Goal: Task Accomplishment & Management: Complete application form

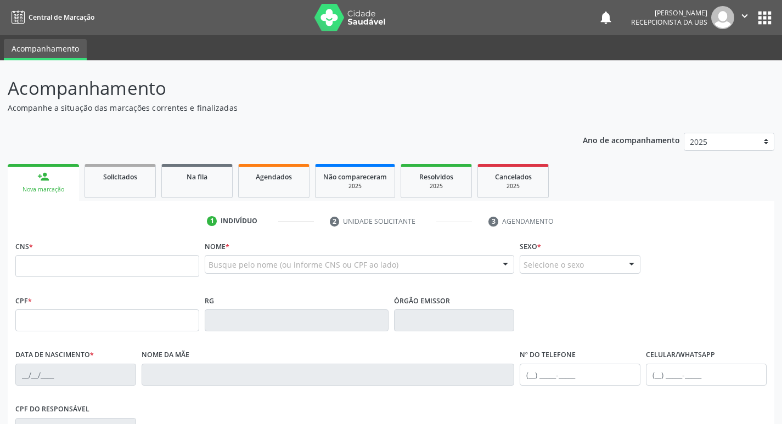
click at [121, 277] on input "text" at bounding box center [107, 266] width 184 height 22
click at [135, 273] on input "text" at bounding box center [107, 266] width 184 height 22
click at [138, 265] on input "text" at bounding box center [107, 266] width 184 height 22
click at [139, 263] on input "text" at bounding box center [107, 266] width 184 height 22
click at [75, 271] on input "text" at bounding box center [107, 266] width 184 height 22
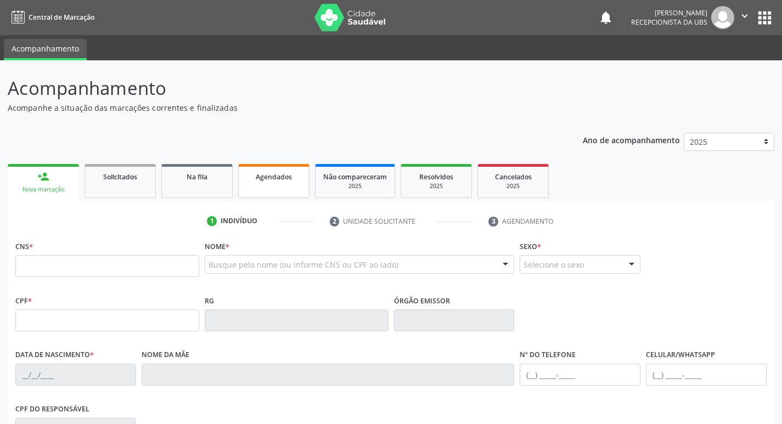
click at [249, 179] on div "Agendados" at bounding box center [274, 177] width 55 height 12
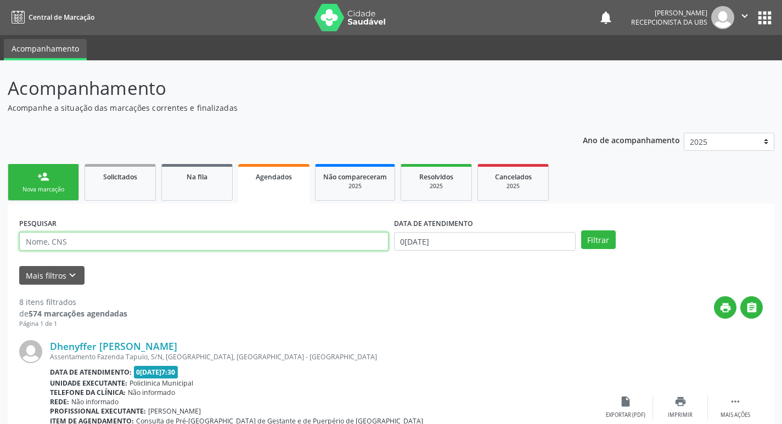
click at [225, 246] on input "text" at bounding box center [204, 241] width 370 height 19
type input "lindauea das virgens"
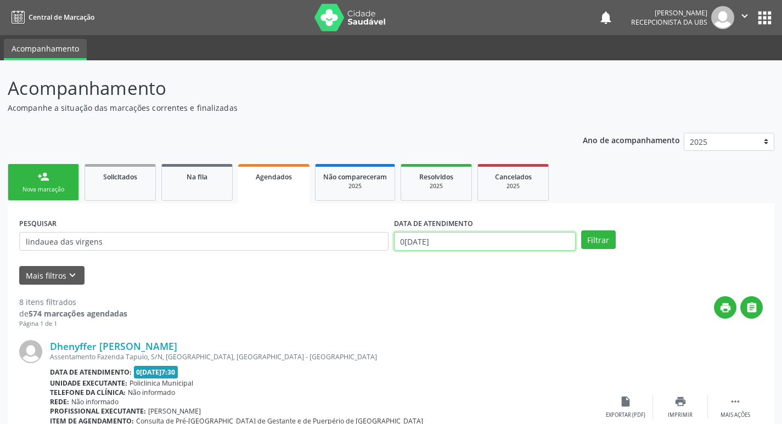
click at [559, 241] on input "02/09/2025" at bounding box center [485, 241] width 182 height 19
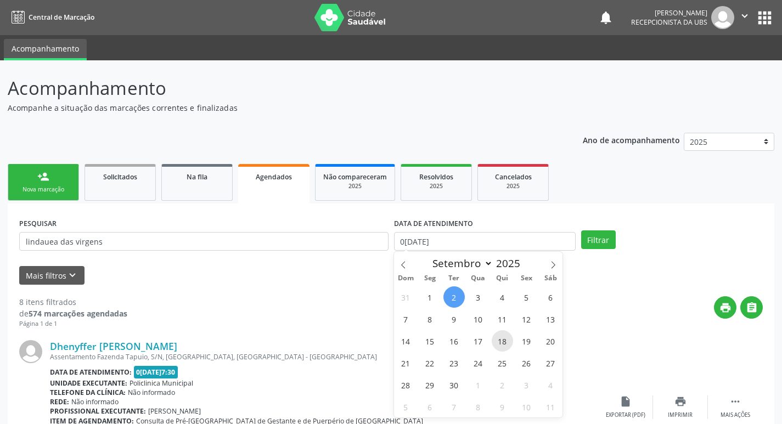
click at [502, 338] on span "18" at bounding box center [502, 341] width 21 height 21
type input "18/09/2025"
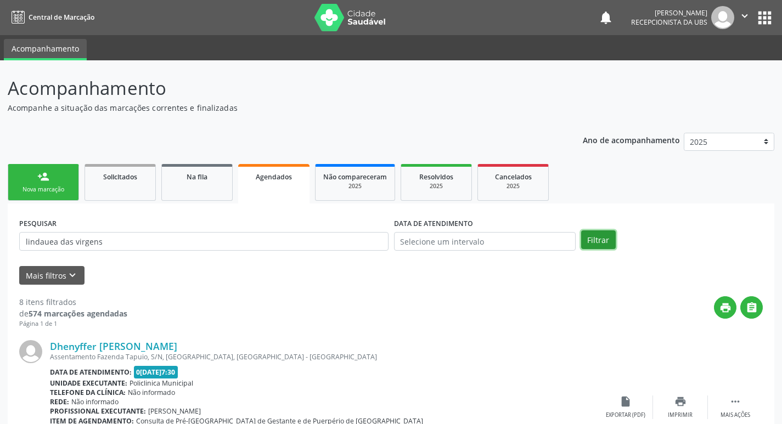
click at [600, 242] on button "Filtrar" at bounding box center [598, 240] width 35 height 19
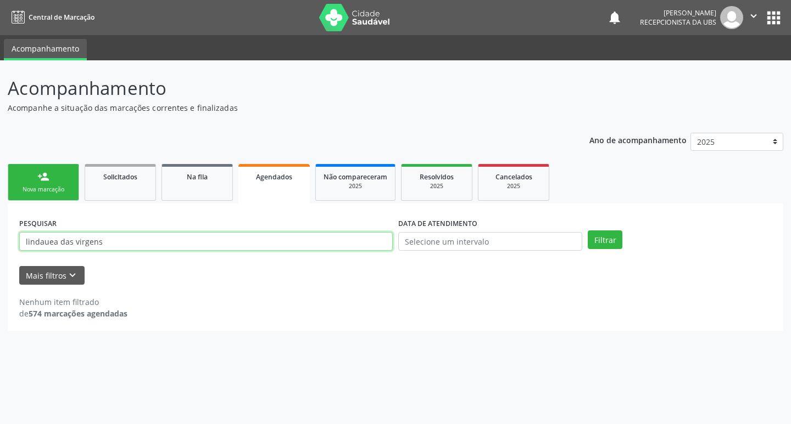
click at [54, 246] on input "lindauea das virgens" at bounding box center [205, 241] width 373 height 19
type input "lindaura das virgens"
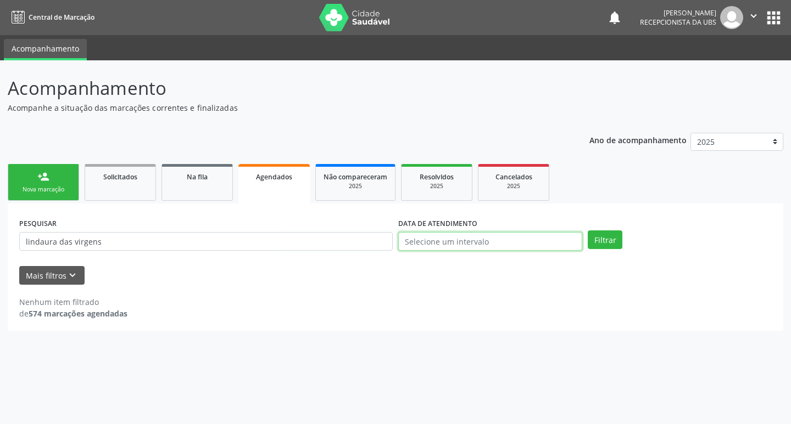
click at [416, 241] on input "text" at bounding box center [490, 241] width 184 height 19
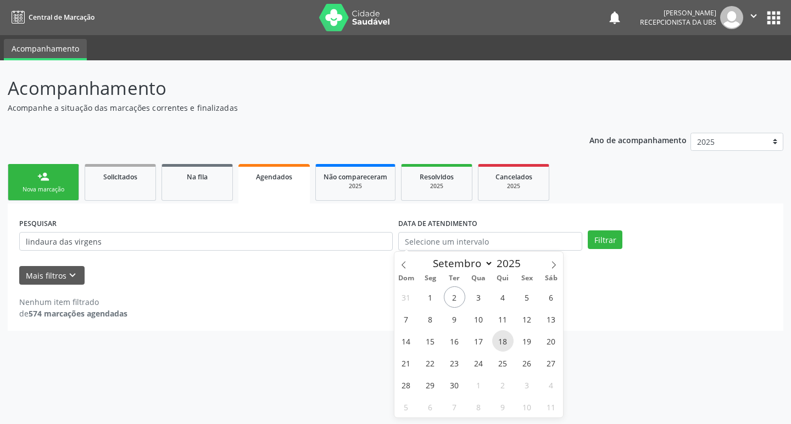
click at [505, 336] on span "18" at bounding box center [502, 341] width 21 height 21
type input "18/09/2025"
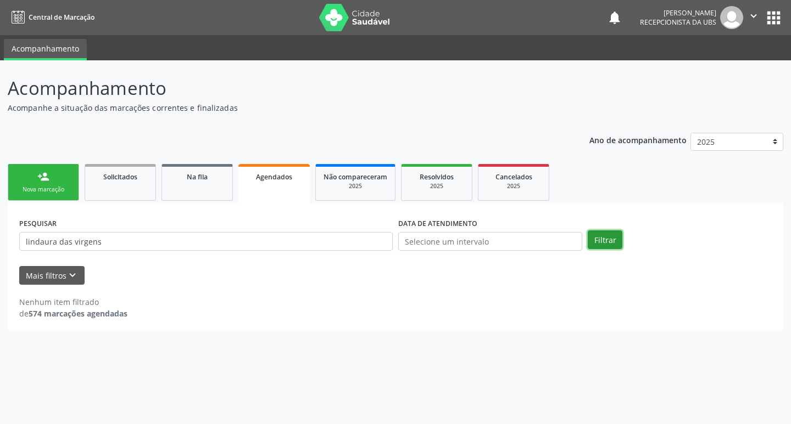
drag, startPoint x: 611, startPoint y: 237, endPoint x: 611, endPoint y: 244, distance: 7.2
click at [611, 242] on button "Filtrar" at bounding box center [604, 240] width 35 height 19
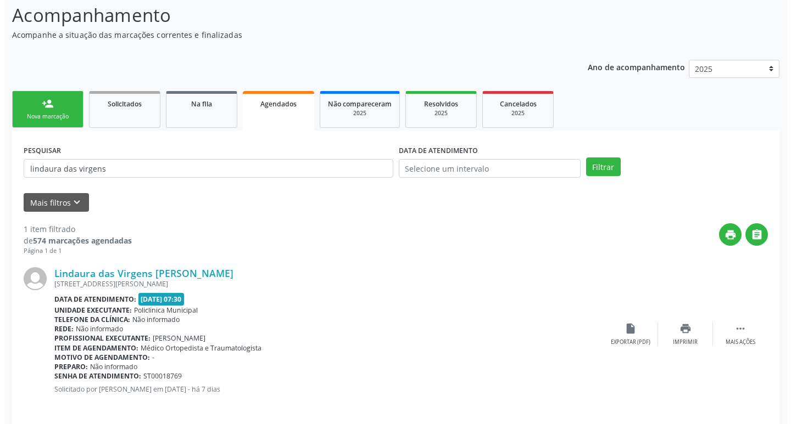
scroll to position [81, 0]
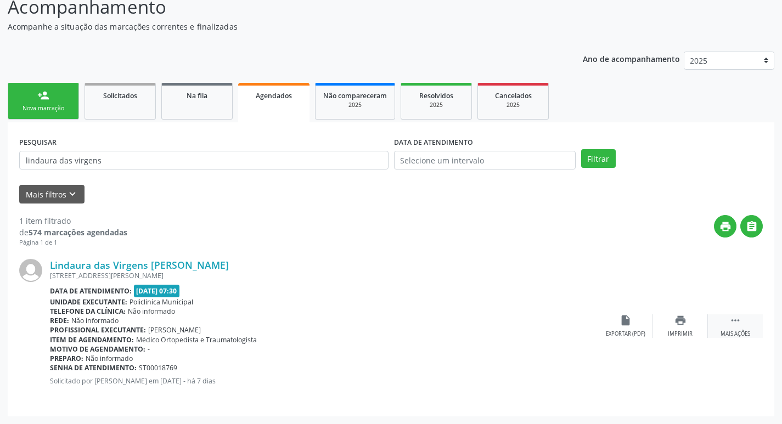
click at [739, 322] on icon "" at bounding box center [736, 321] width 12 height 12
click at [612, 327] on div "cancel Cancelar" at bounding box center [625, 327] width 55 height 24
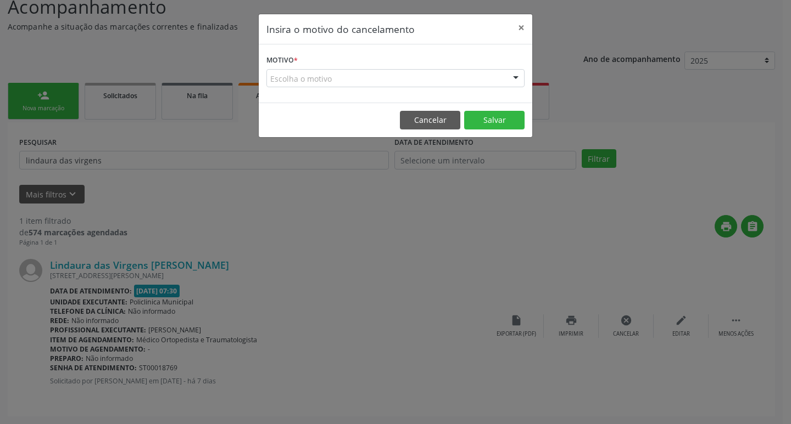
click at [431, 81] on div "Escolha o motivo" at bounding box center [395, 78] width 258 height 19
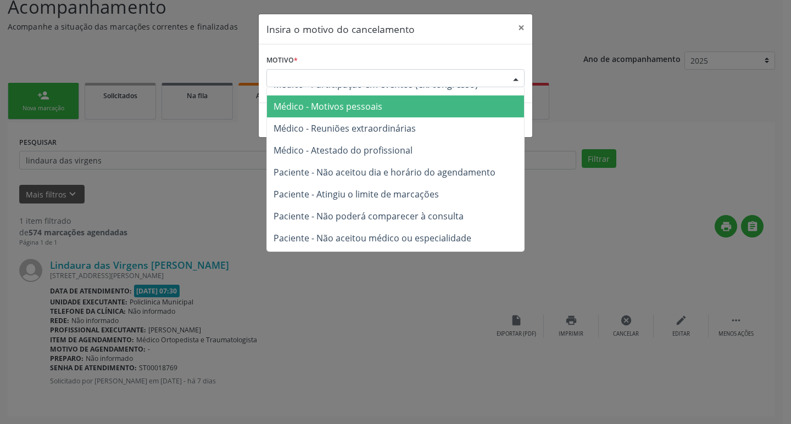
scroll to position [55, 0]
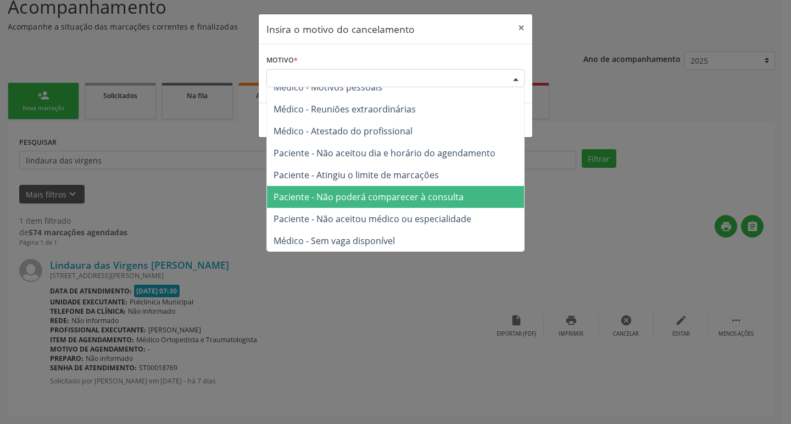
click at [372, 199] on span "Paciente - Não poderá comparecer à consulta" at bounding box center [368, 197] width 190 height 12
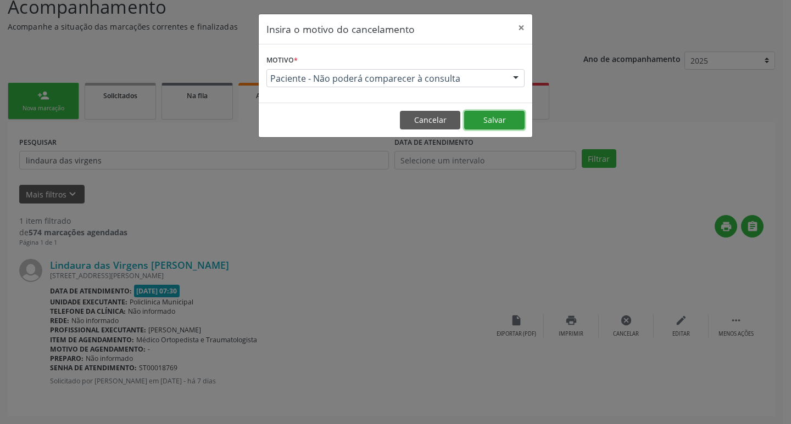
click at [518, 119] on button "Salvar" at bounding box center [494, 120] width 60 height 19
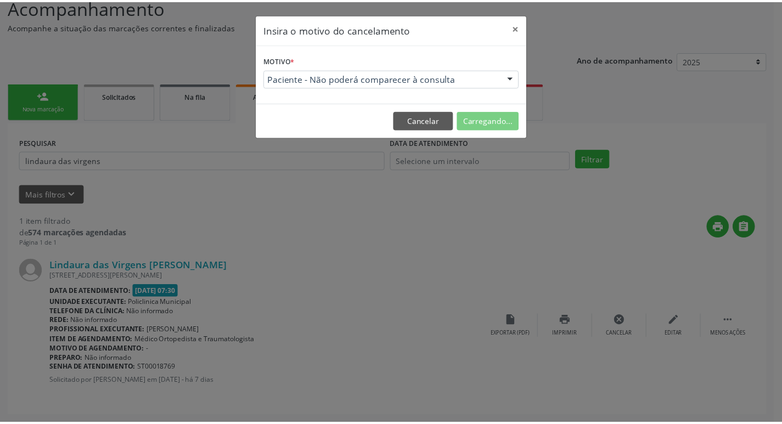
scroll to position [0, 0]
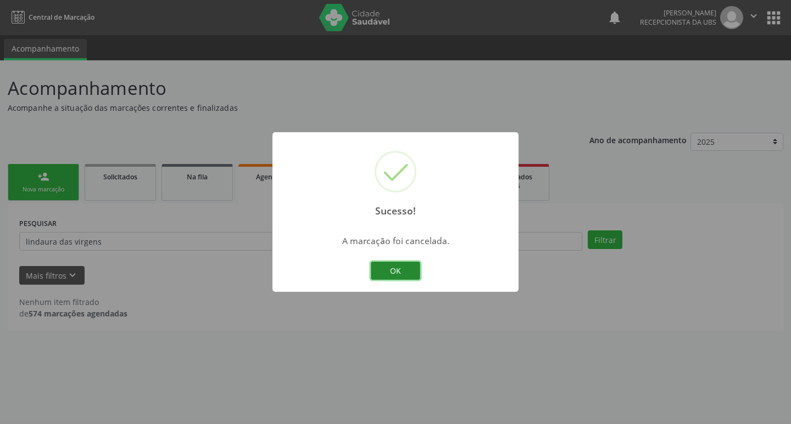
click at [396, 264] on button "OK" at bounding box center [395, 271] width 49 height 19
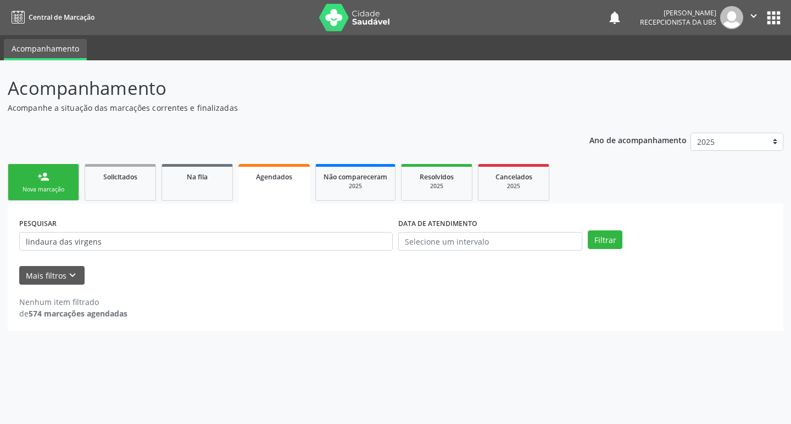
click at [46, 180] on div "person_add" at bounding box center [43, 177] width 12 height 12
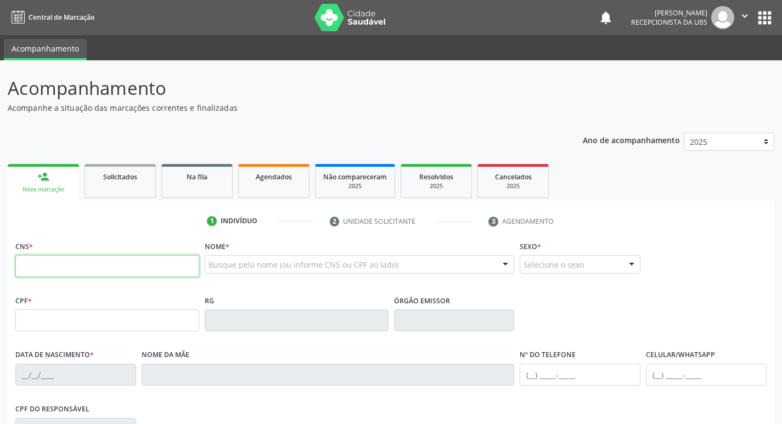
click at [57, 266] on input "text" at bounding box center [107, 266] width 184 height 22
paste input "700 1059 1466 1211"
type input "700 1059 1466 1211"
type input "008.279.144-90"
type input "09/11/1978"
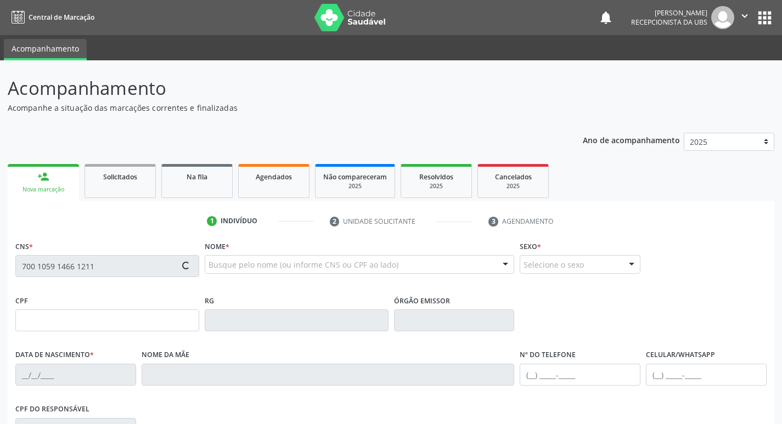
type input "Ivete Candida Leite"
type input "(87) 99999-9999"
type input "845.499.804-78"
type input "1122"
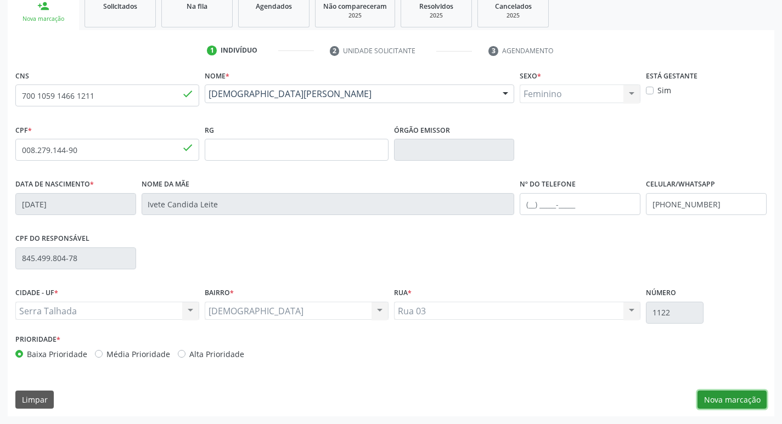
click at [719, 402] on button "Nova marcação" at bounding box center [732, 400] width 69 height 19
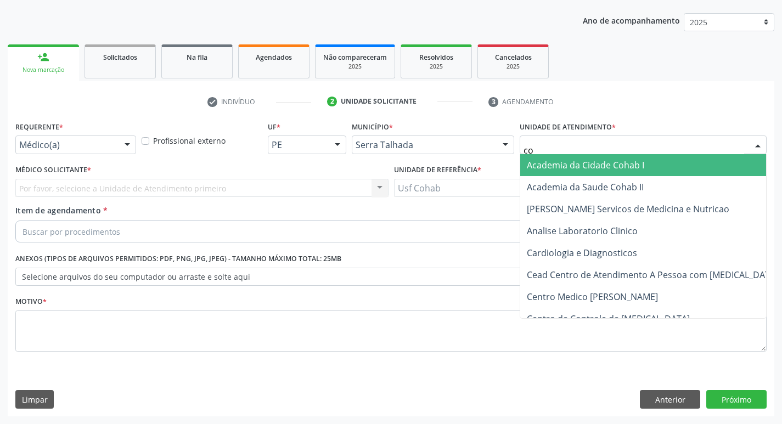
type input "coh"
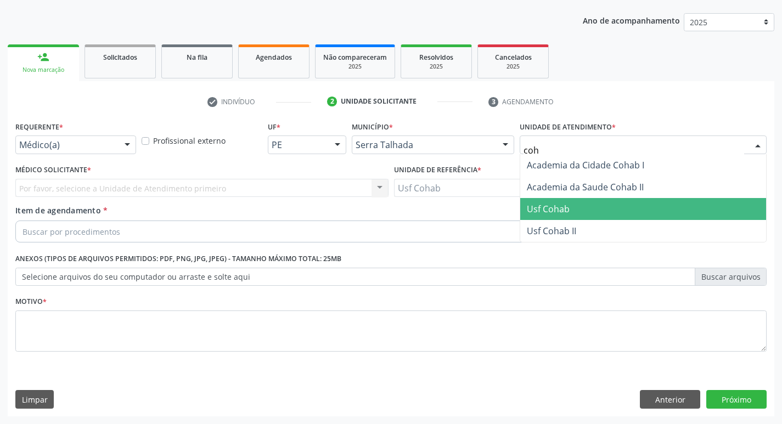
click at [562, 213] on span "Usf Cohab" at bounding box center [548, 209] width 43 height 12
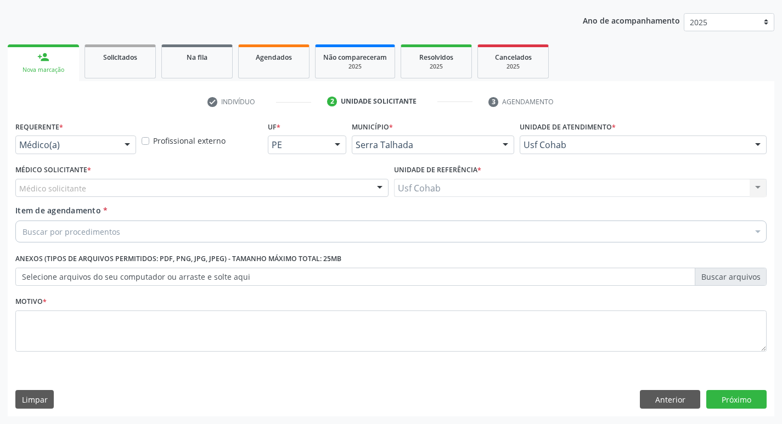
drag, startPoint x: 150, startPoint y: 195, endPoint x: 155, endPoint y: 189, distance: 8.2
click at [155, 189] on div "Médico solicitante" at bounding box center [201, 188] width 373 height 19
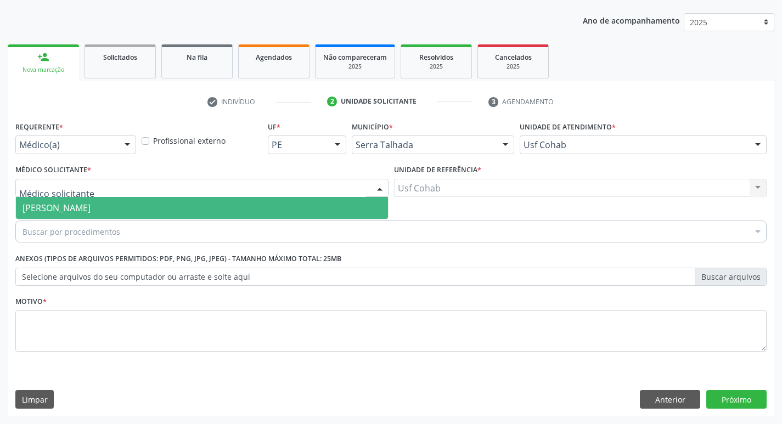
click at [155, 189] on input "text" at bounding box center [192, 194] width 347 height 22
click at [140, 215] on span "[PERSON_NAME]" at bounding box center [202, 208] width 372 height 22
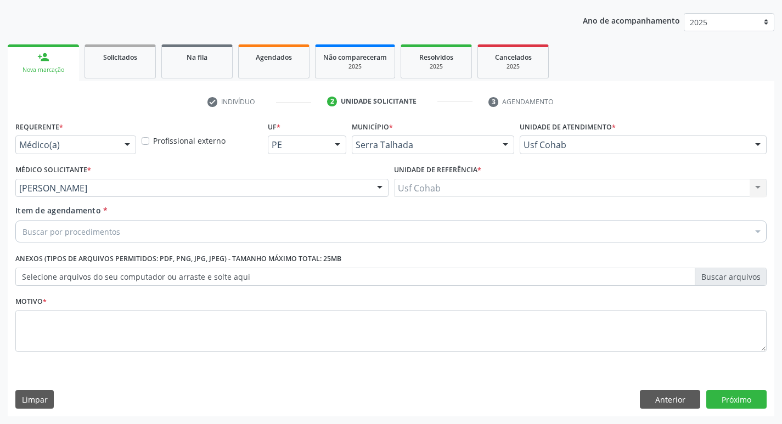
click at [122, 236] on div "Buscar por procedimentos" at bounding box center [391, 232] width 752 height 22
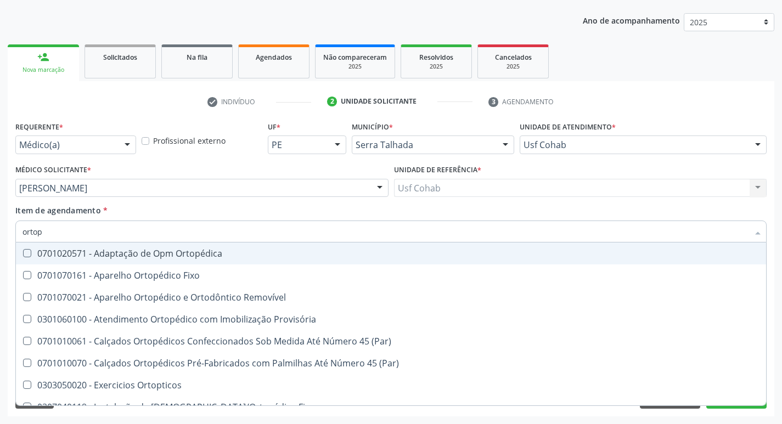
type input "ortope"
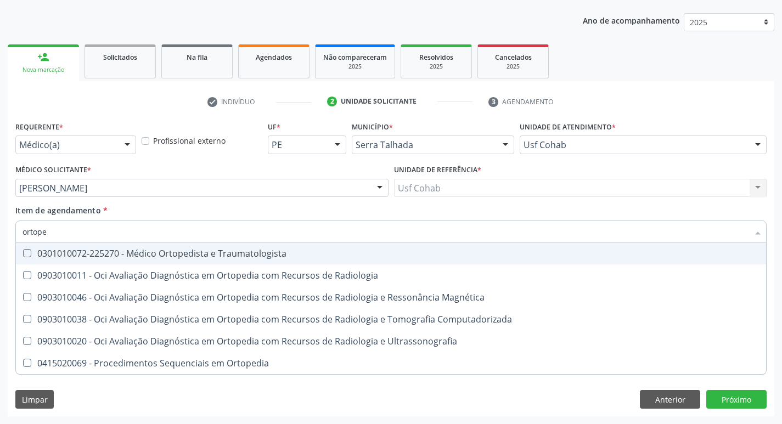
click at [131, 247] on span "0301010072-225270 - Médico Ortopedista e Traumatologista" at bounding box center [391, 254] width 751 height 22
checkbox Traumatologista "true"
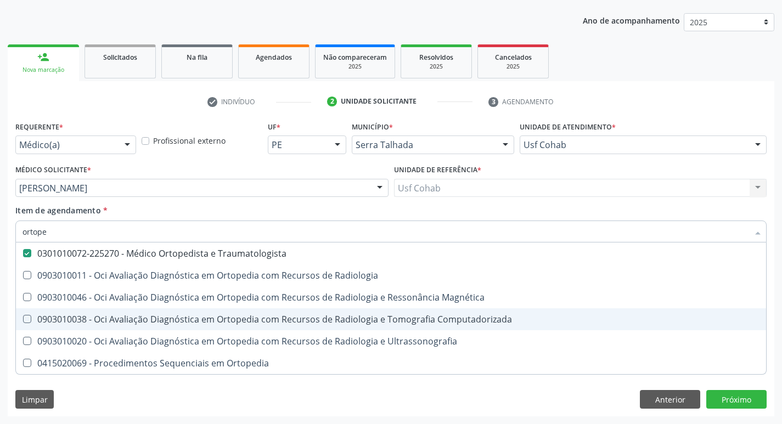
click at [100, 387] on div "Requerente * Médico(a) Médico(a) Enfermeiro(a) Paciente Nenhum resultado encont…" at bounding box center [391, 268] width 767 height 298
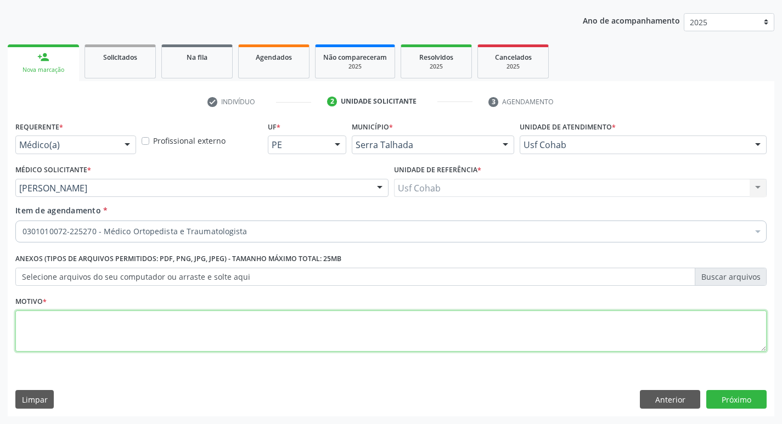
click at [103, 335] on textarea at bounding box center [391, 332] width 752 height 42
type textarea "-"
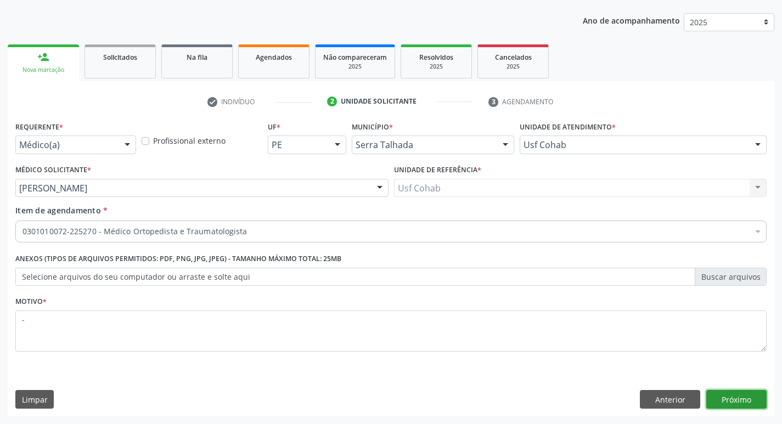
click at [747, 397] on button "Próximo" at bounding box center [737, 399] width 60 height 19
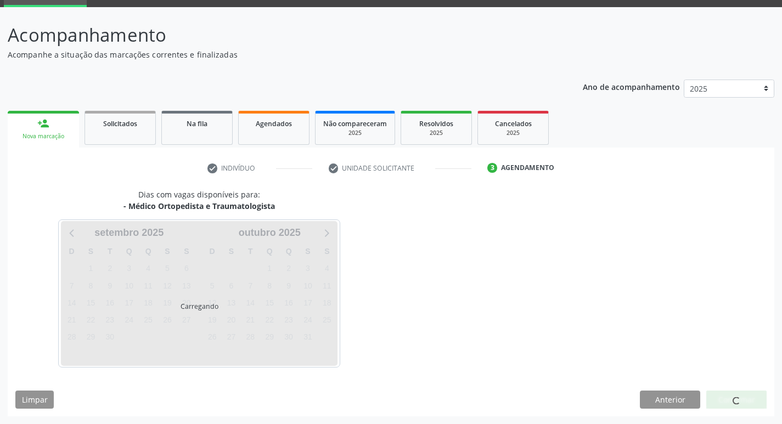
scroll to position [53, 0]
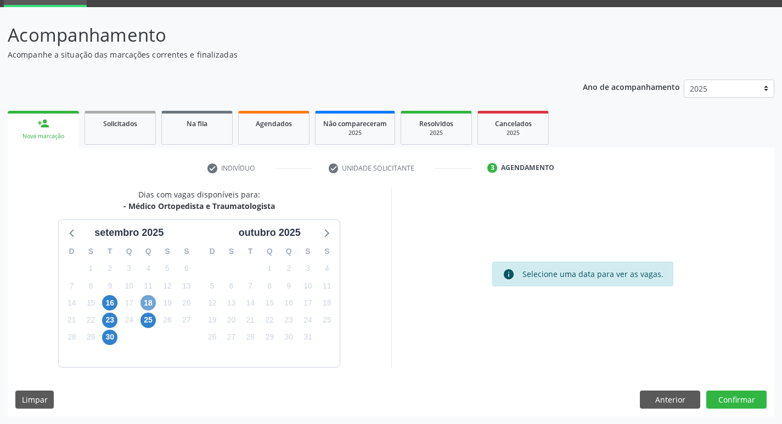
click at [146, 302] on span "18" at bounding box center [148, 302] width 15 height 15
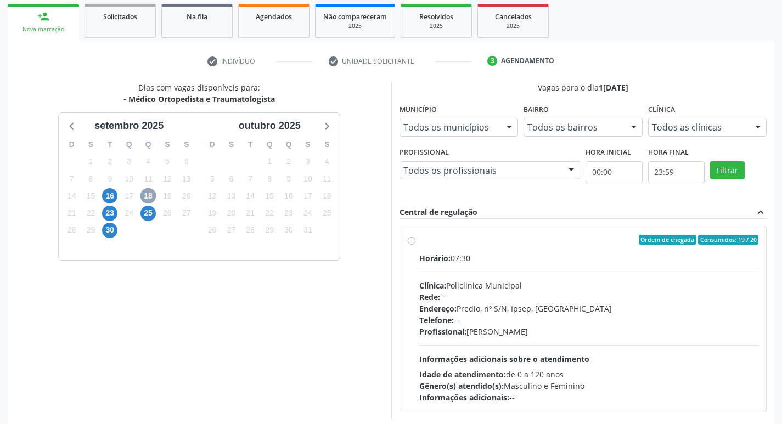
scroll to position [163, 0]
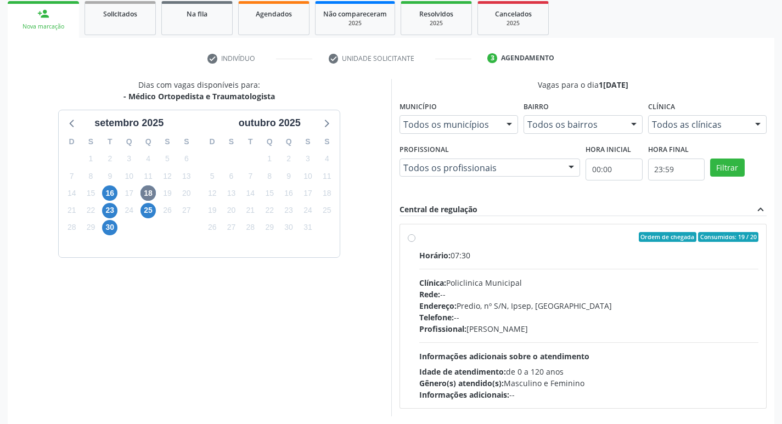
drag, startPoint x: 547, startPoint y: 291, endPoint x: 559, endPoint y: 285, distance: 13.0
click at [547, 290] on div "Rede: --" at bounding box center [589, 295] width 340 height 12
click at [416, 242] on input "Ordem de chegada Consumidos: 19 / 20 Horário: 07:30 Clínica: Policlinica Munici…" at bounding box center [412, 237] width 8 height 10
radio input "true"
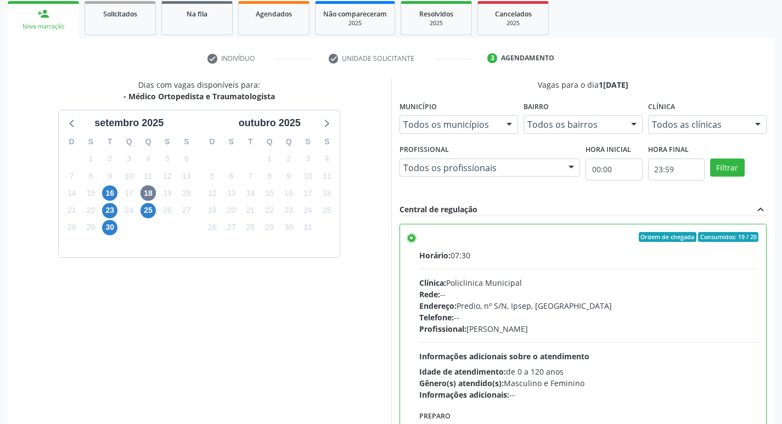
scroll to position [232, 0]
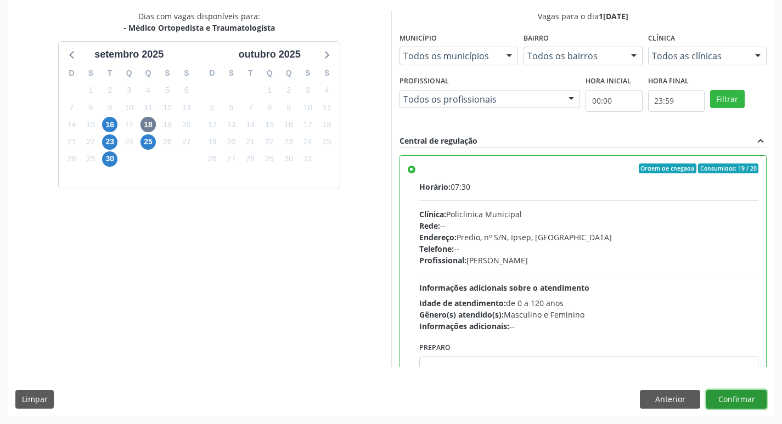
click at [741, 399] on button "Confirmar" at bounding box center [737, 399] width 60 height 19
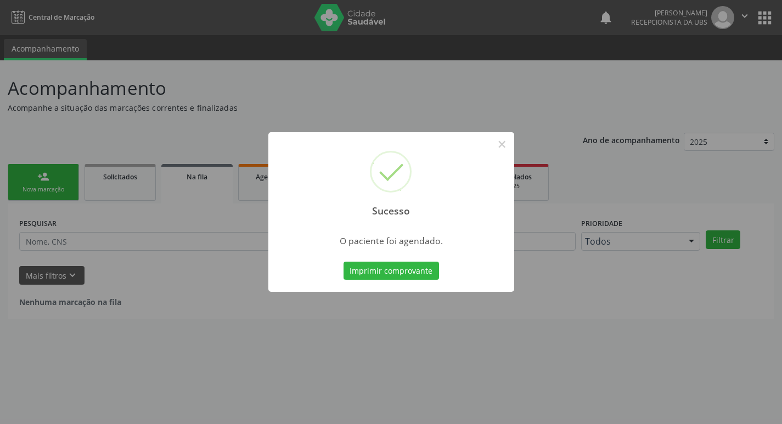
scroll to position [0, 0]
click at [371, 269] on button "Imprimir comprovante" at bounding box center [396, 271] width 96 height 19
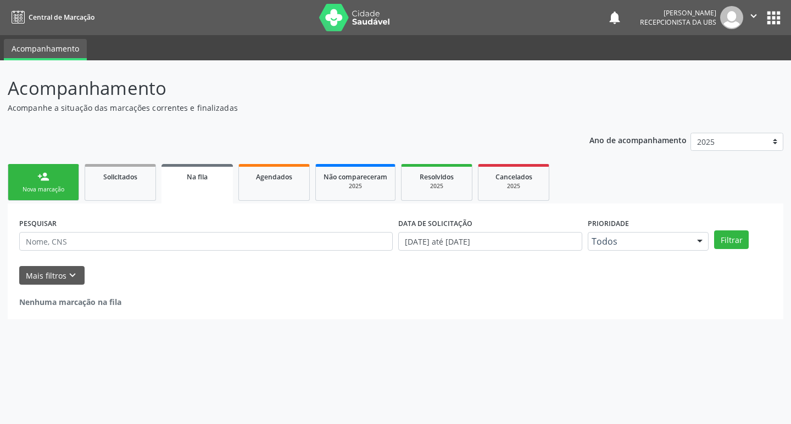
click at [41, 192] on div "Nova marcação" at bounding box center [43, 190] width 55 height 8
click at [49, 191] on div "Nova marcação" at bounding box center [43, 190] width 55 height 8
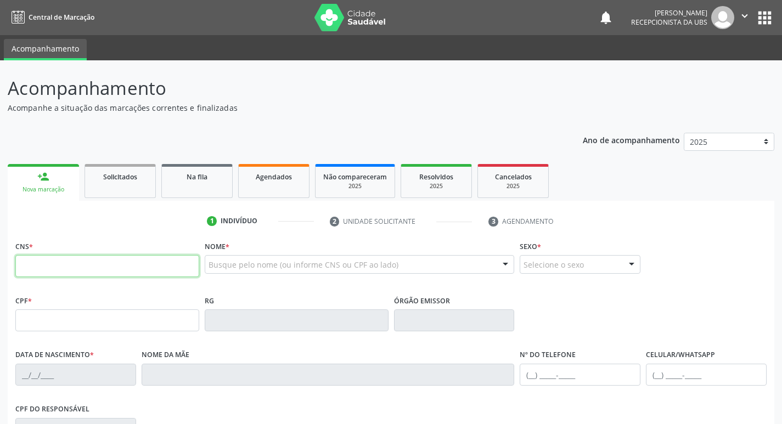
click at [115, 268] on input "text" at bounding box center [107, 266] width 184 height 22
type input "162 5269 0393 0002"
type input "150.241.904-16"
type input "26/07/2000"
type input "Josefa Francisca dos Santos"
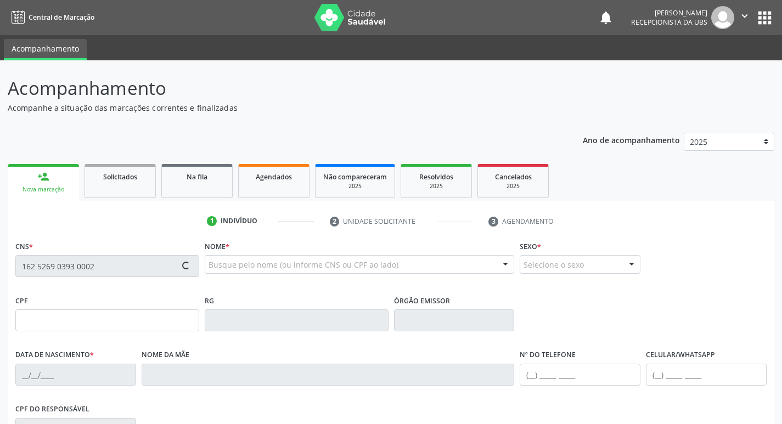
type input "(87) 99638-0537"
type input "083.017.734-56"
type input "436"
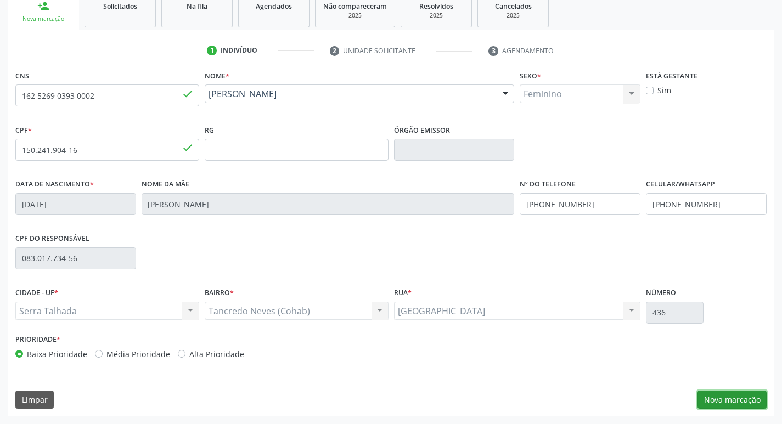
click at [726, 400] on button "Nova marcação" at bounding box center [732, 400] width 69 height 19
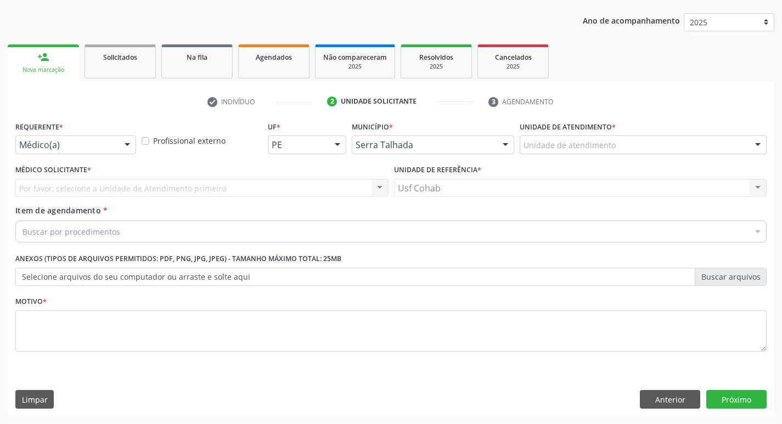
scroll to position [120, 0]
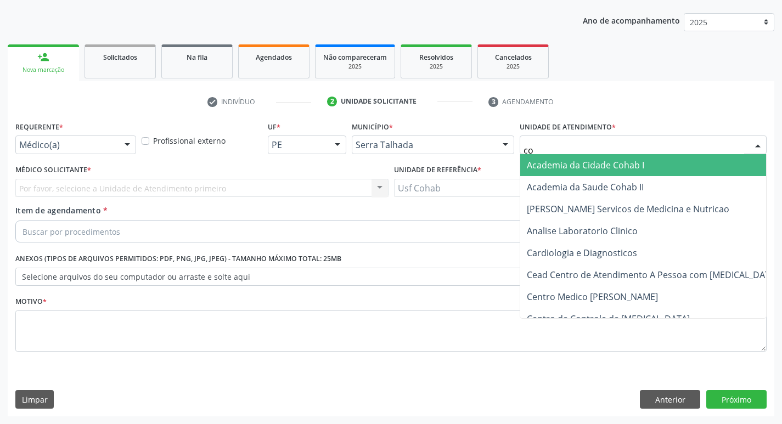
type input "coh"
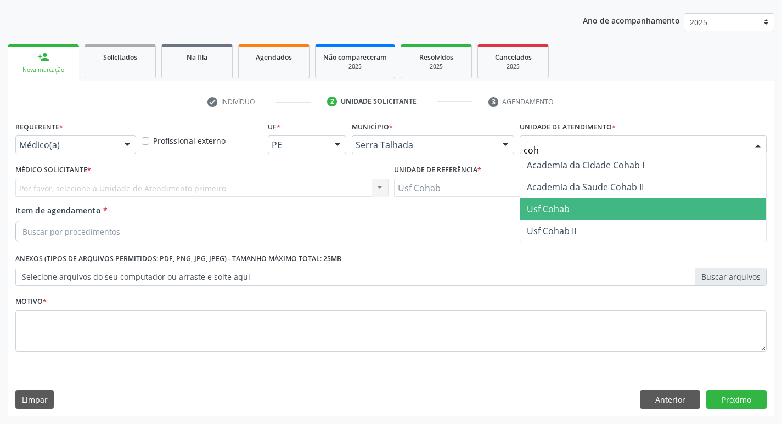
click at [587, 208] on span "Usf Cohab" at bounding box center [644, 209] width 246 height 22
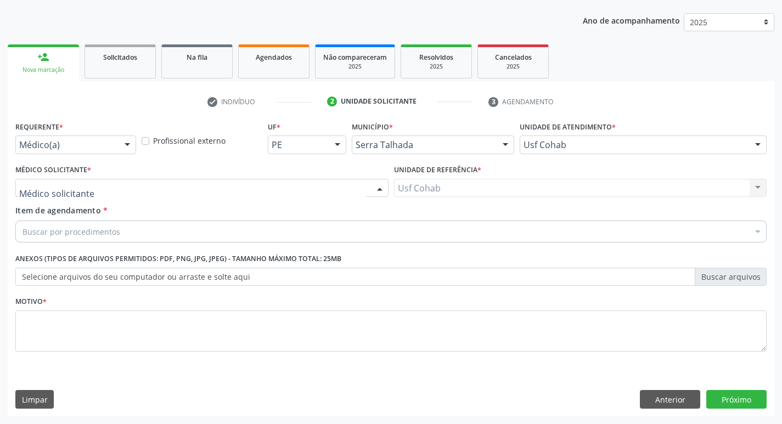
click at [283, 188] on div at bounding box center [201, 188] width 373 height 19
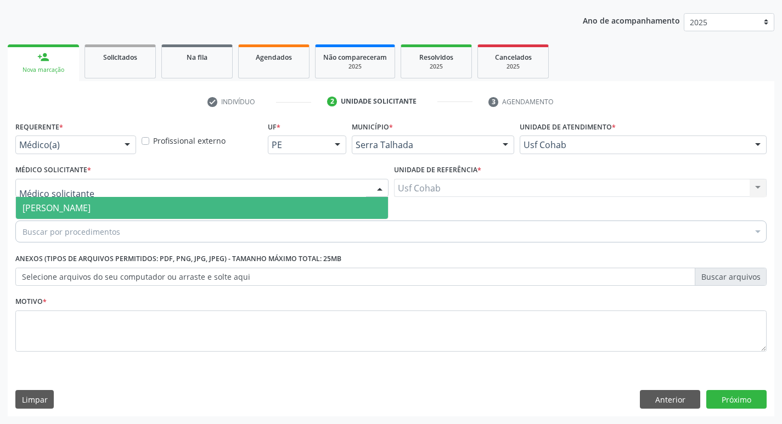
click at [281, 203] on span "[PERSON_NAME]" at bounding box center [202, 208] width 372 height 22
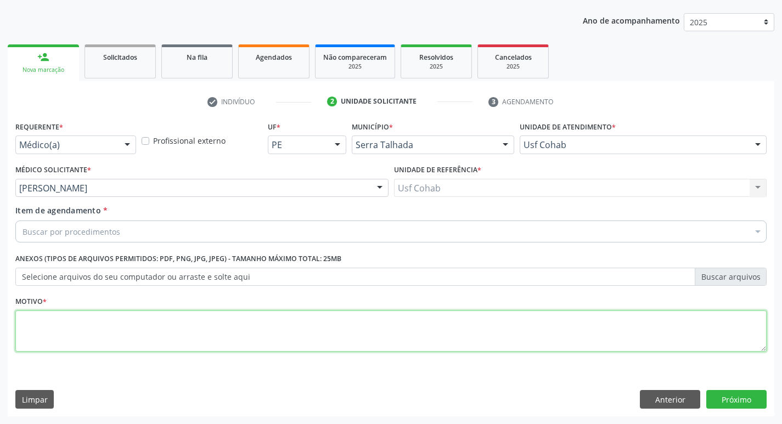
click at [115, 343] on textarea at bounding box center [391, 332] width 752 height 42
type textarea "-"
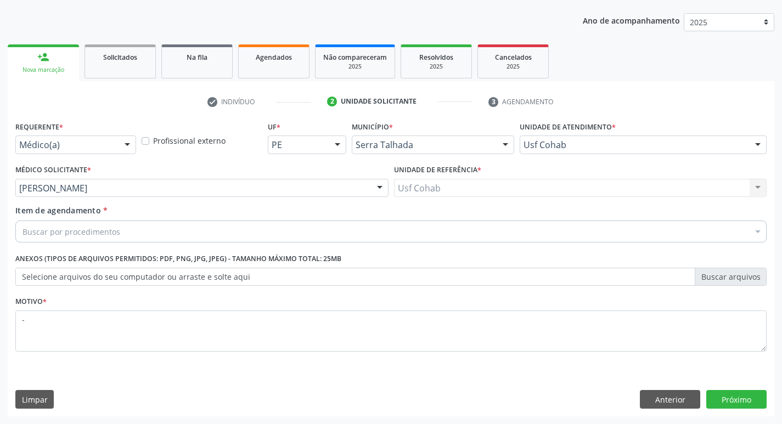
drag, startPoint x: 132, startPoint y: 278, endPoint x: 119, endPoint y: 281, distance: 13.5
click at [128, 282] on label "Selecione arquivos do seu computador ou arraste e solte aqui" at bounding box center [391, 277] width 752 height 19
click at [141, 239] on div "Buscar por procedimentos" at bounding box center [391, 232] width 752 height 22
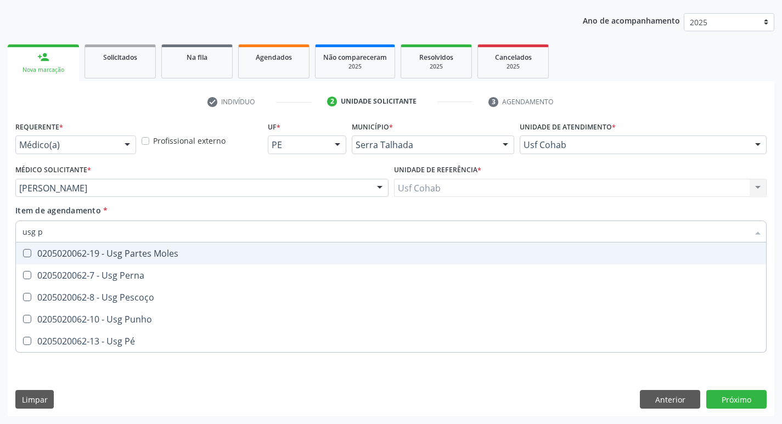
type input "usg pu"
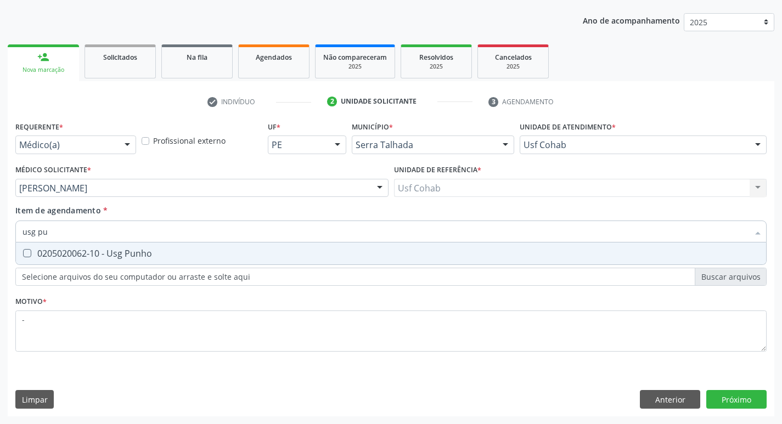
click at [151, 254] on div "0205020062-10 - Usg Punho" at bounding box center [391, 253] width 737 height 9
checkbox Punho "true"
click at [738, 400] on div "Requerente * Médico(a) Médico(a) Enfermeiro(a) Paciente Nenhum resultado encont…" at bounding box center [391, 268] width 767 height 298
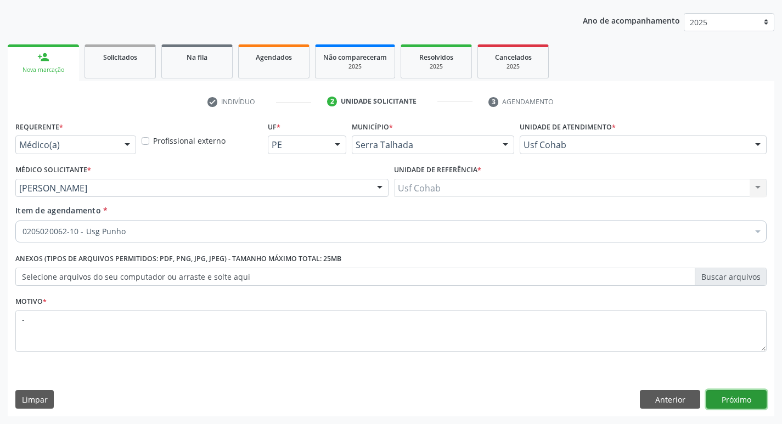
click at [737, 400] on button "Próximo" at bounding box center [737, 399] width 60 height 19
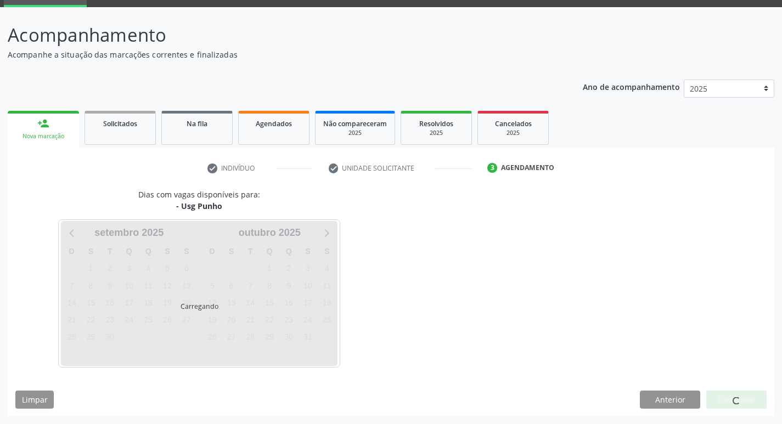
scroll to position [86, 0]
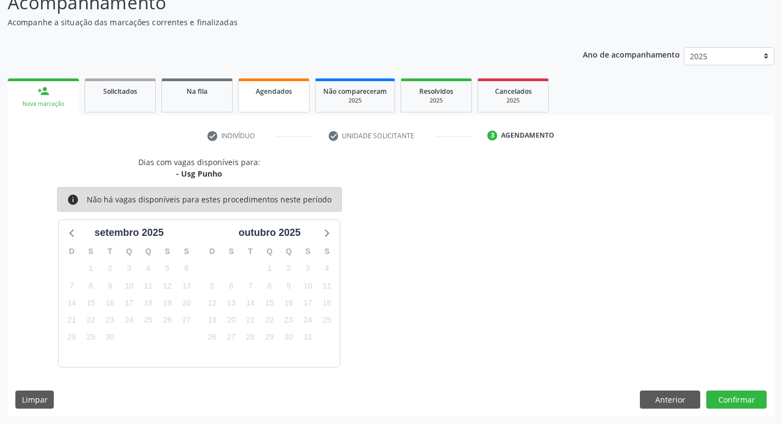
click at [274, 103] on link "Agendados" at bounding box center [273, 96] width 71 height 34
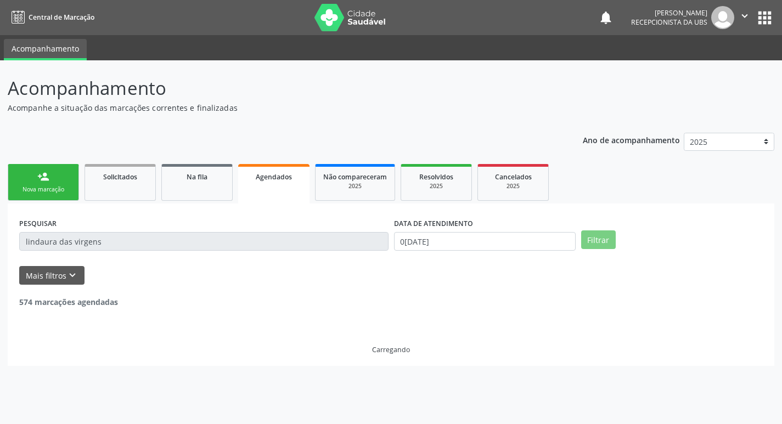
scroll to position [0, 0]
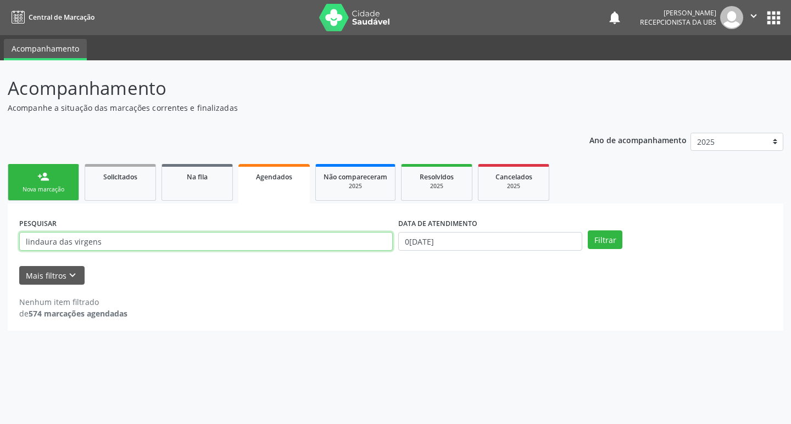
click at [252, 242] on input "lindaura das virgens" at bounding box center [205, 241] width 373 height 19
type input "l"
type input "julia maria de queiroz"
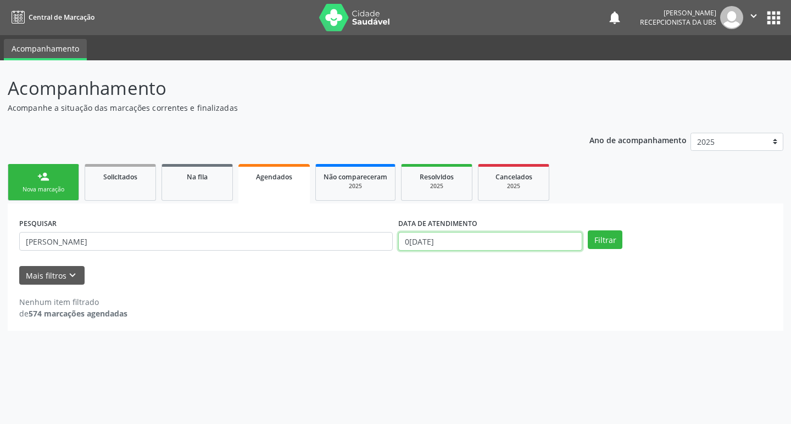
click at [518, 239] on input "02/09/2025" at bounding box center [490, 241] width 184 height 19
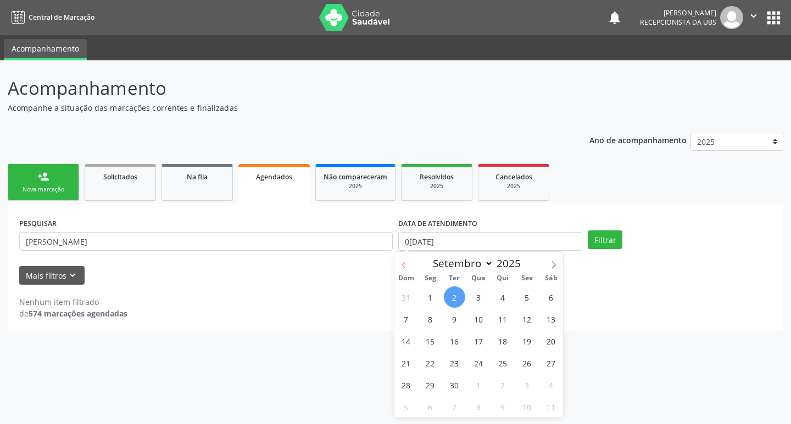
click at [402, 262] on icon at bounding box center [404, 265] width 8 height 8
select select "7"
click at [526, 386] on span "29" at bounding box center [526, 384] width 21 height 21
type input "29/08/2025"
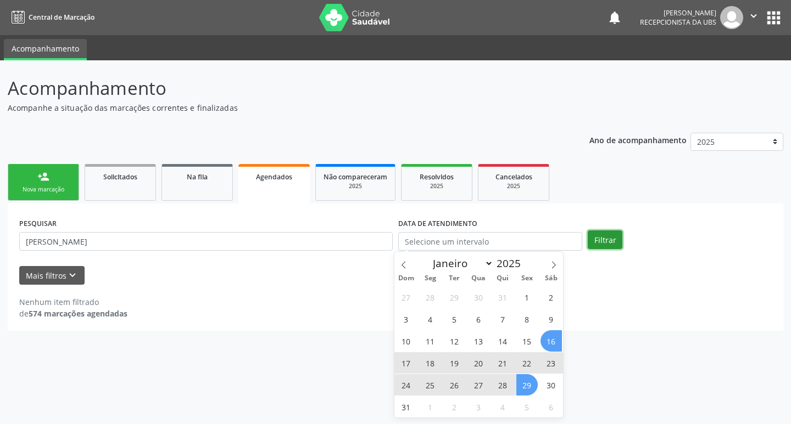
click at [608, 238] on button "Filtrar" at bounding box center [604, 240] width 35 height 19
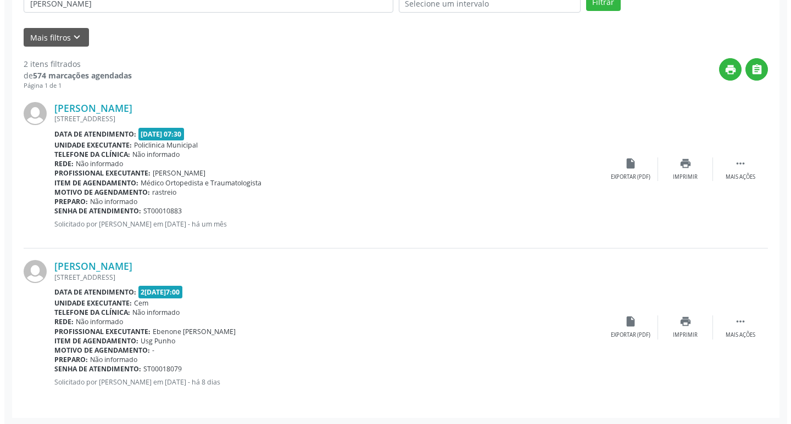
scroll to position [240, 0]
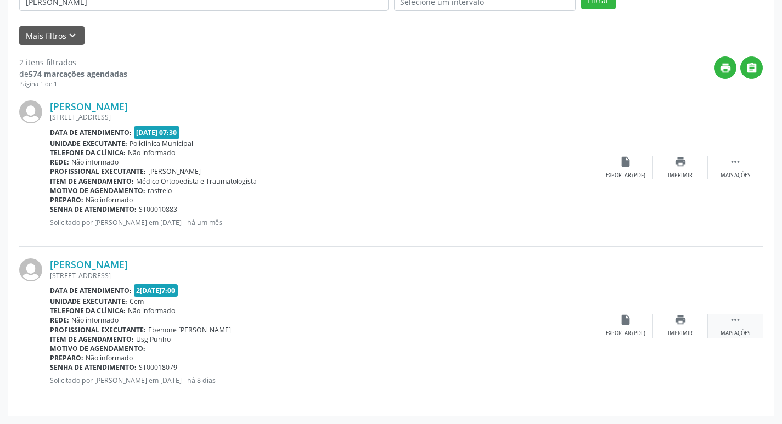
click at [733, 330] on div "Mais ações" at bounding box center [736, 334] width 30 height 8
click at [627, 333] on div "Cancelar" at bounding box center [626, 334] width 26 height 8
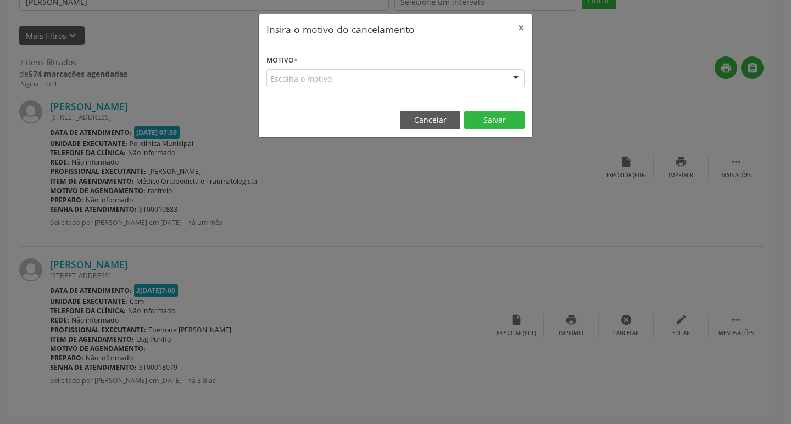
click at [501, 79] on div "Escolha o motivo" at bounding box center [395, 78] width 258 height 19
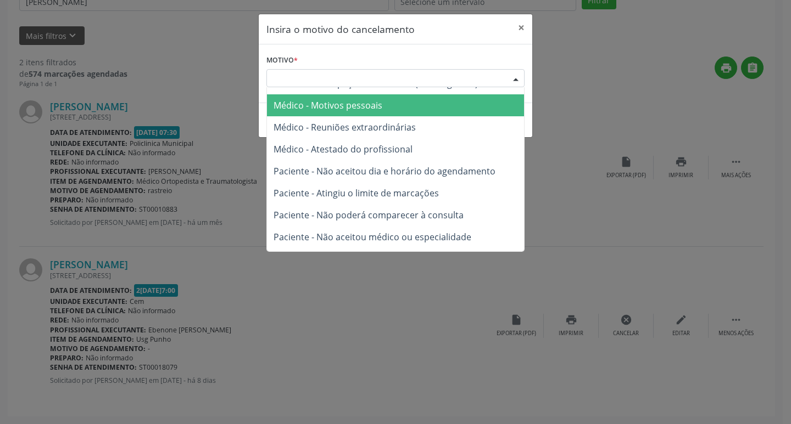
scroll to position [55, 0]
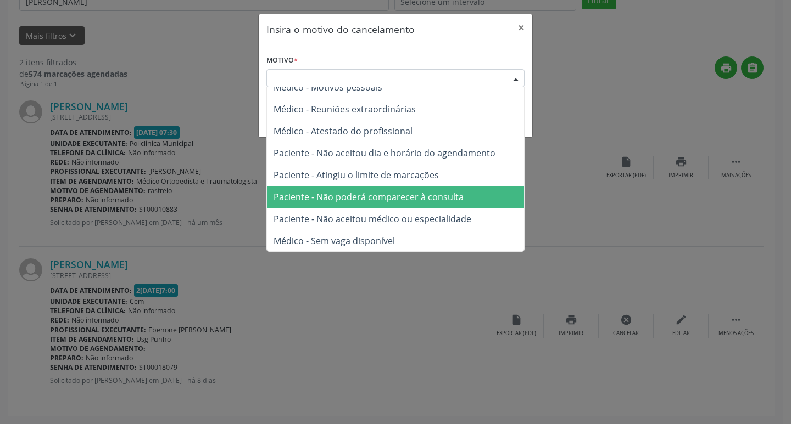
drag, startPoint x: 341, startPoint y: 198, endPoint x: 350, endPoint y: 197, distance: 9.5
click at [341, 198] on span "Paciente - Não poderá comparecer à consulta" at bounding box center [368, 197] width 190 height 12
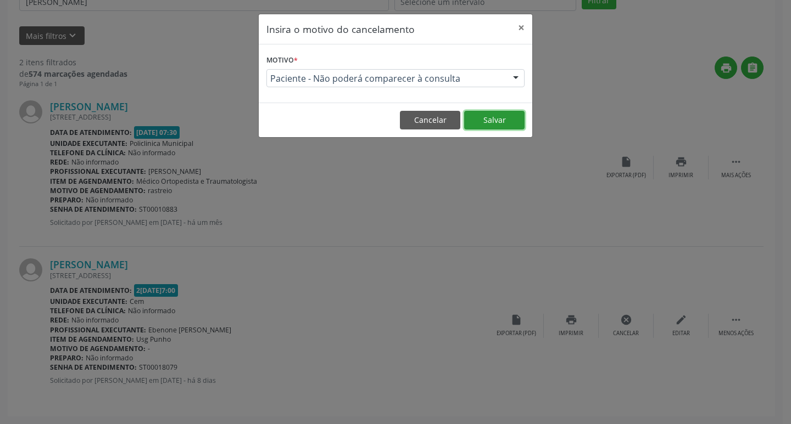
click at [496, 119] on button "Salvar" at bounding box center [494, 120] width 60 height 19
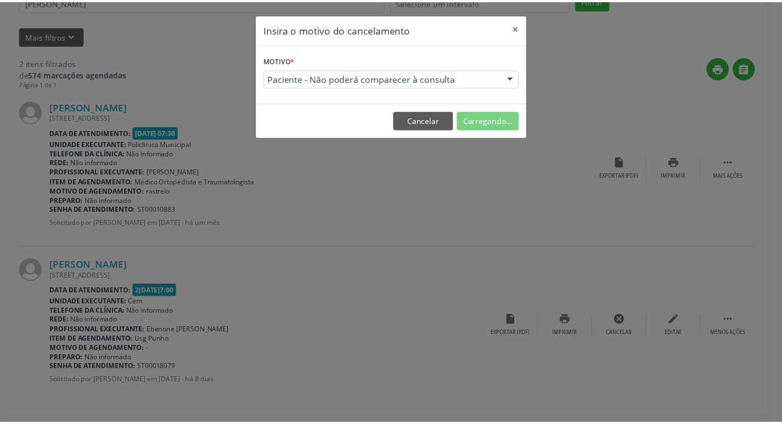
scroll to position [0, 0]
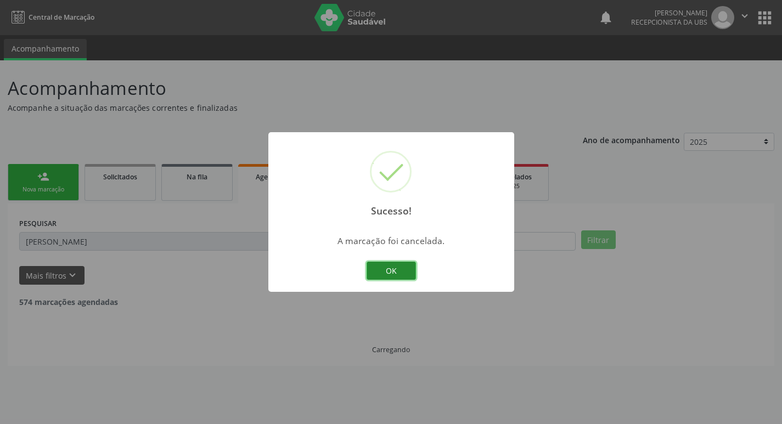
click at [402, 271] on button "OK" at bounding box center [391, 271] width 49 height 19
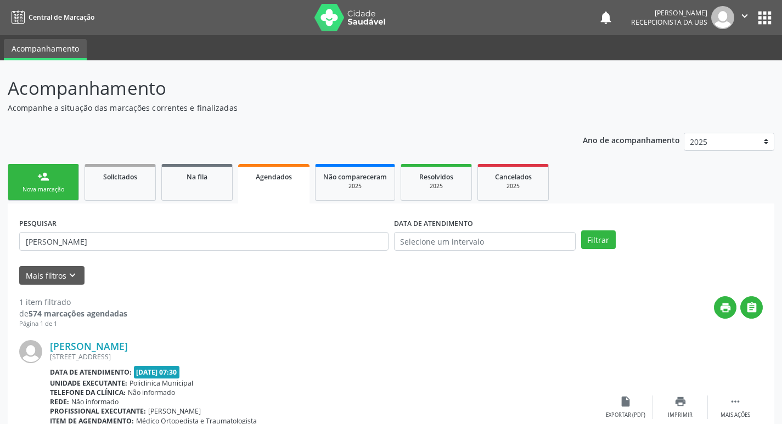
click at [30, 174] on link "person_add Nova marcação" at bounding box center [43, 182] width 71 height 37
click at [47, 188] on div "Nova marcação" at bounding box center [43, 190] width 55 height 8
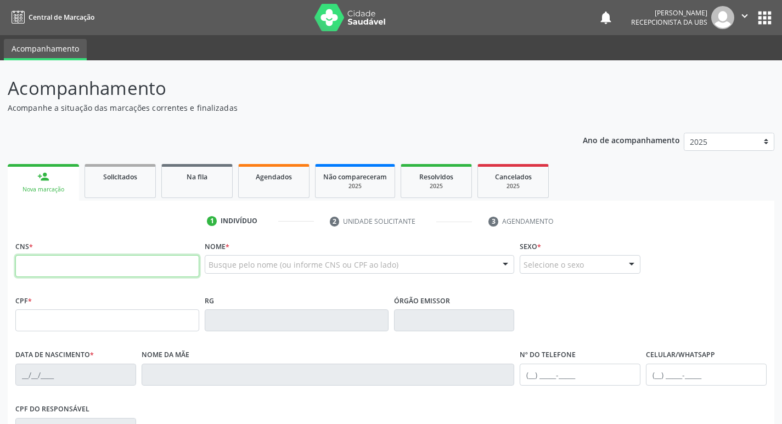
click at [113, 267] on input "text" at bounding box center [107, 266] width 184 height 22
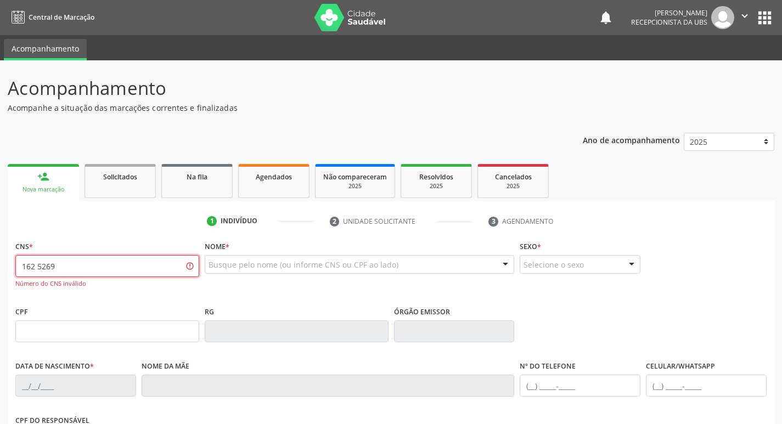
click at [142, 272] on input "162 5269" at bounding box center [107, 266] width 184 height 22
type input "162 5269 0393 0002"
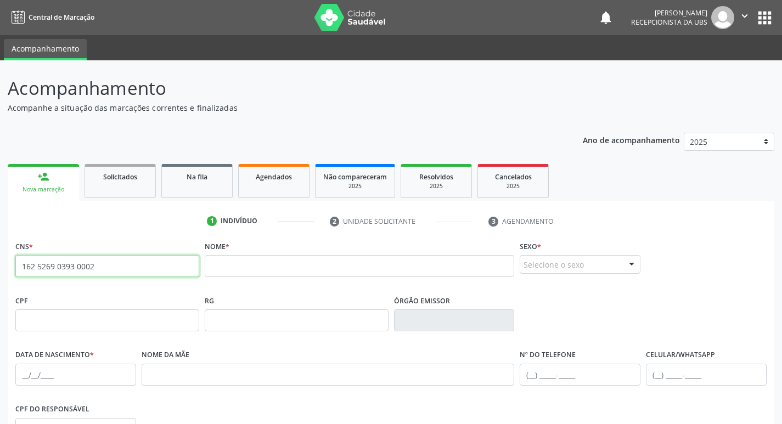
click at [127, 270] on input "162 5269 0393 0002" at bounding box center [107, 266] width 184 height 22
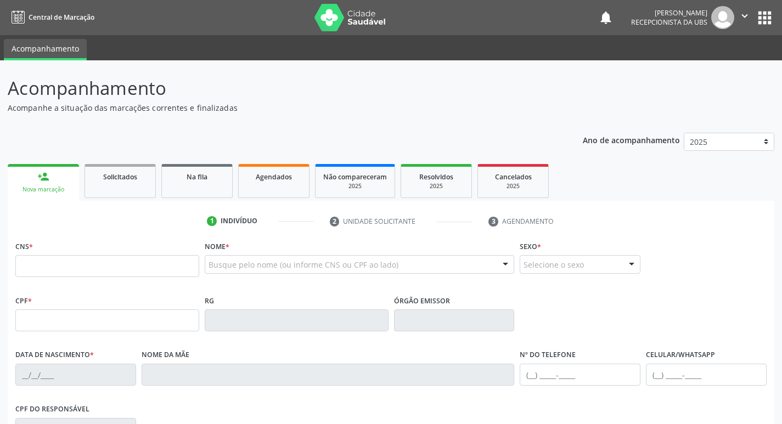
click at [124, 270] on input "text" at bounding box center [107, 266] width 184 height 22
type input "162 5269 0393 0002"
type input "150.241.904-16"
type input "[DATE]"
type input "[PERSON_NAME]"
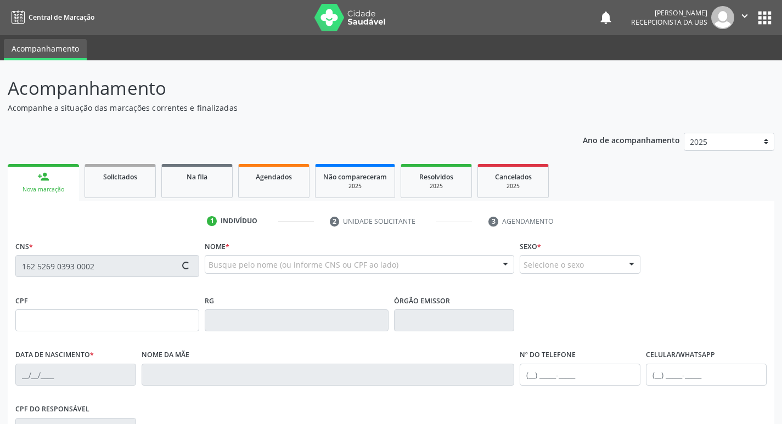
type input "[PHONE_NUMBER]"
type input "083.017.734-56"
type input "436"
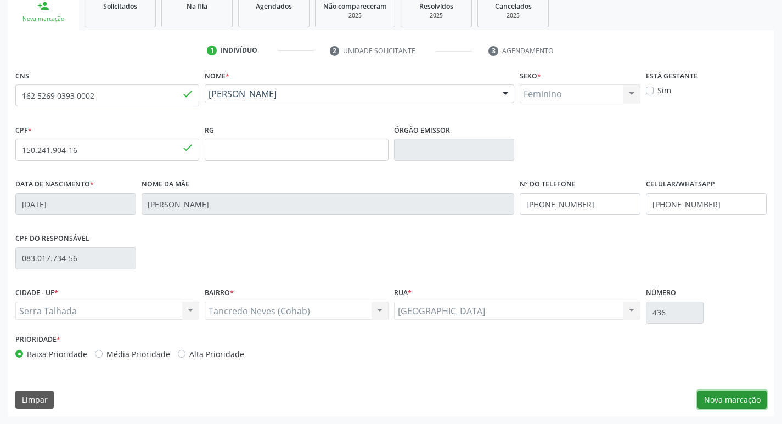
click at [723, 400] on button "Nova marcação" at bounding box center [732, 400] width 69 height 19
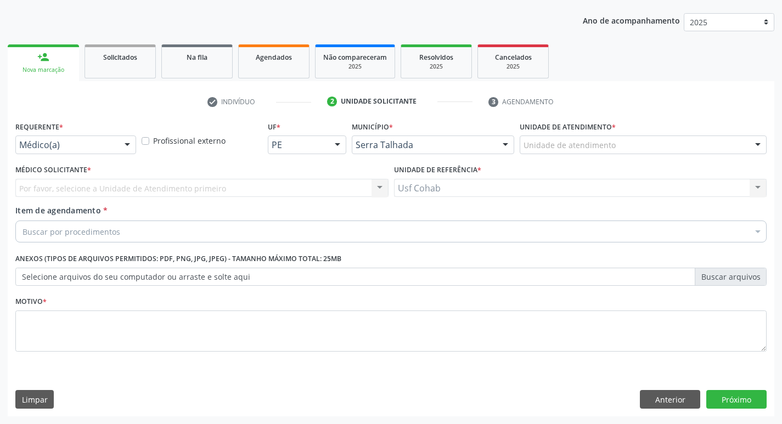
scroll to position [120, 0]
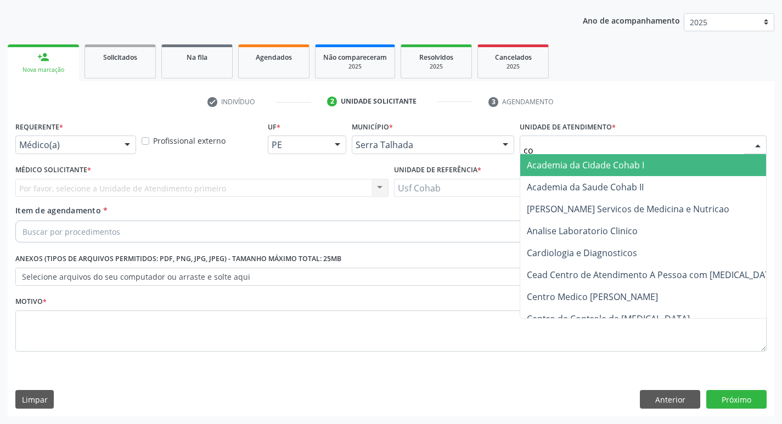
type input "coh"
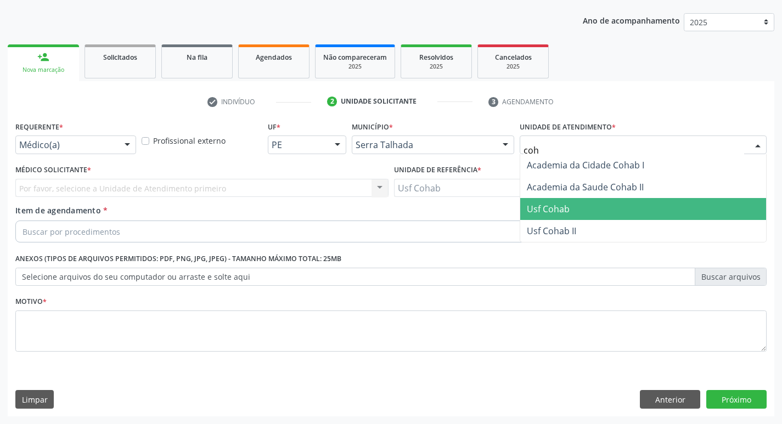
click at [630, 208] on span "Usf Cohab" at bounding box center [644, 209] width 246 height 22
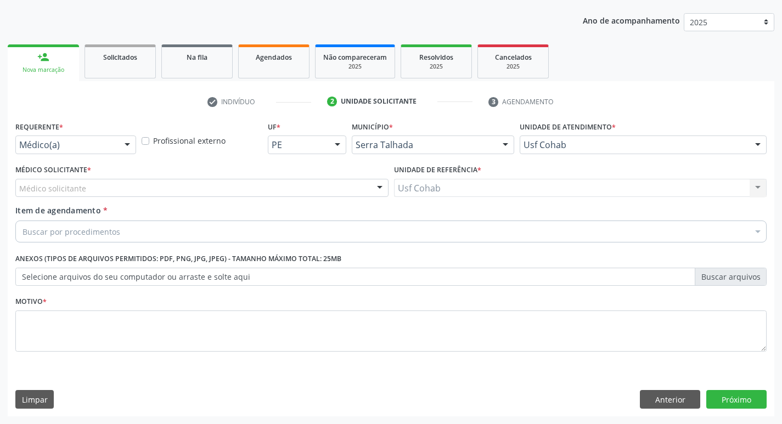
click at [135, 194] on div "Médico solicitante" at bounding box center [201, 188] width 373 height 19
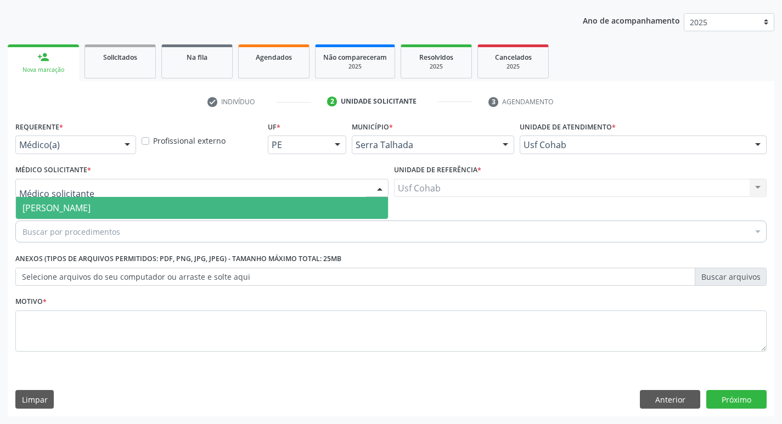
click at [128, 211] on span "[PERSON_NAME]" at bounding box center [202, 208] width 372 height 22
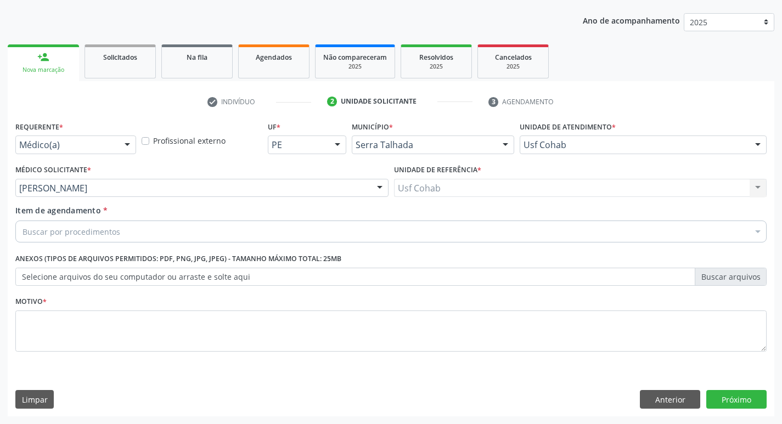
click at [149, 233] on div "Buscar por procedimentos" at bounding box center [391, 232] width 752 height 22
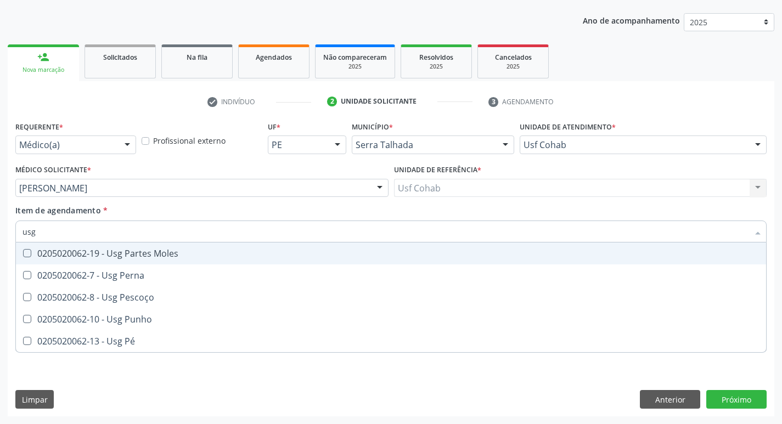
type input "usg p"
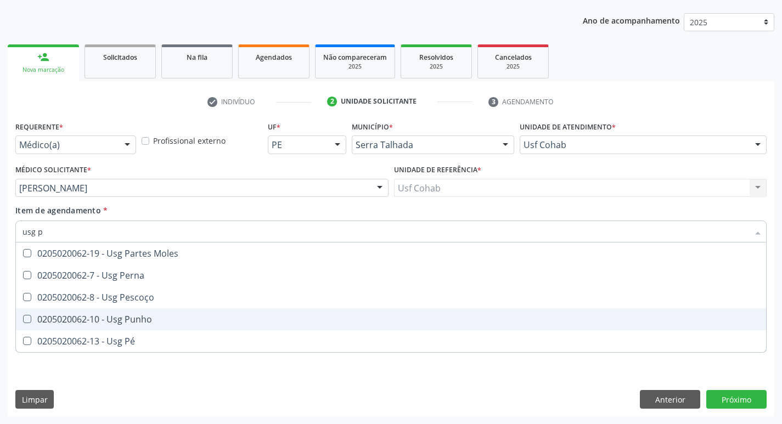
click at [127, 318] on div "0205020062-10 - Usg Punho" at bounding box center [391, 319] width 737 height 9
checkbox Punho "true"
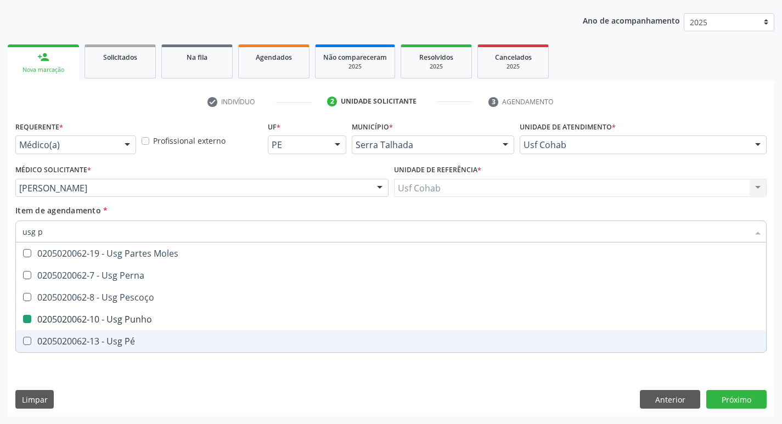
click at [264, 401] on div "Requerente * Médico(a) Médico(a) Enfermeiro(a) Paciente Nenhum resultado encont…" at bounding box center [391, 268] width 767 height 298
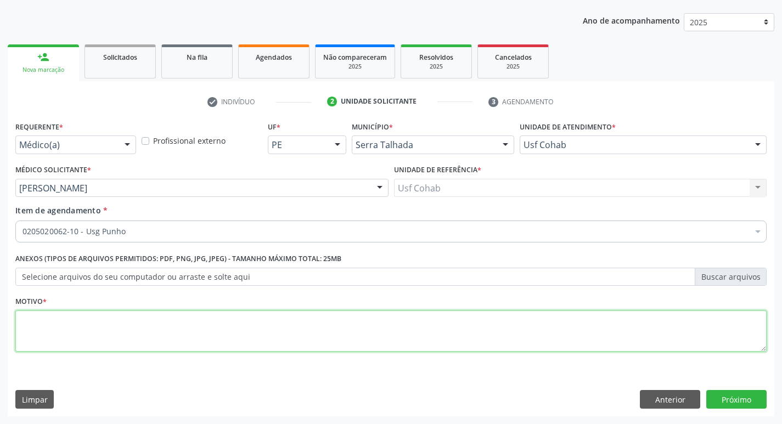
click at [88, 334] on textarea at bounding box center [391, 332] width 752 height 42
type textarea "-"
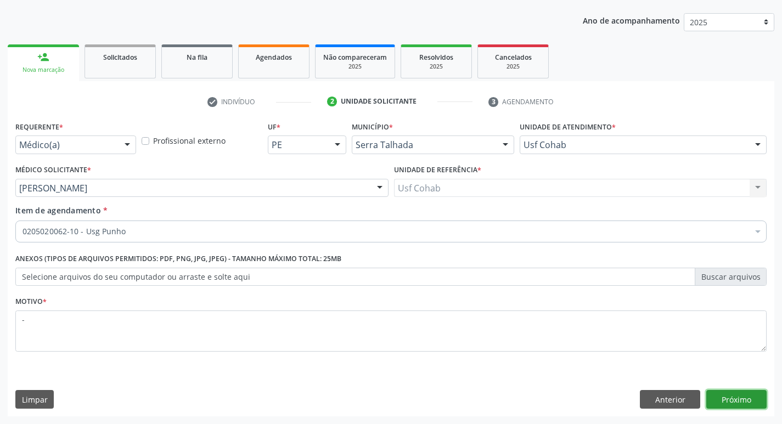
click at [735, 398] on button "Próximo" at bounding box center [737, 399] width 60 height 19
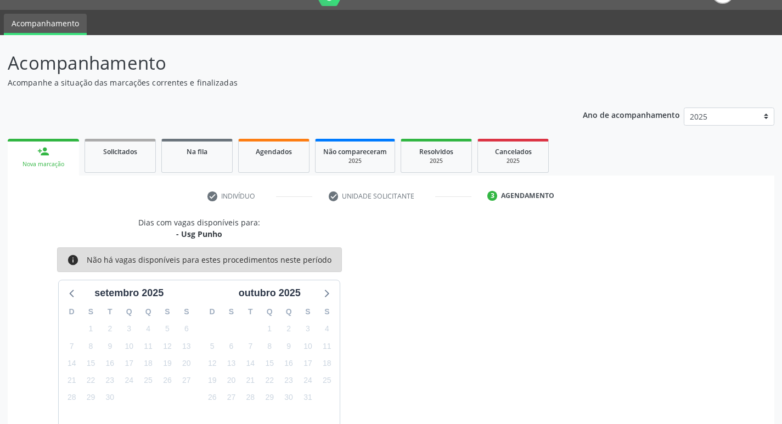
scroll to position [0, 0]
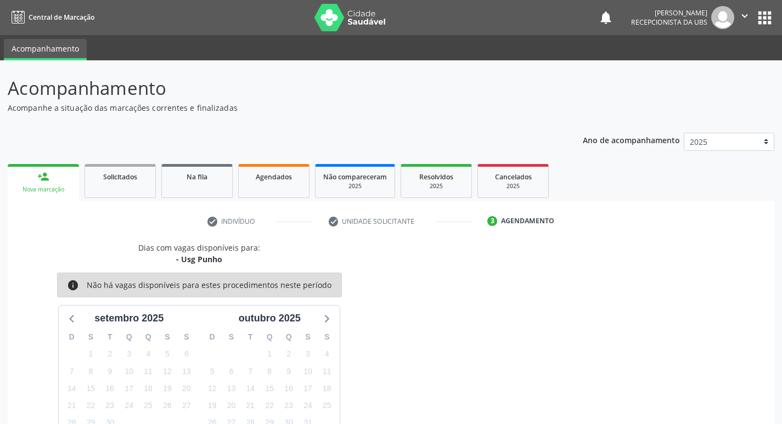
click at [60, 187] on div "Nova marcação" at bounding box center [43, 190] width 56 height 8
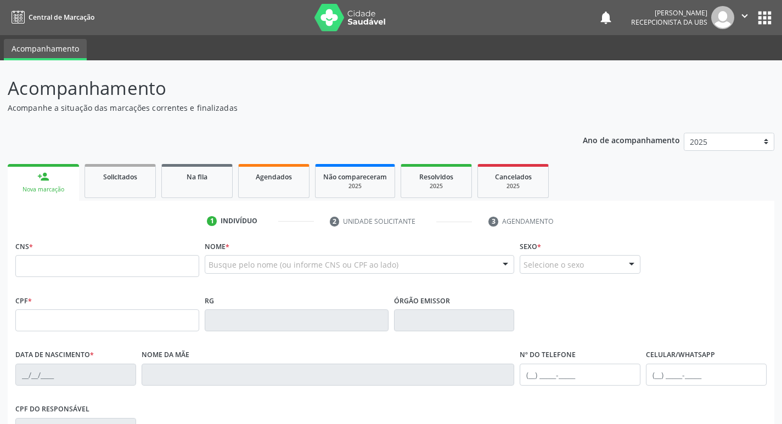
click at [72, 269] on input "text" at bounding box center [107, 266] width 184 height 22
click at [84, 267] on input "text" at bounding box center [107, 266] width 184 height 22
click at [105, 268] on input "text" at bounding box center [107, 266] width 184 height 22
click at [254, 188] on link "Agendados" at bounding box center [273, 181] width 71 height 34
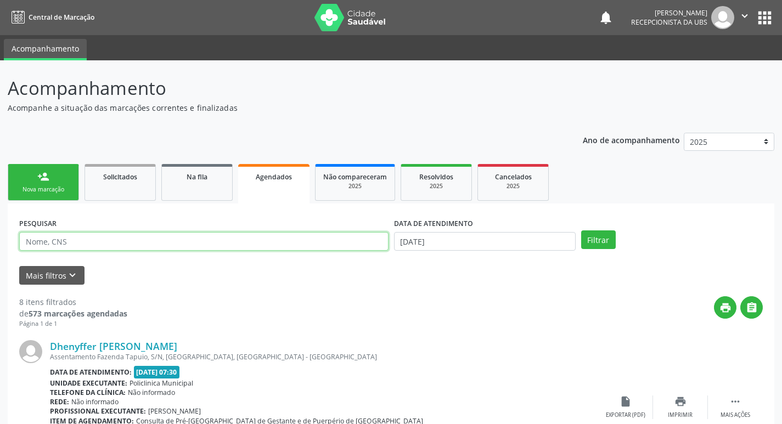
click at [190, 243] on input "text" at bounding box center [204, 241] width 370 height 19
type input "emilly adla"
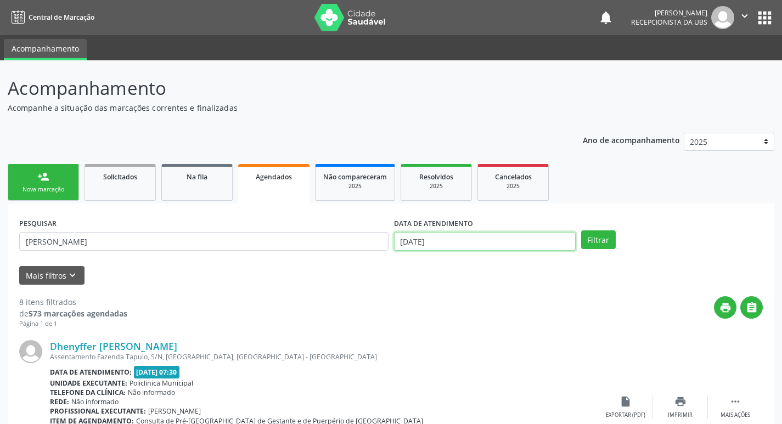
click at [536, 245] on input "0[DATE]" at bounding box center [485, 241] width 182 height 19
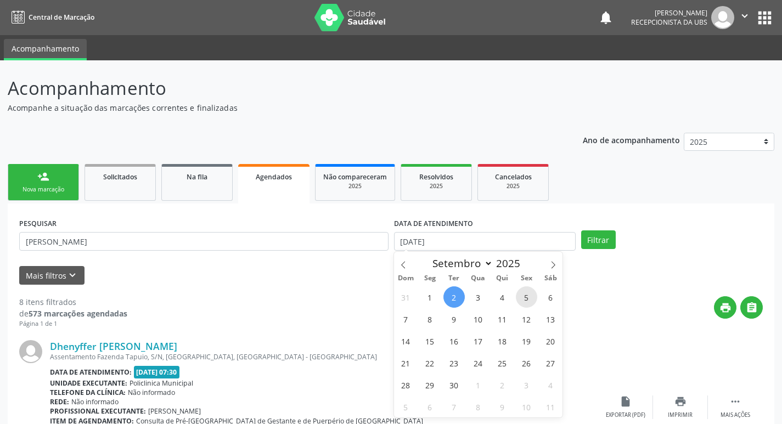
click at [526, 299] on span "5" at bounding box center [526, 297] width 21 height 21
type input "05/09/2025"
click at [601, 237] on button "Filtrar" at bounding box center [598, 240] width 35 height 19
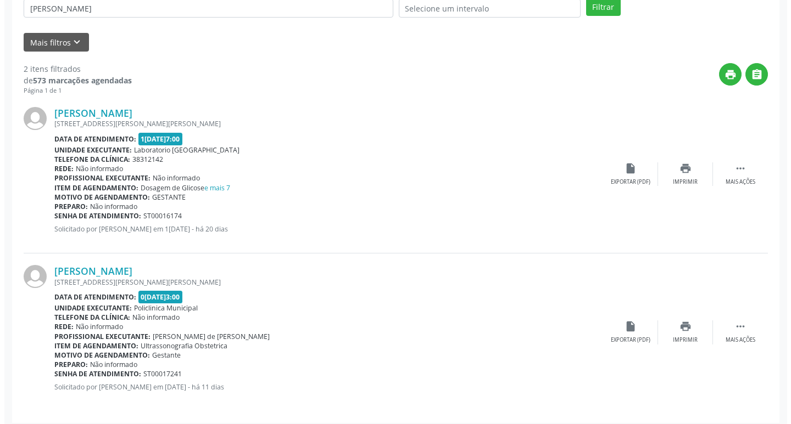
scroll to position [240, 0]
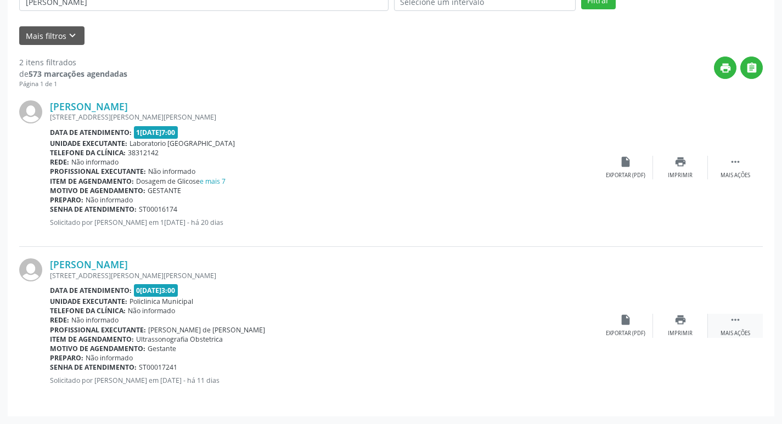
click at [723, 326] on div " Mais ações" at bounding box center [735, 326] width 55 height 24
click at [624, 329] on div "cancel Cancelar" at bounding box center [625, 326] width 55 height 24
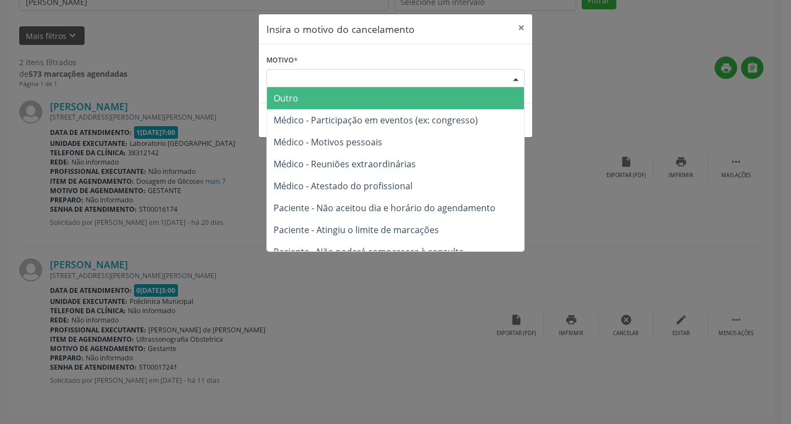
click at [344, 76] on div "Escolha o motivo" at bounding box center [395, 78] width 258 height 19
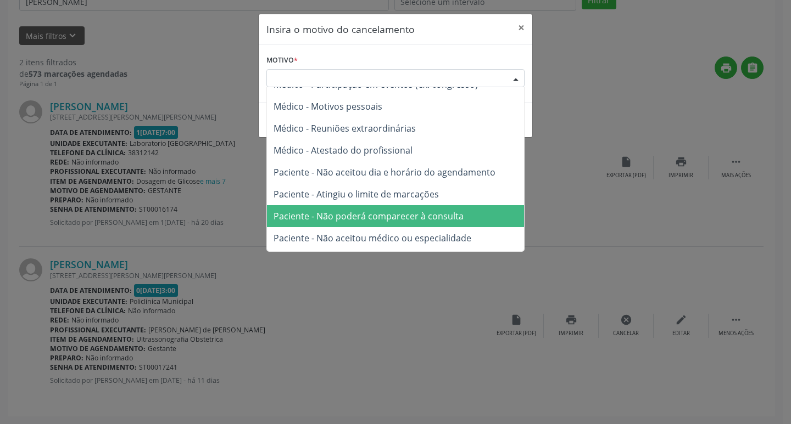
scroll to position [55, 0]
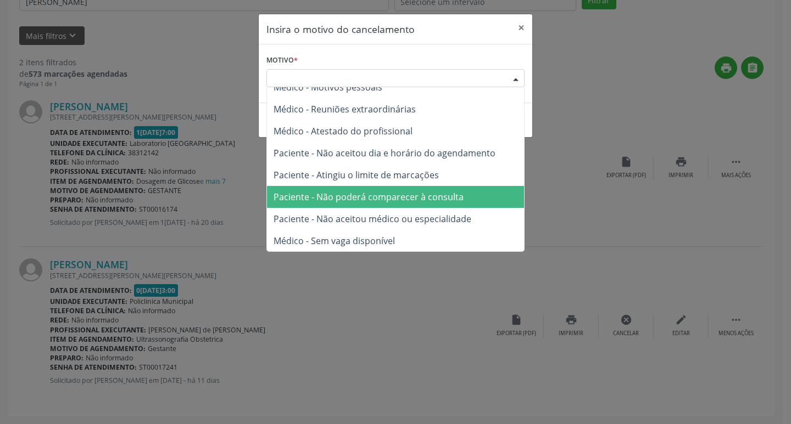
click at [463, 194] on span "Paciente - Não poderá comparecer à consulta" at bounding box center [395, 197] width 257 height 22
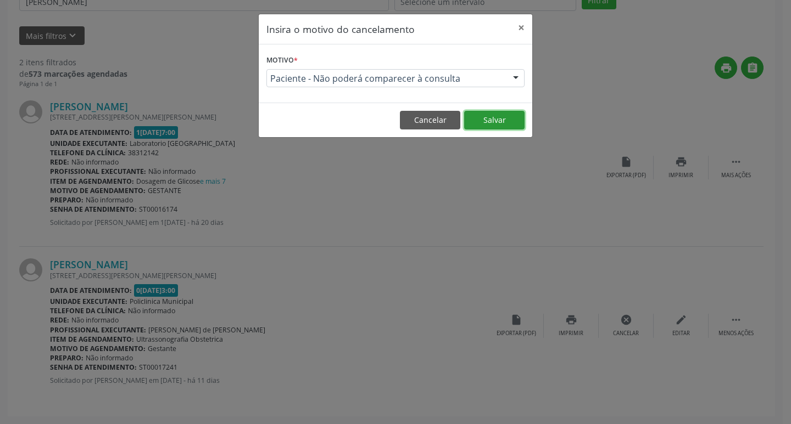
click at [496, 125] on button "Salvar" at bounding box center [494, 120] width 60 height 19
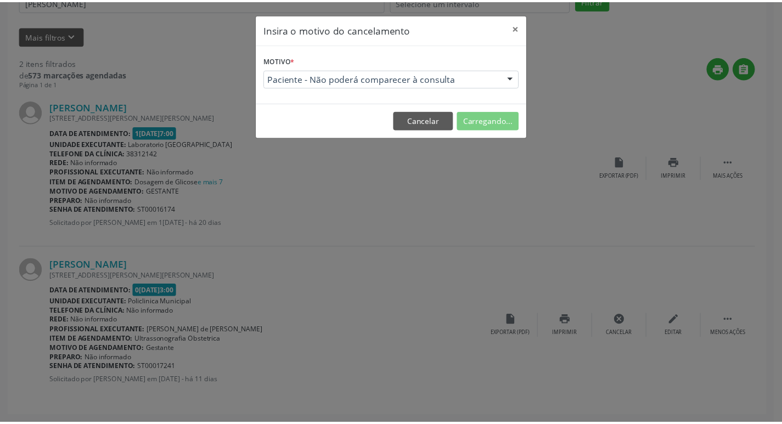
scroll to position [0, 0]
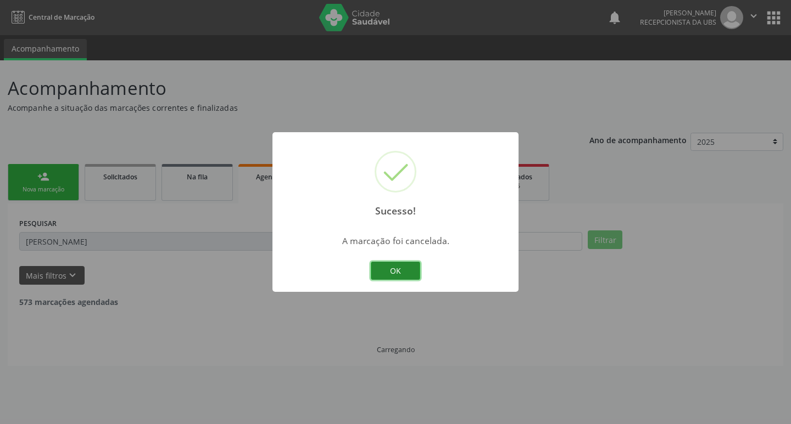
drag, startPoint x: 399, startPoint y: 272, endPoint x: 394, endPoint y: 269, distance: 5.7
click at [396, 270] on button "OK" at bounding box center [395, 271] width 49 height 19
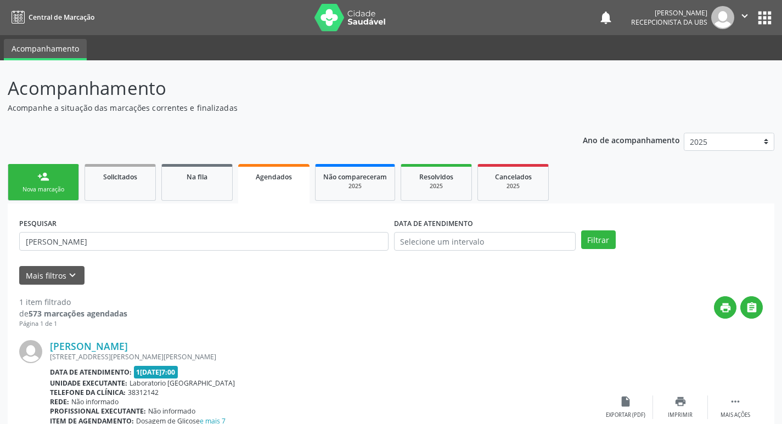
click at [53, 194] on div "Nova marcação" at bounding box center [43, 190] width 55 height 8
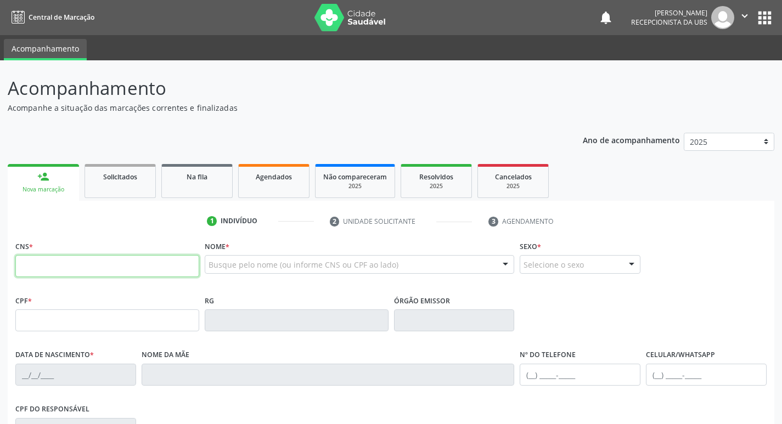
click at [103, 262] on input "text" at bounding box center [107, 266] width 184 height 22
type input "704 6021 8548 4623"
type input "376.319.738-90"
type input "01/10/2000"
type input "Juliana Trione"
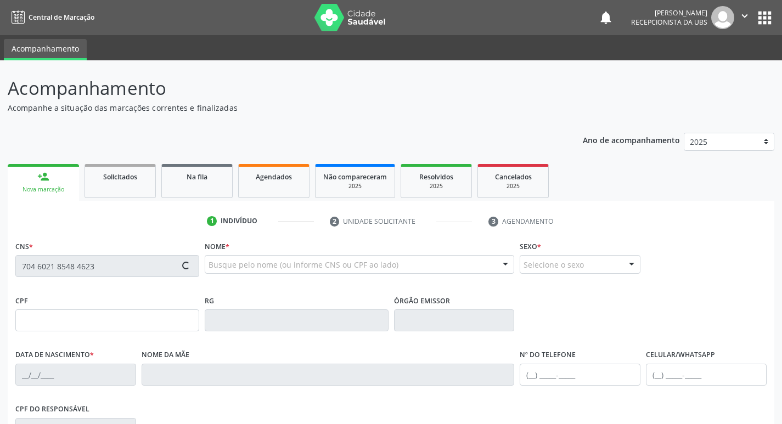
type input "(19) 99947-1512"
type input "S/N"
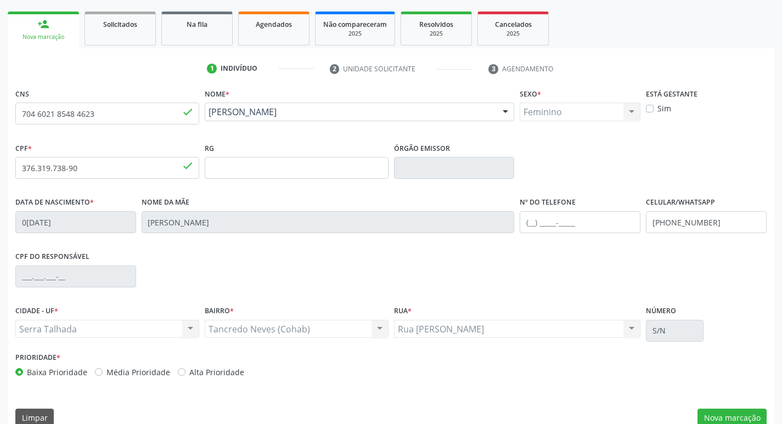
scroll to position [171, 0]
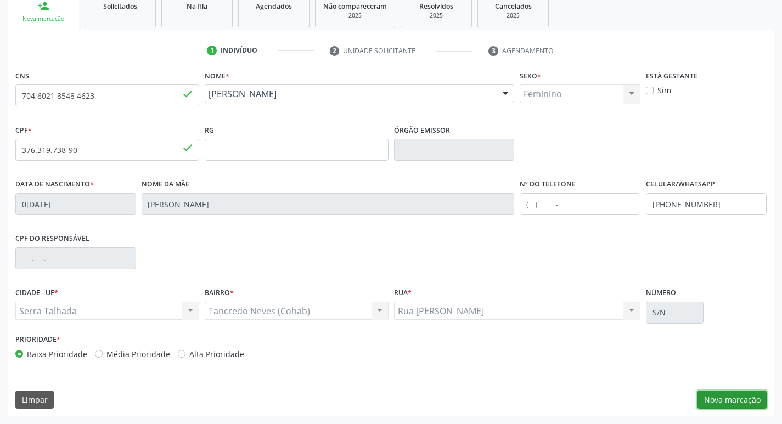
click at [730, 404] on button "Nova marcação" at bounding box center [732, 400] width 69 height 19
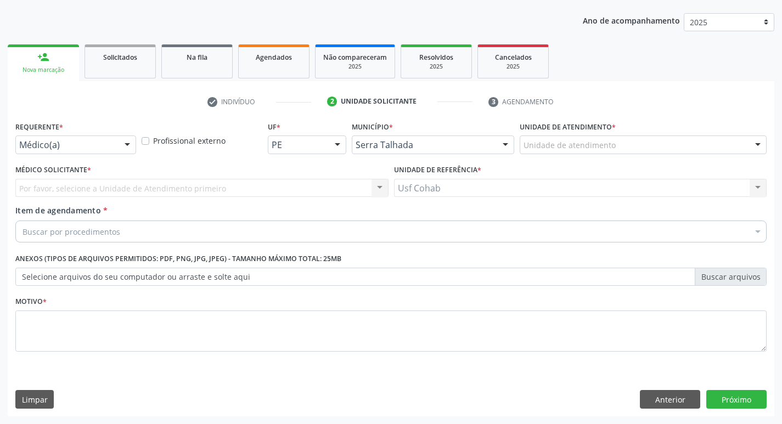
scroll to position [120, 0]
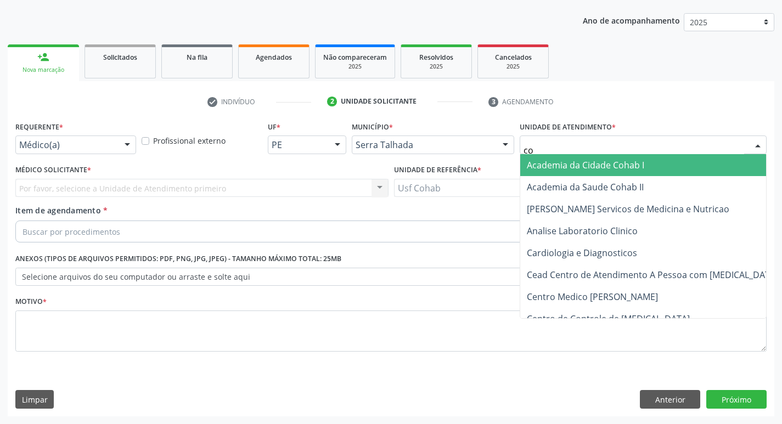
type input "coh"
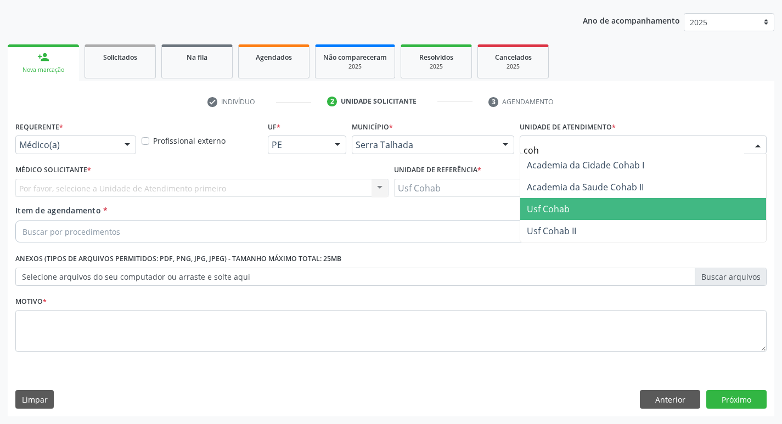
click at [566, 211] on span "Usf Cohab" at bounding box center [548, 209] width 43 height 12
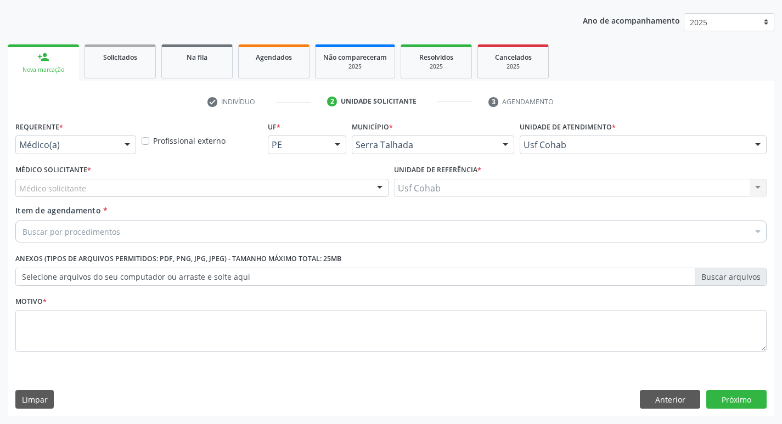
click at [175, 188] on div "Médico solicitante" at bounding box center [201, 188] width 373 height 19
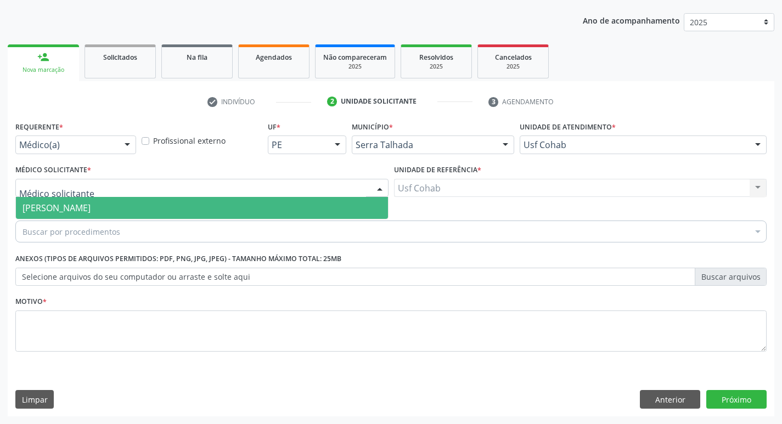
click at [168, 204] on span "[PERSON_NAME]" at bounding box center [202, 208] width 372 height 22
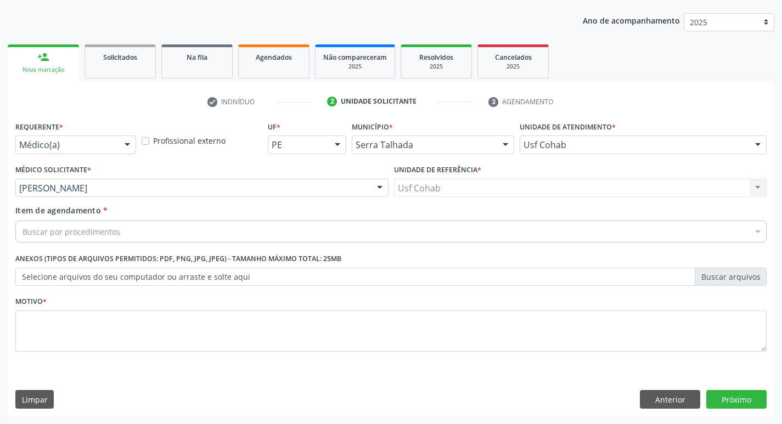
click at [141, 234] on div "Buscar por procedimentos" at bounding box center [391, 232] width 752 height 22
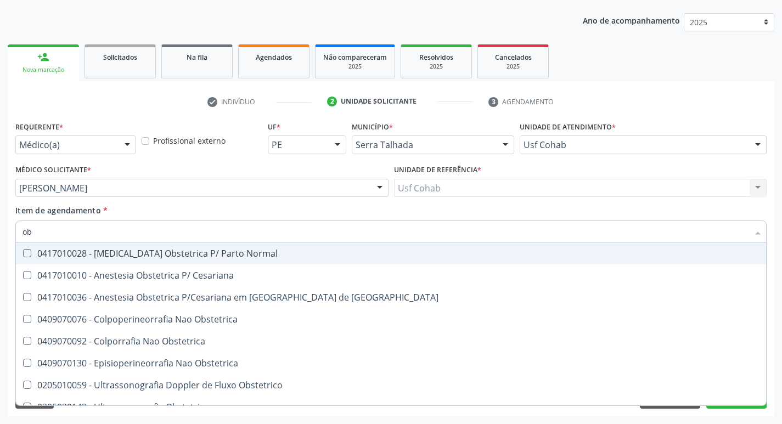
type input "o"
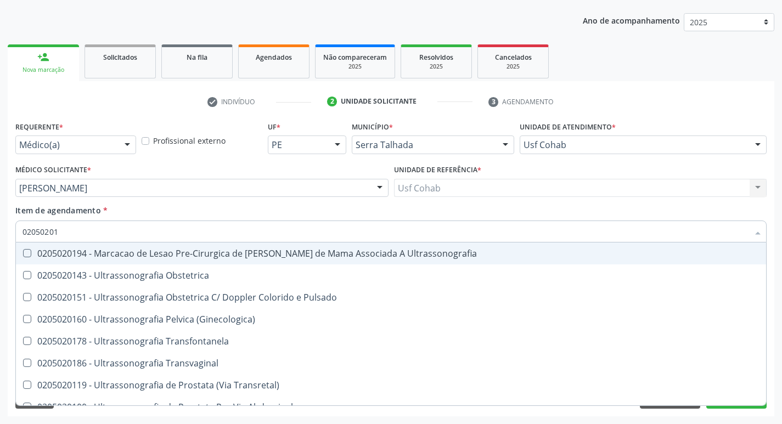
type input "020502014"
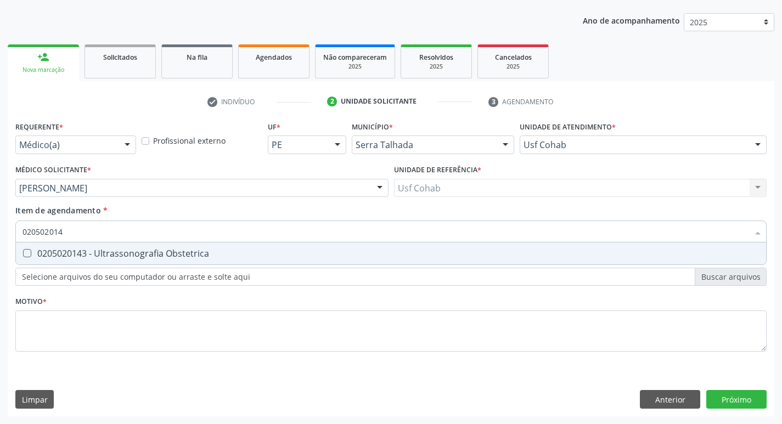
click at [164, 244] on span "0205020143 - Ultrassonografia Obstetrica" at bounding box center [391, 254] width 751 height 22
checkbox Obstetrica "true"
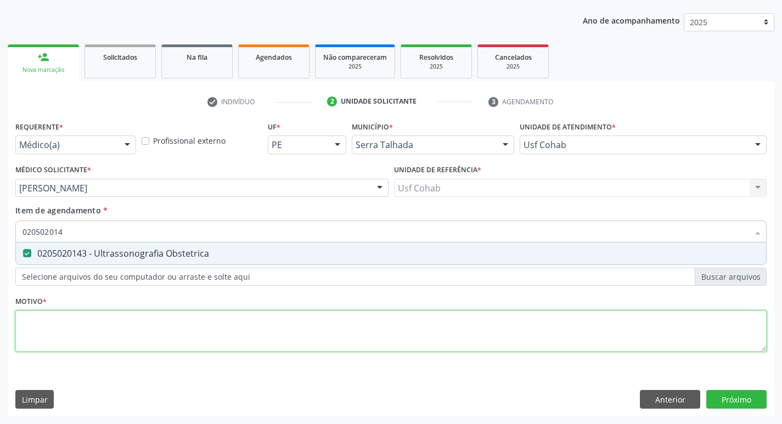
click at [165, 311] on div "Requerente * Médico(a) Médico(a) Enfermeiro(a) Paciente Nenhum resultado encont…" at bounding box center [391, 243] width 752 height 249
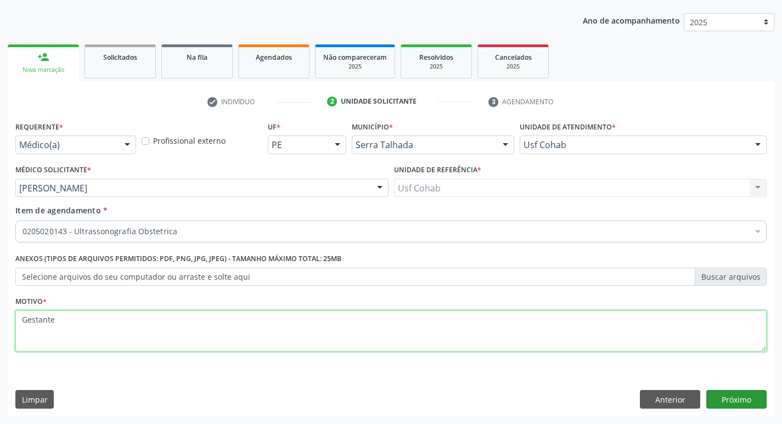
type textarea "Gestante"
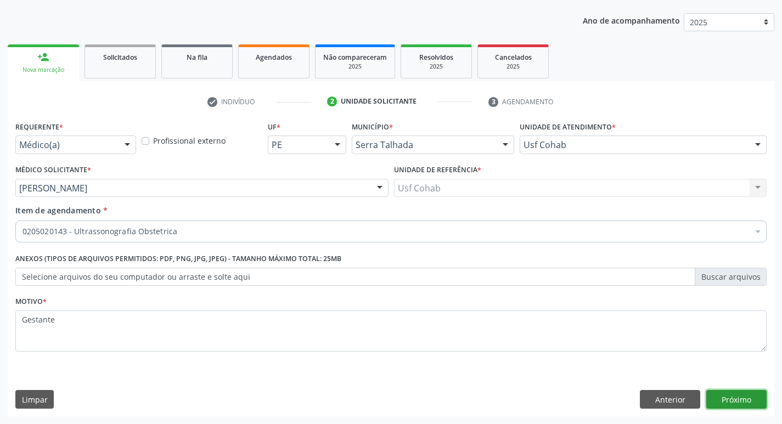
click at [751, 404] on button "Próximo" at bounding box center [737, 399] width 60 height 19
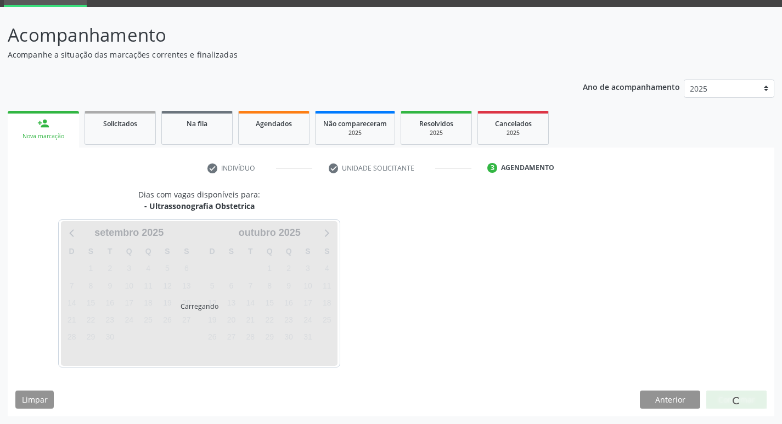
scroll to position [53, 0]
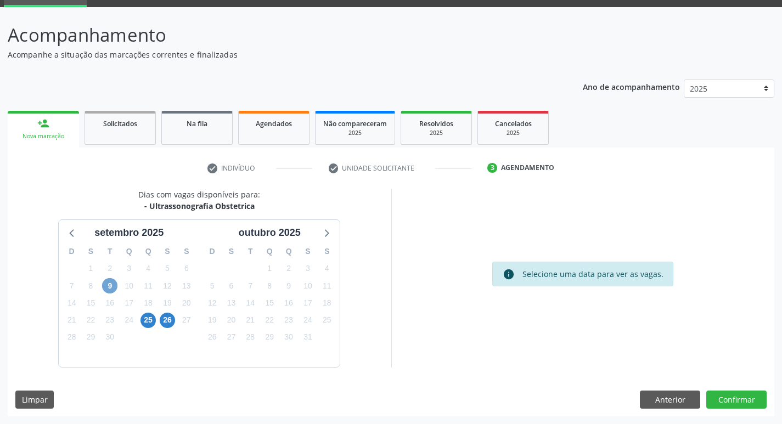
click at [109, 287] on span "9" at bounding box center [109, 285] width 15 height 15
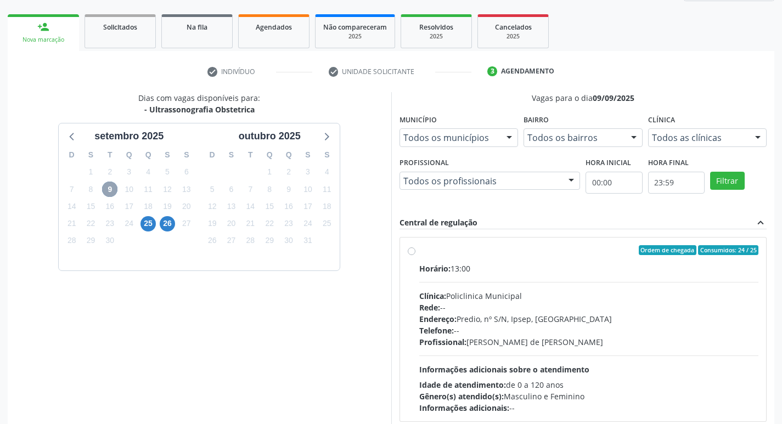
scroll to position [163, 0]
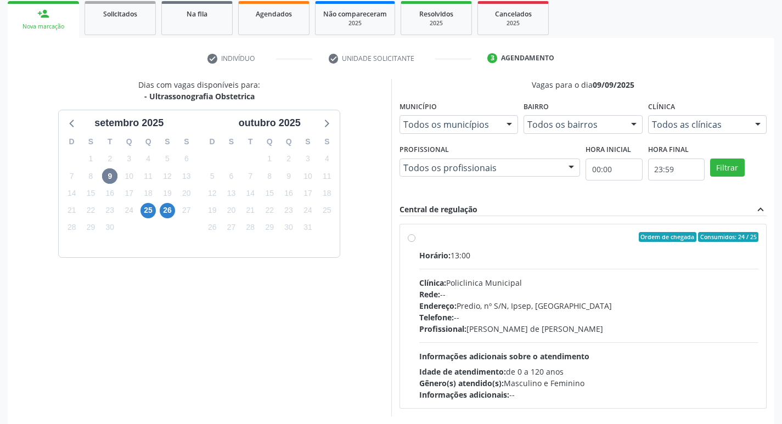
click at [545, 265] on div "Horário: 13:00 Clínica: Policlinica Municipal Rede: -- Endereço: Predio, nº S/N…" at bounding box center [589, 325] width 340 height 151
click at [416, 242] on input "Ordem de chegada Consumidos: 24 / 25 Horário: 13:00 Clínica: Policlinica Munici…" at bounding box center [412, 237] width 8 height 10
radio input "true"
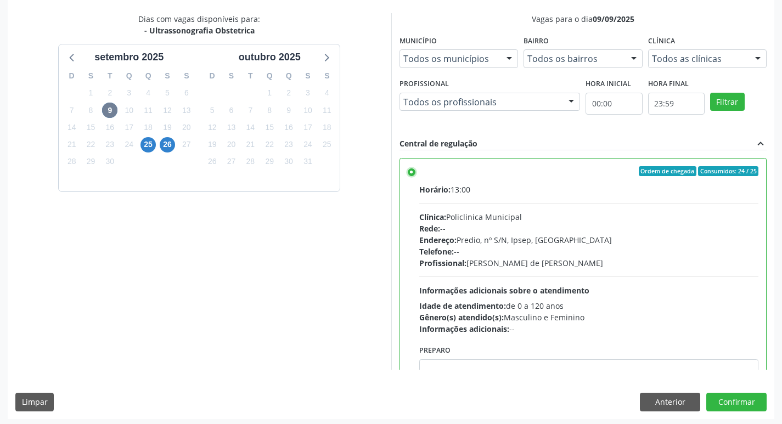
scroll to position [232, 0]
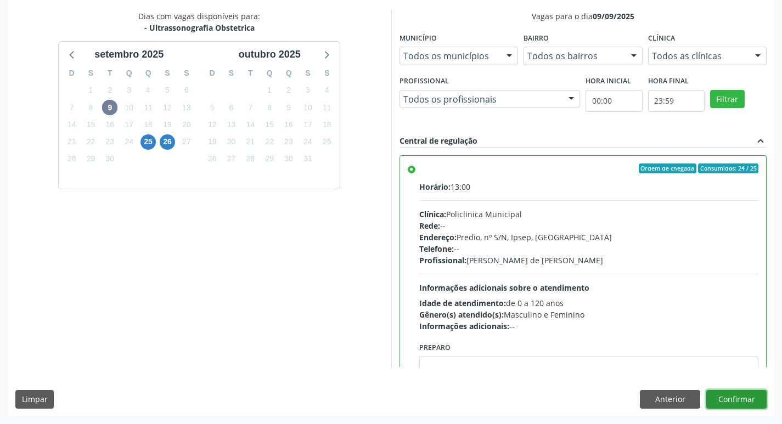
click at [753, 400] on button "Confirmar" at bounding box center [737, 399] width 60 height 19
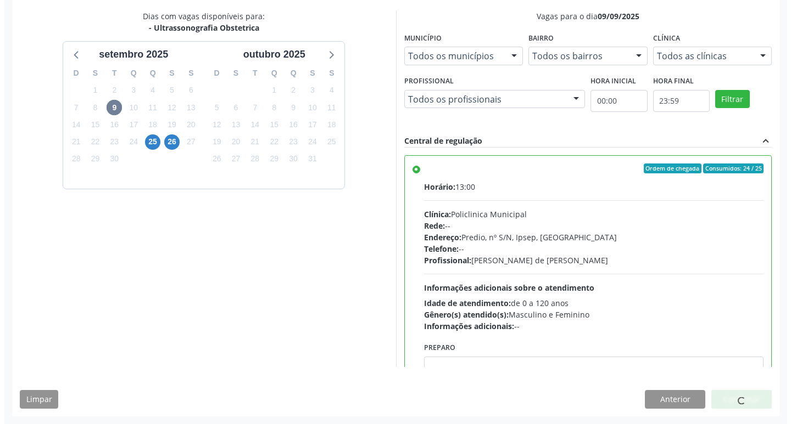
scroll to position [0, 0]
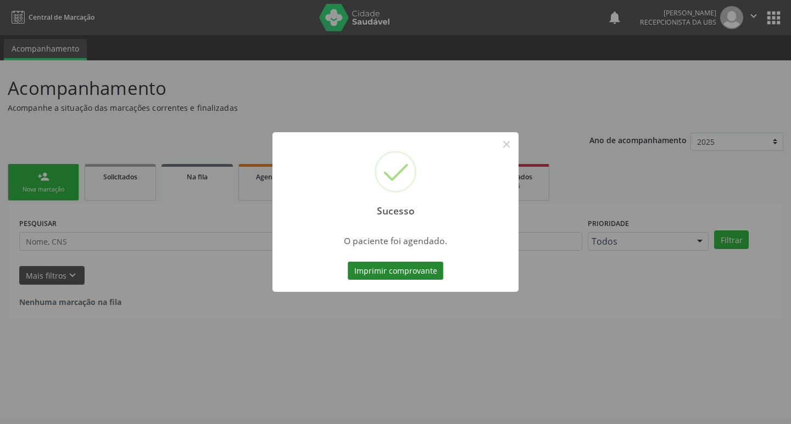
click at [409, 263] on button "Imprimir comprovante" at bounding box center [396, 271] width 96 height 19
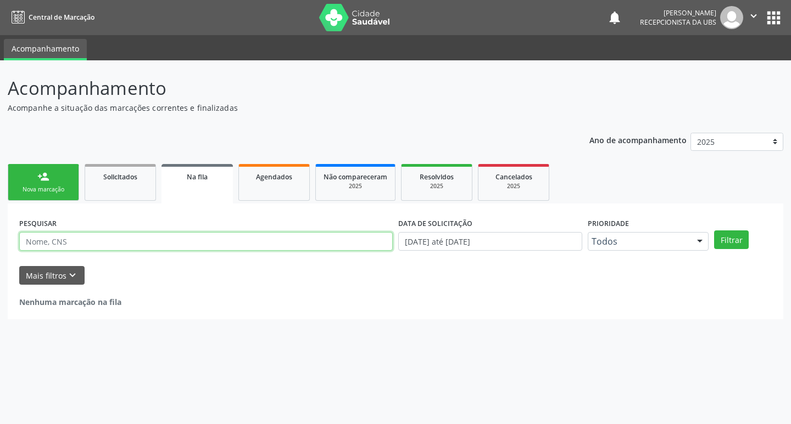
click at [161, 247] on input "text" at bounding box center [205, 241] width 373 height 19
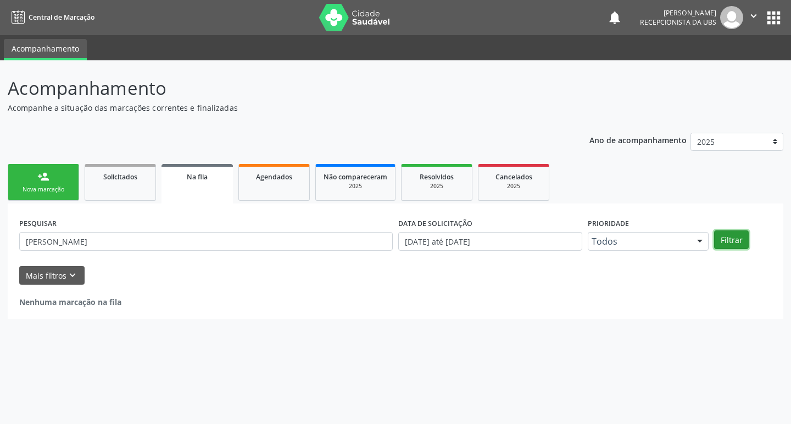
click at [728, 240] on button "Filtrar" at bounding box center [731, 240] width 35 height 19
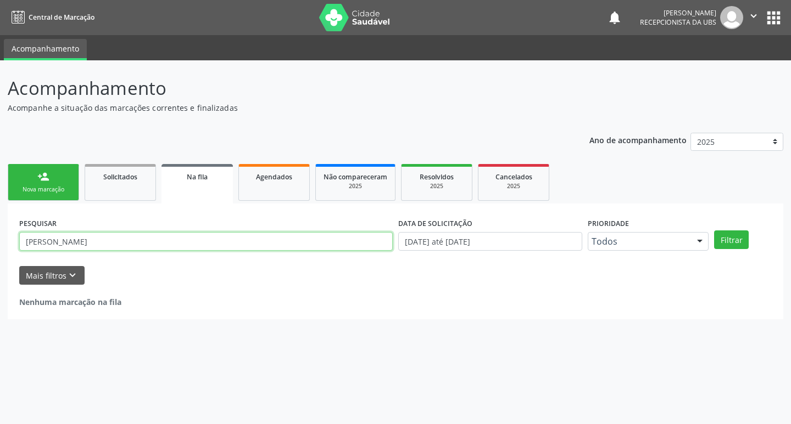
drag, startPoint x: 162, startPoint y: 239, endPoint x: 152, endPoint y: 220, distance: 21.6
click at [161, 238] on input "dominik ayane" at bounding box center [205, 241] width 373 height 19
type input "dominik ayane ferreira da silva"
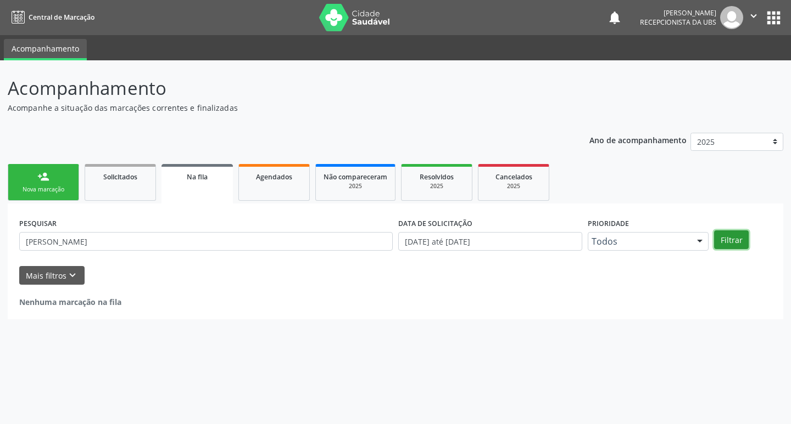
click at [740, 241] on button "Filtrar" at bounding box center [731, 240] width 35 height 19
click at [40, 189] on div "Nova marcação" at bounding box center [43, 190] width 55 height 8
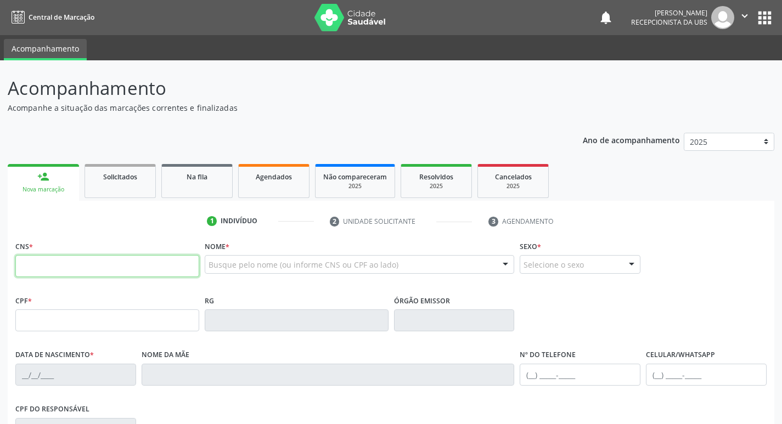
click at [174, 271] on input "text" at bounding box center [107, 266] width 184 height 22
click at [273, 192] on link "Agendados" at bounding box center [273, 181] width 71 height 34
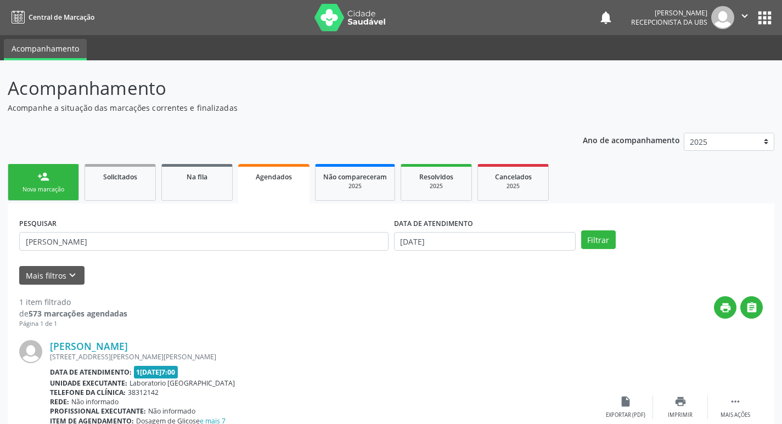
click at [181, 251] on div "PESQUISAR emilly adla" at bounding box center [203, 236] width 375 height 43
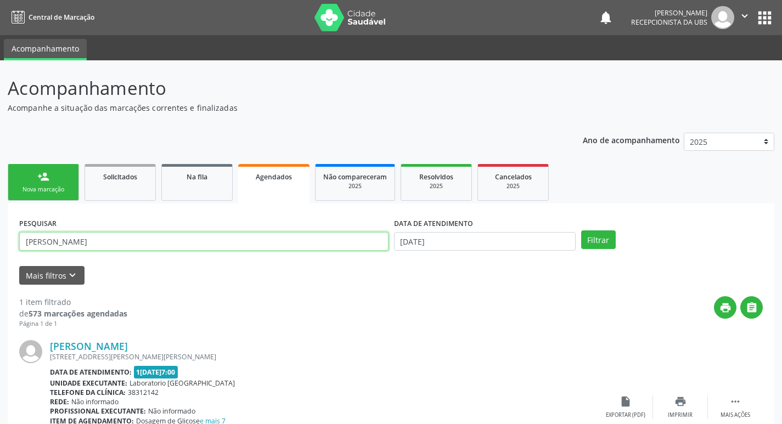
click at [228, 245] on input "emilly adla" at bounding box center [204, 241] width 370 height 19
type input "e"
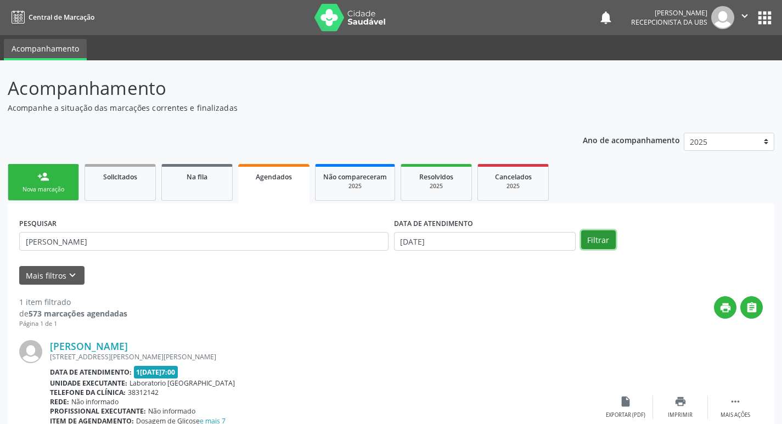
click at [584, 247] on button "Filtrar" at bounding box center [598, 240] width 35 height 19
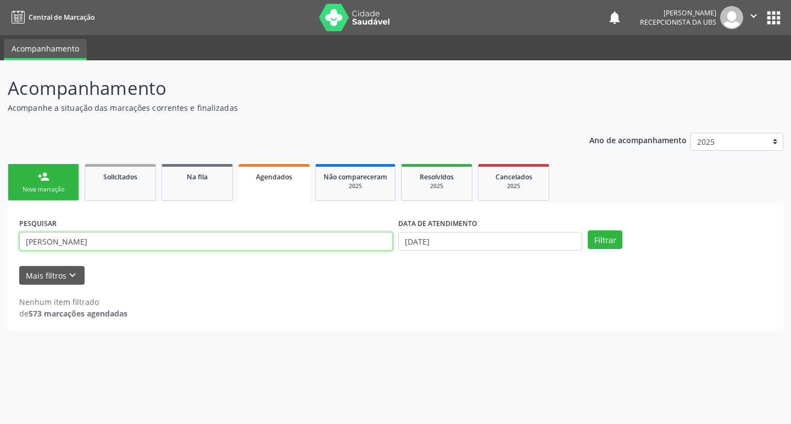
click at [109, 244] on input "maria cecilia queiroz" at bounding box center [205, 241] width 373 height 19
type input "maria cecilia queiroz da silva"
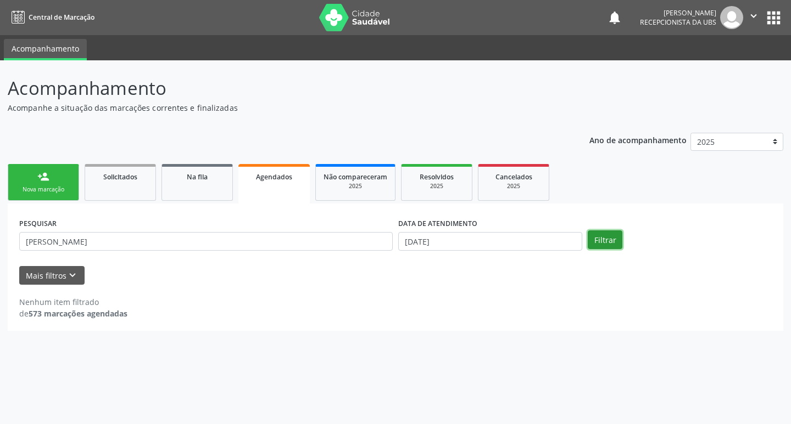
click at [604, 240] on button "Filtrar" at bounding box center [604, 240] width 35 height 19
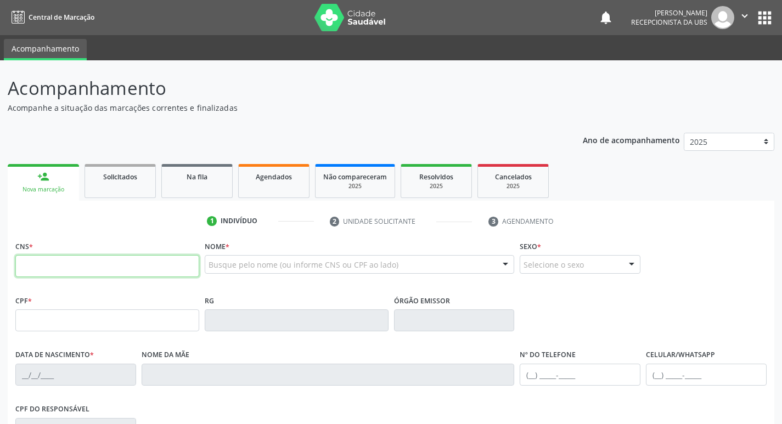
drag, startPoint x: 128, startPoint y: 271, endPoint x: 304, endPoint y: 191, distance: 193.1
click at [128, 271] on input "text" at bounding box center [107, 266] width 184 height 22
click at [304, 191] on link "Agendados" at bounding box center [273, 181] width 71 height 34
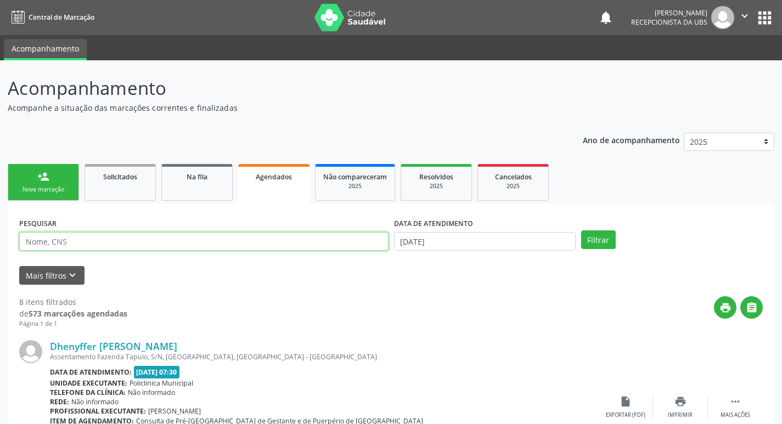
click at [212, 245] on input "text" at bounding box center [204, 241] width 370 height 19
type input "[PERSON_NAME]"
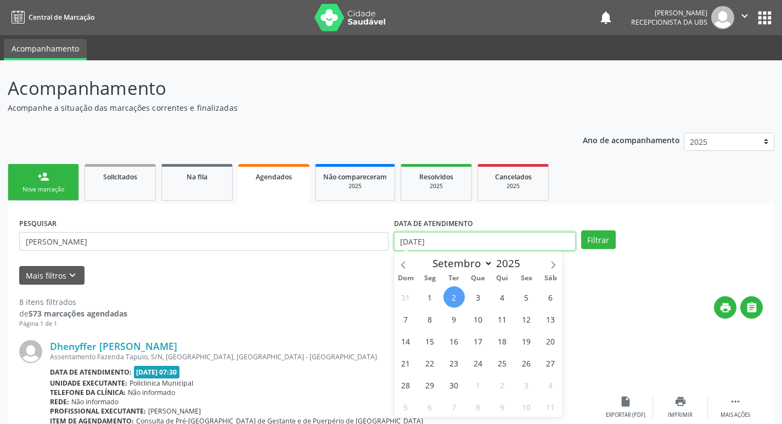
click at [532, 233] on input "[DATE]" at bounding box center [485, 241] width 182 height 19
click at [432, 366] on span "22" at bounding box center [429, 362] width 21 height 21
type input "22/09/2025"
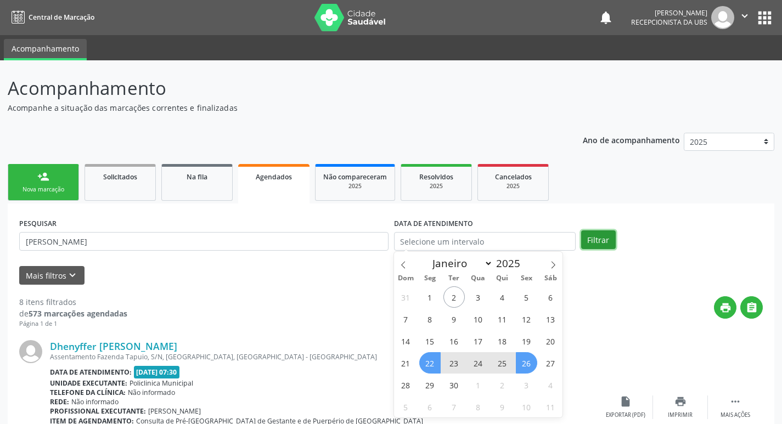
click at [600, 241] on button "Filtrar" at bounding box center [598, 240] width 35 height 19
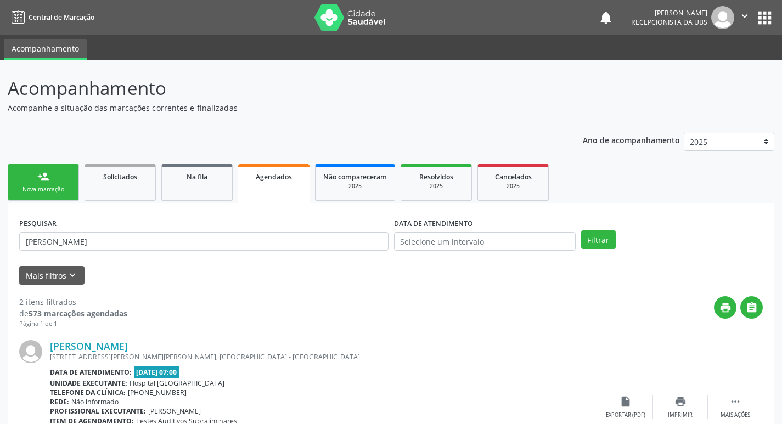
click at [44, 197] on link "person_add Nova marcação" at bounding box center [43, 182] width 71 height 37
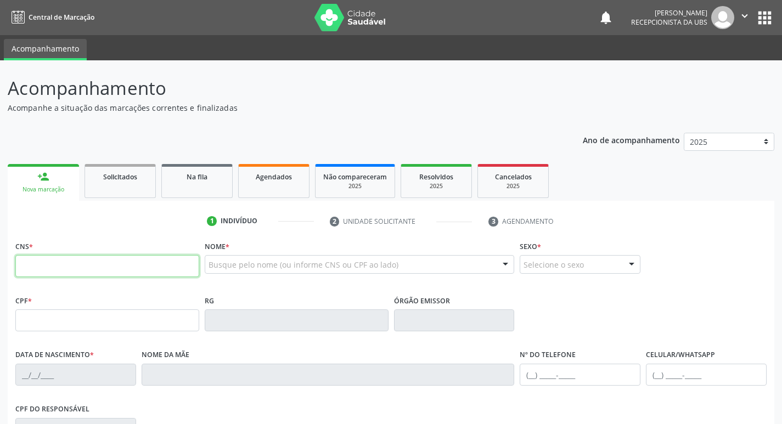
click at [78, 262] on input "text" at bounding box center [107, 266] width 184 height 22
type input "700 0054 6550 7904"
type input "067.549.504-04"
type input "23/05/1986"
type input "Francisca Pereira de Sousa"
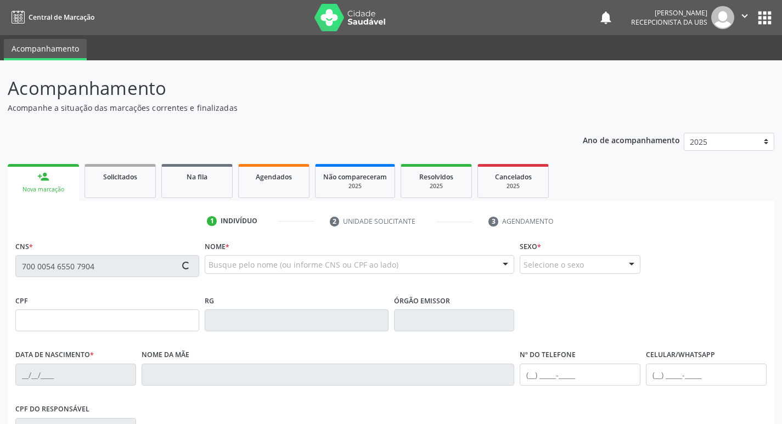
type input "(87) 99805-5923"
type input "133.509.594-23"
type input "422"
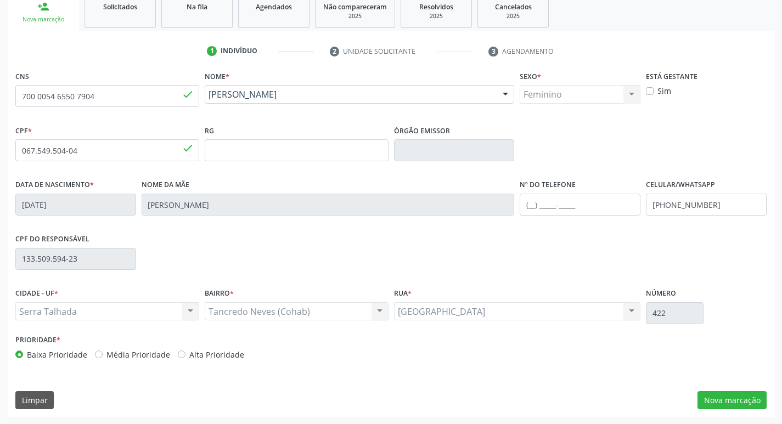
scroll to position [171, 0]
click at [747, 395] on button "Nova marcação" at bounding box center [732, 400] width 69 height 19
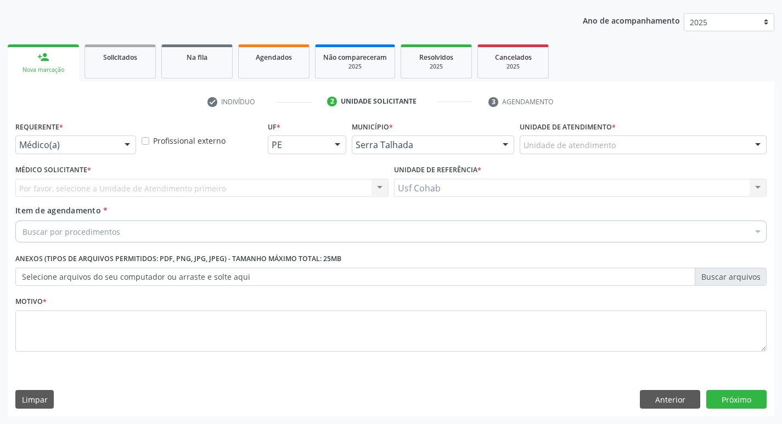
scroll to position [120, 0]
click at [631, 146] on div "Unidade de atendimento" at bounding box center [643, 145] width 247 height 19
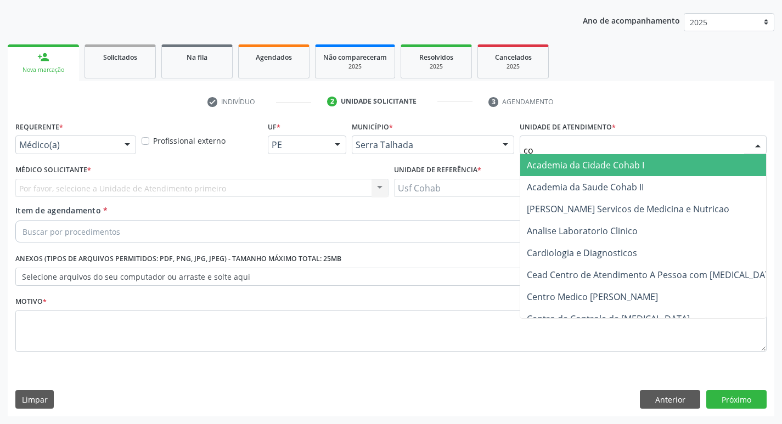
type input "coh"
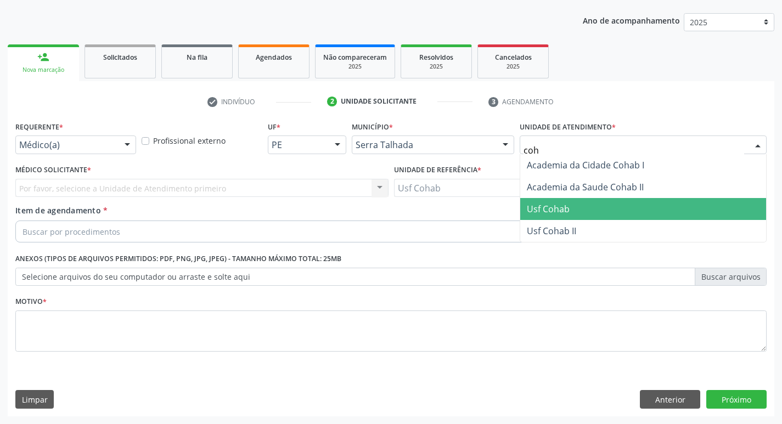
click at [559, 203] on span "Usf Cohab" at bounding box center [548, 209] width 43 height 12
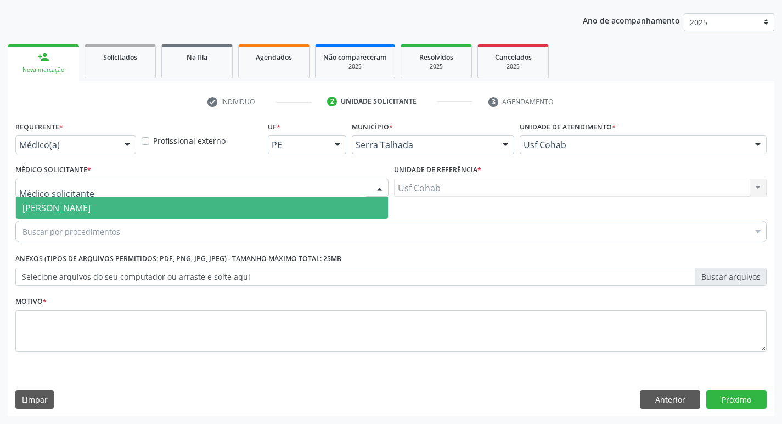
click at [352, 185] on div at bounding box center [201, 188] width 373 height 19
click at [178, 210] on span "[PERSON_NAME]" at bounding box center [202, 208] width 372 height 22
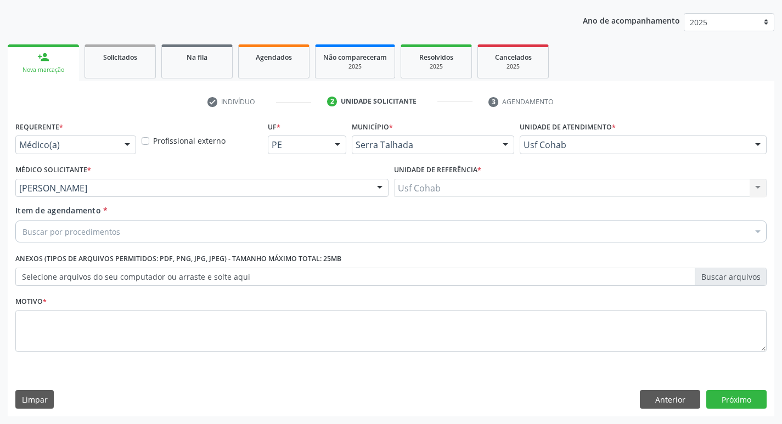
click at [174, 220] on div "Item de agendamento * Buscar por procedimentos Selecionar todos 0304070076 - .Q…" at bounding box center [391, 222] width 752 height 35
click at [191, 232] on div "Buscar por procedimentos" at bounding box center [391, 232] width 752 height 22
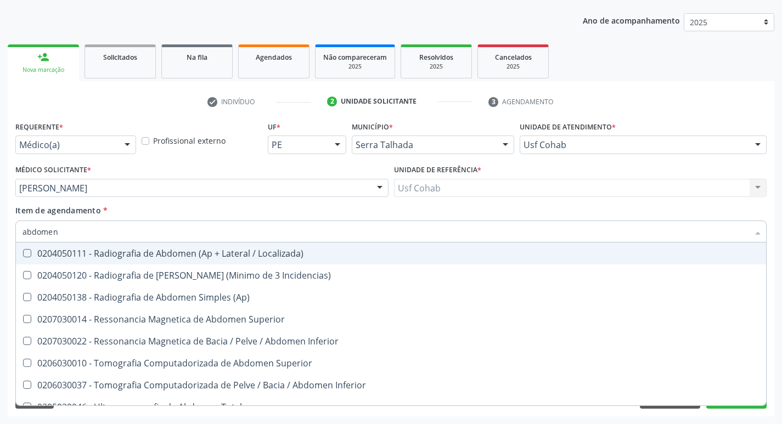
type input "abdomen t"
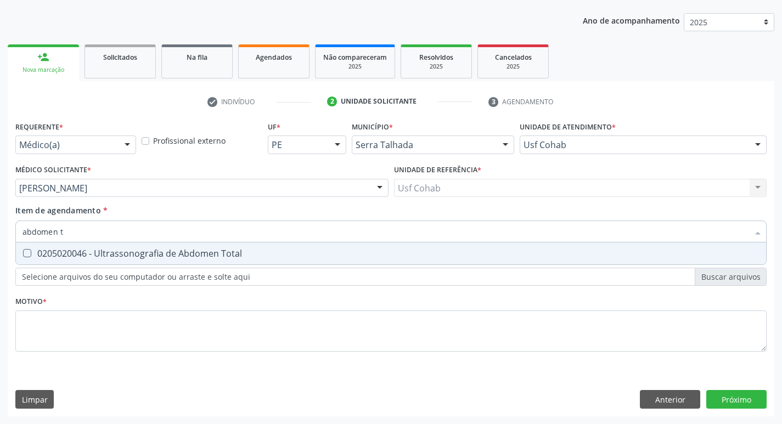
click at [256, 255] on div "0205020046 - Ultrassonografia de Abdomen Total" at bounding box center [391, 253] width 737 height 9
checkbox Total "true"
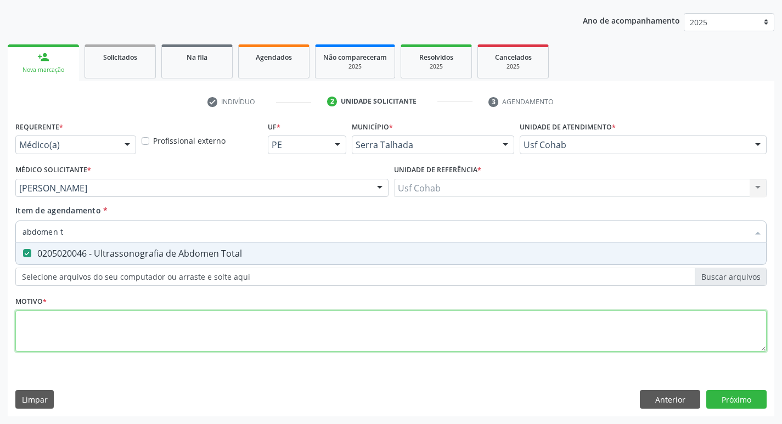
click at [121, 328] on div "Requerente * Médico(a) Médico(a) Enfermeiro(a) Paciente Nenhum resultado encont…" at bounding box center [391, 243] width 752 height 249
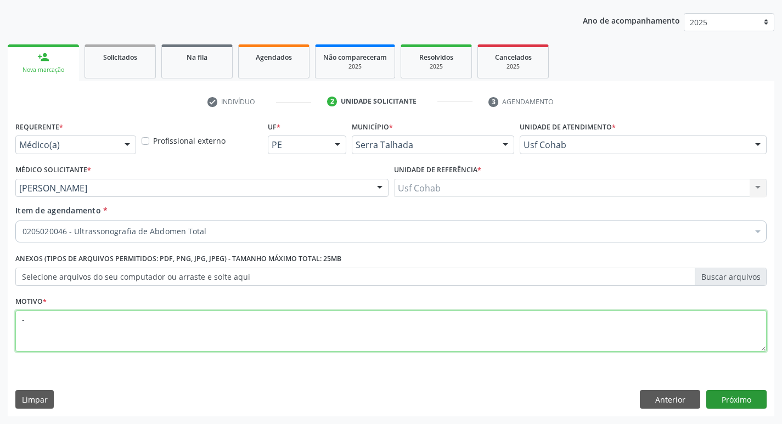
type textarea "-"
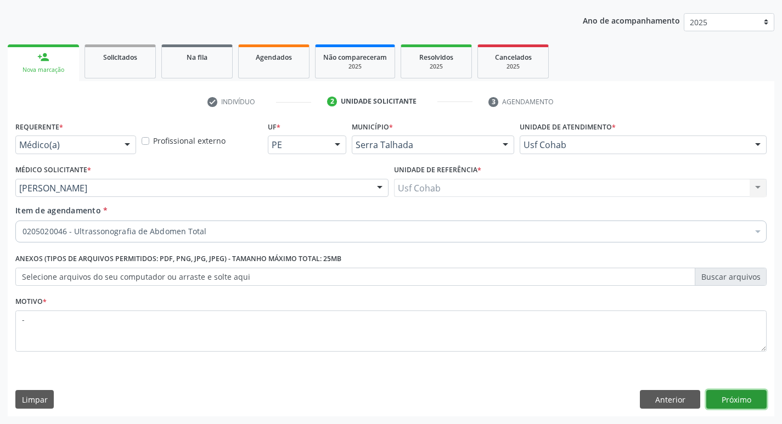
click at [731, 401] on button "Próximo" at bounding box center [737, 399] width 60 height 19
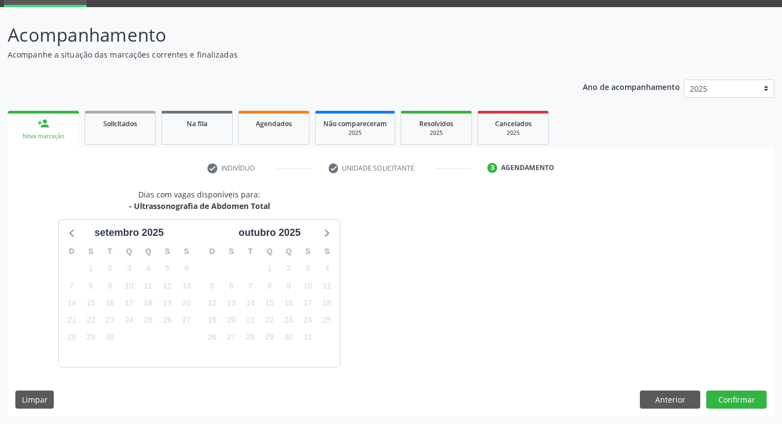
scroll to position [86, 0]
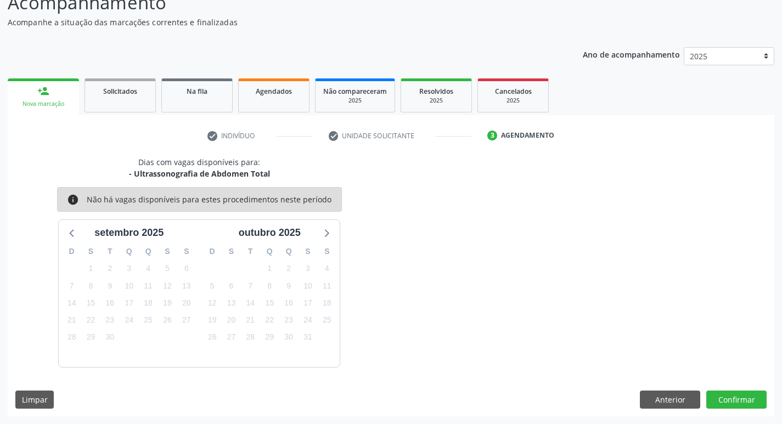
click at [64, 85] on link "person_add Nova marcação" at bounding box center [43, 97] width 71 height 37
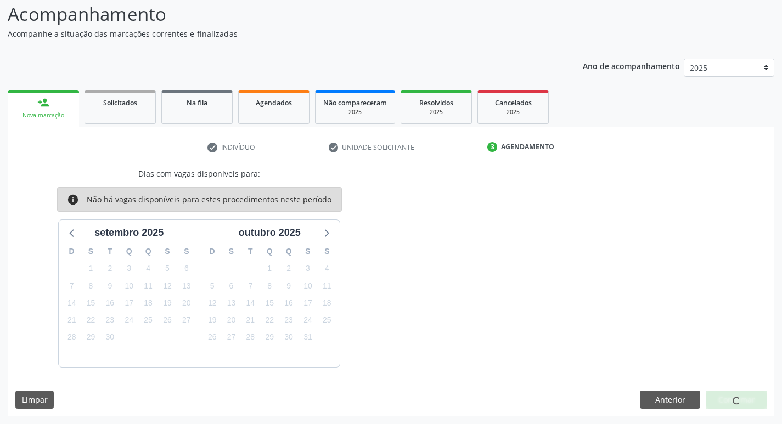
scroll to position [0, 0]
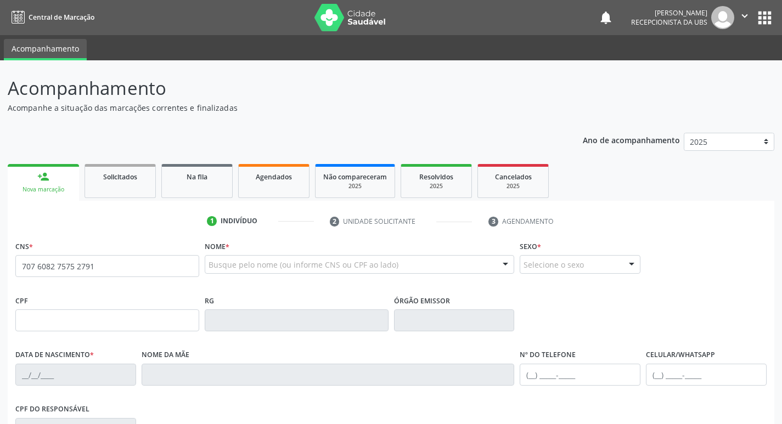
type input "707 6082 7575 2791"
type input "704.392.574-68"
type input "13[DATE]"
type input "[PERSON_NAME]"
type input "[PHONE_NUMBER]"
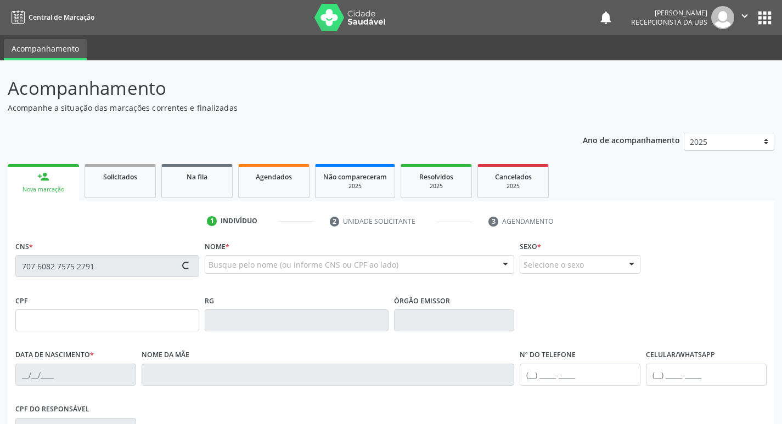
type input "690"
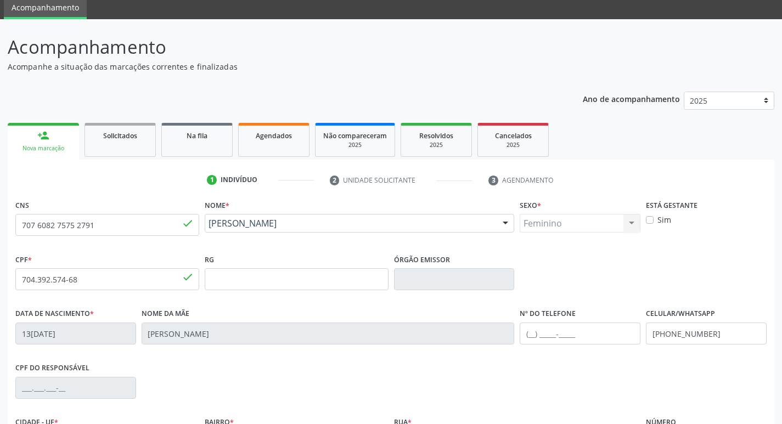
scroll to position [171, 0]
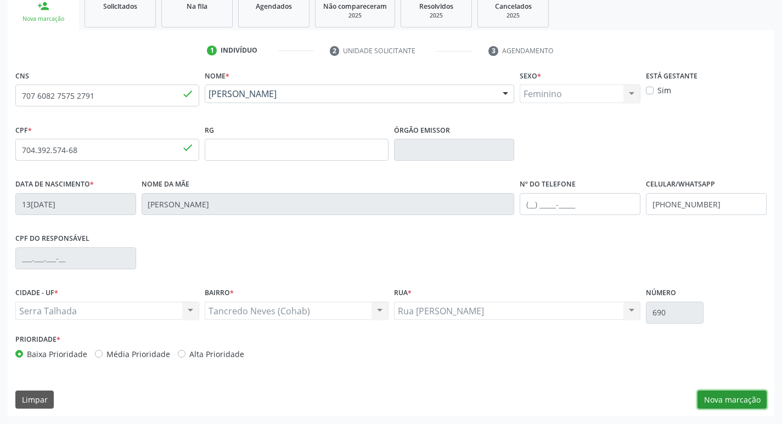
click at [724, 397] on button "Nova marcação" at bounding box center [732, 400] width 69 height 19
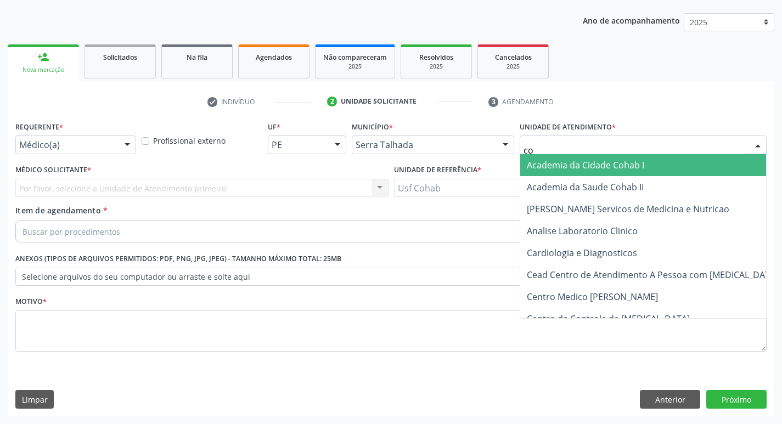
type input "coh"
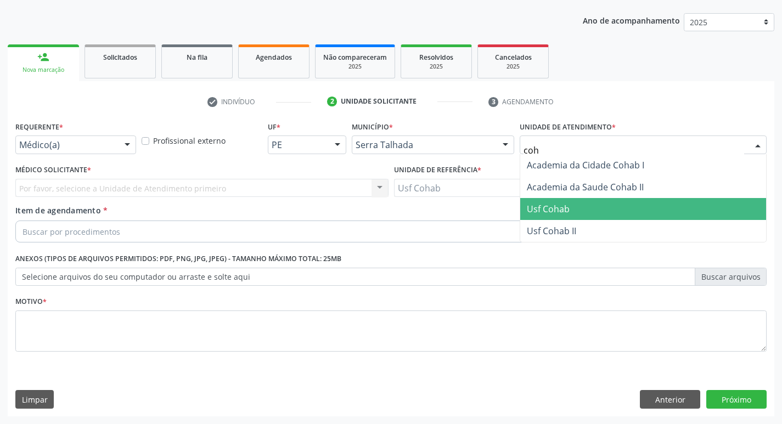
click at [573, 209] on span "Usf Cohab" at bounding box center [644, 209] width 246 height 22
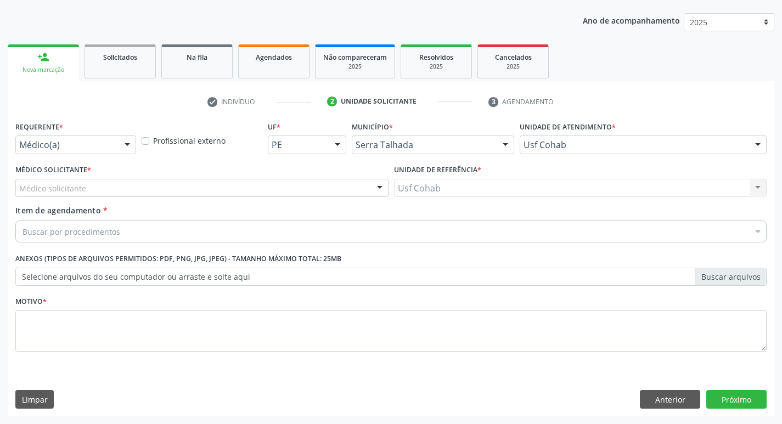
click at [302, 188] on div "Médico solicitante" at bounding box center [201, 188] width 373 height 19
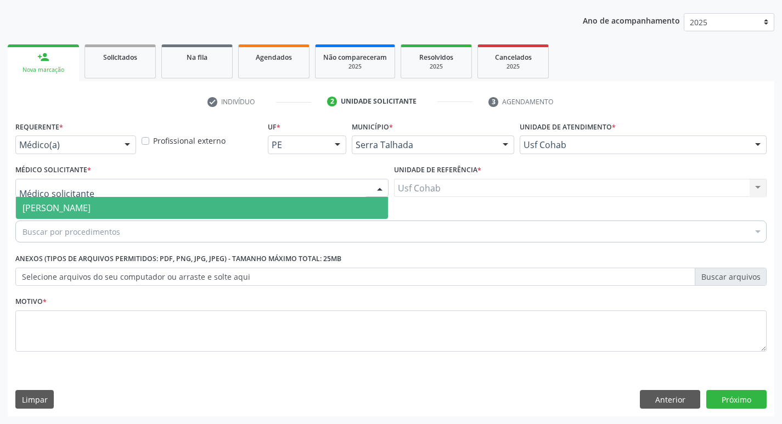
click at [281, 208] on span "[PERSON_NAME]" at bounding box center [202, 208] width 372 height 22
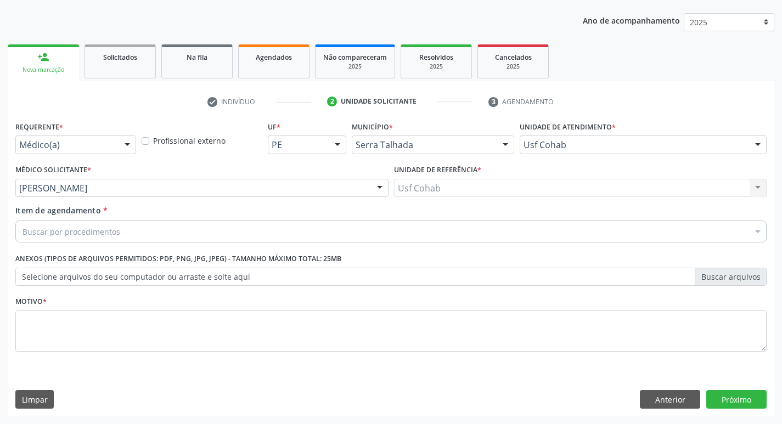
click at [187, 229] on div "Buscar por procedimentos" at bounding box center [391, 232] width 752 height 22
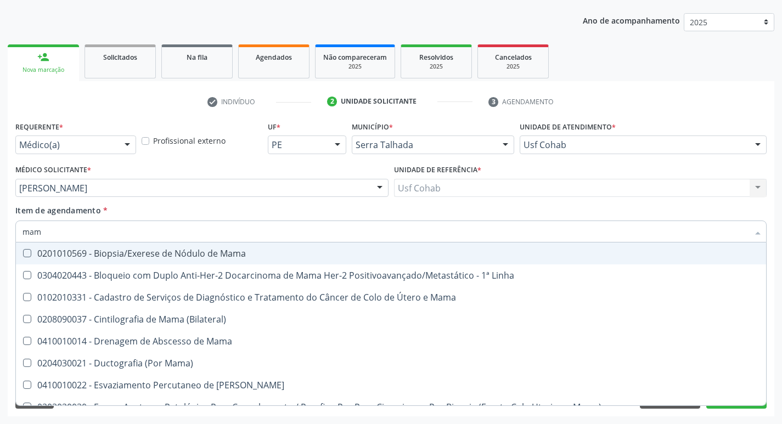
type input "mamo"
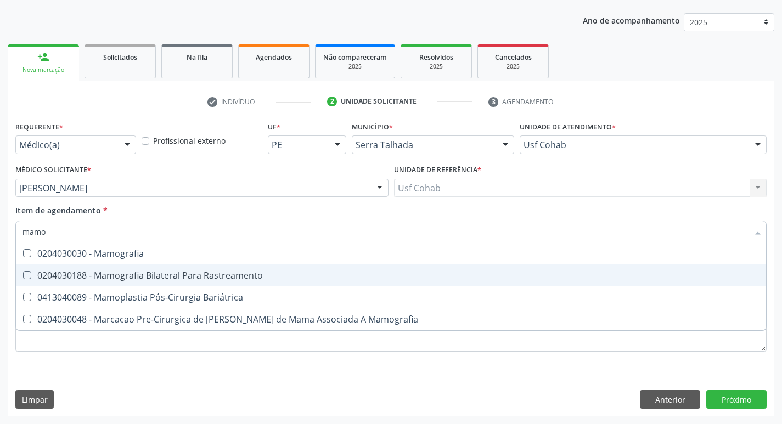
click at [222, 279] on div "0204030188 - Mamografia Bilateral Para Rastreamento" at bounding box center [391, 275] width 737 height 9
checkbox Rastreamento "true"
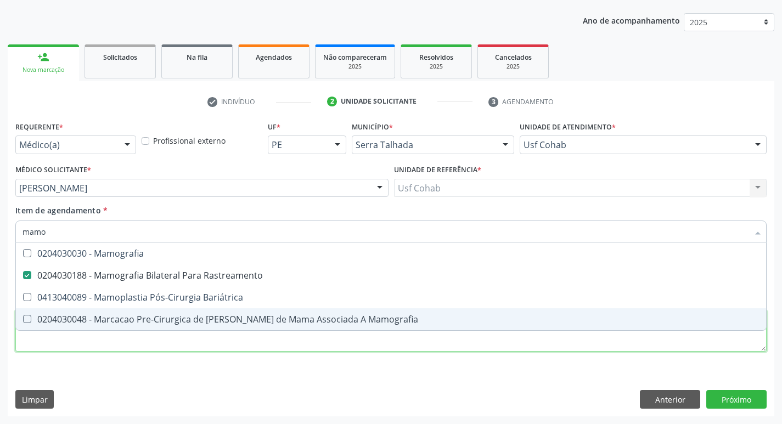
click at [323, 345] on div "Requerente * Médico(a) Médico(a) Enfermeiro(a) Paciente Nenhum resultado encont…" at bounding box center [391, 243] width 752 height 249
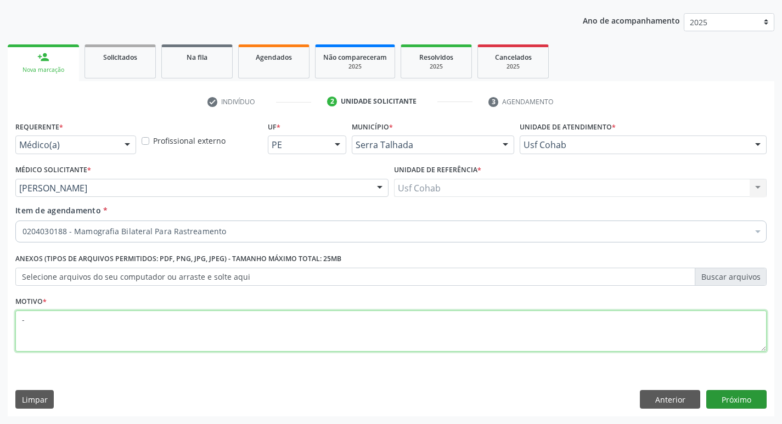
type textarea "-"
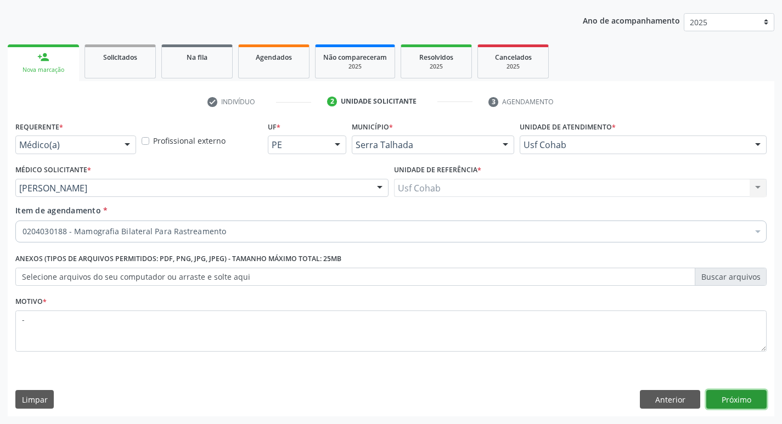
click at [725, 391] on button "Próximo" at bounding box center [737, 399] width 60 height 19
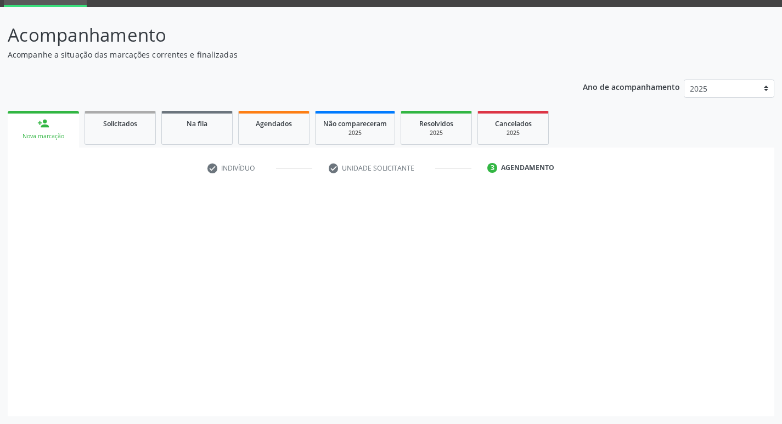
scroll to position [53, 0]
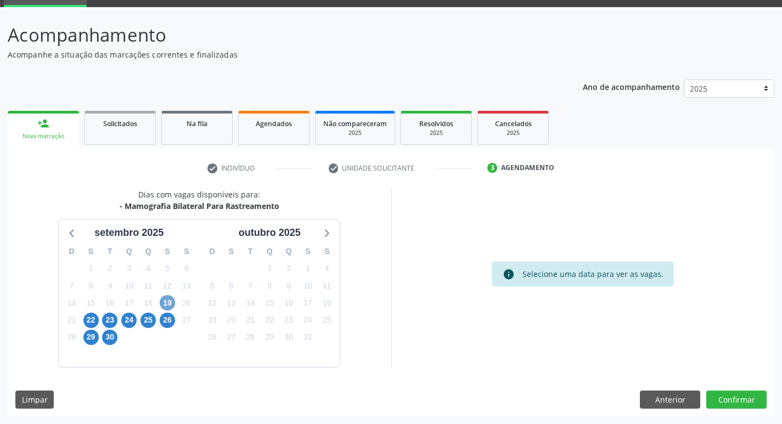
click at [166, 305] on span "19" at bounding box center [167, 302] width 15 height 15
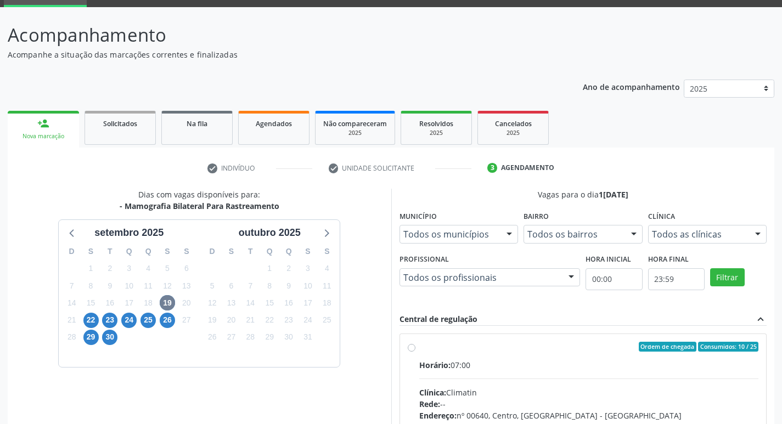
click at [416, 352] on input "Ordem de chegada Consumidos: 10 / 25 Horário: 07:00 Clínica: Climatin Rede: -- …" at bounding box center [412, 347] width 8 height 10
radio input "true"
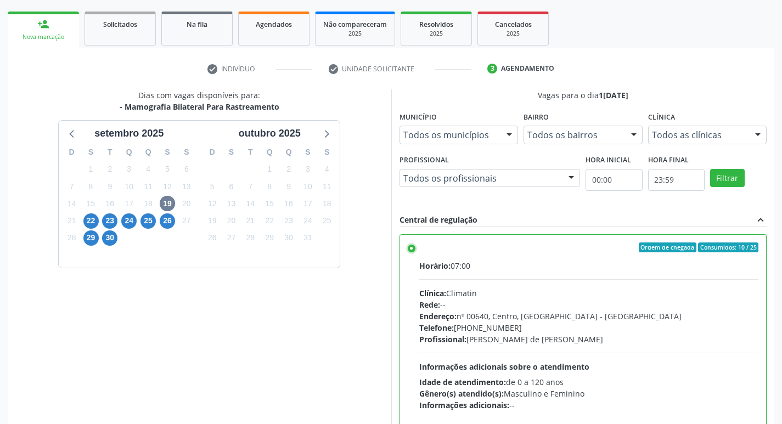
scroll to position [232, 0]
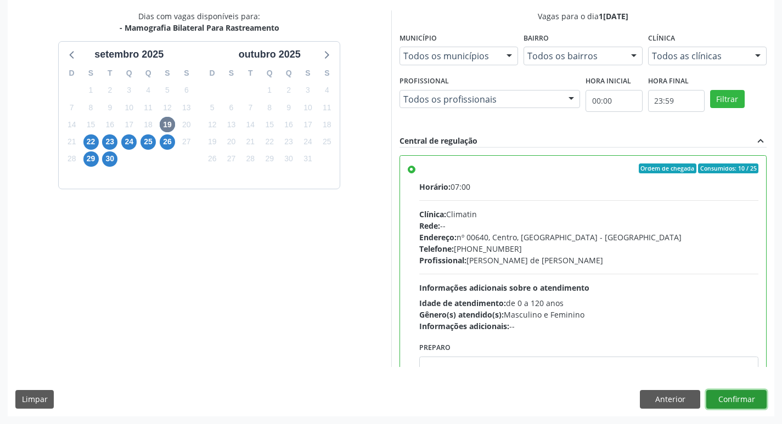
click at [750, 399] on button "Confirmar" at bounding box center [737, 399] width 60 height 19
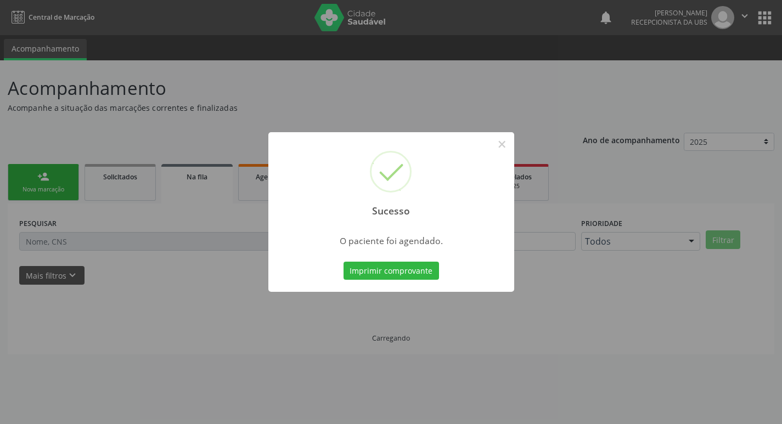
scroll to position [0, 0]
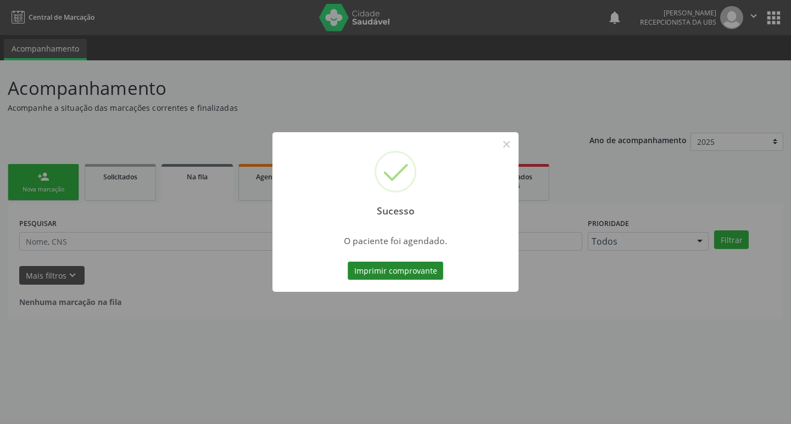
click at [380, 272] on button "Imprimir comprovante" at bounding box center [396, 271] width 96 height 19
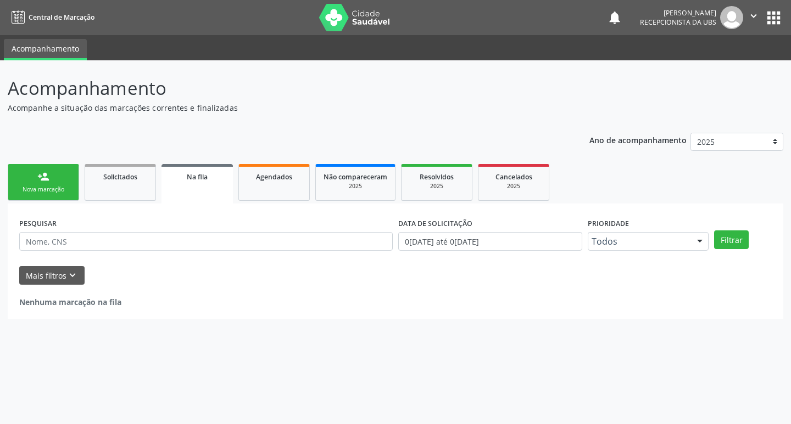
click at [37, 193] on div "Nova marcação" at bounding box center [43, 190] width 55 height 8
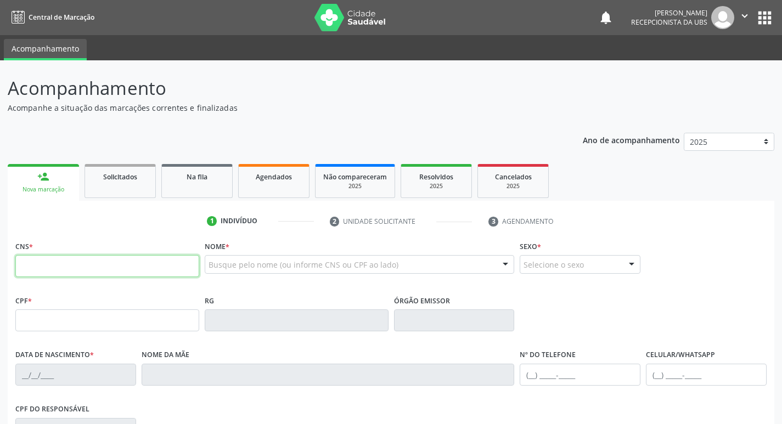
click at [87, 266] on input "text" at bounding box center [107, 266] width 184 height 22
type input "708 0023 1493 4520"
type input "11[DATE]"
type input "[PERSON_NAME]"
type input "[PHONE_NUMBER]"
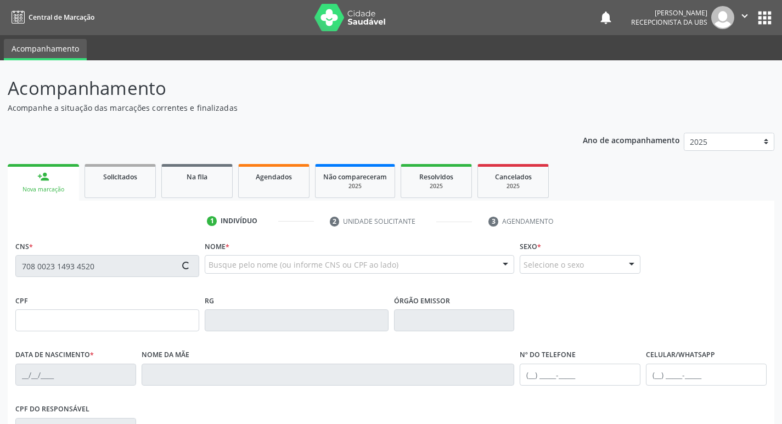
type input "599"
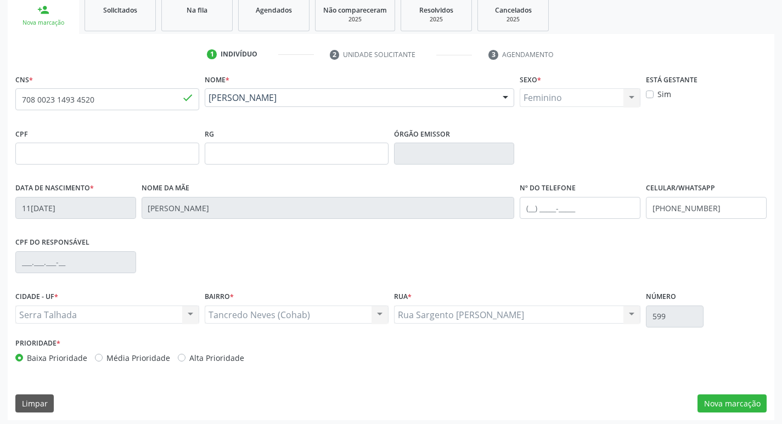
scroll to position [171, 0]
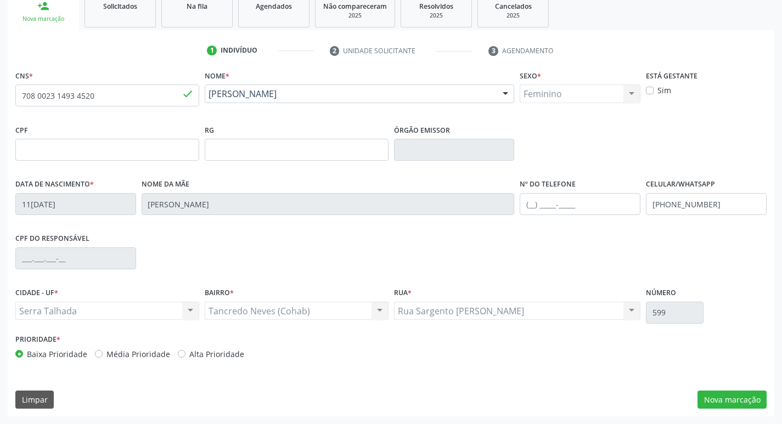
click at [734, 411] on div "CNS * 708 0023 1493 4520 done Nome * [PERSON_NAME] [PERSON_NAME] CNS: 708 0023 …" at bounding box center [391, 242] width 767 height 349
click at [735, 406] on button "Nova marcação" at bounding box center [732, 400] width 69 height 19
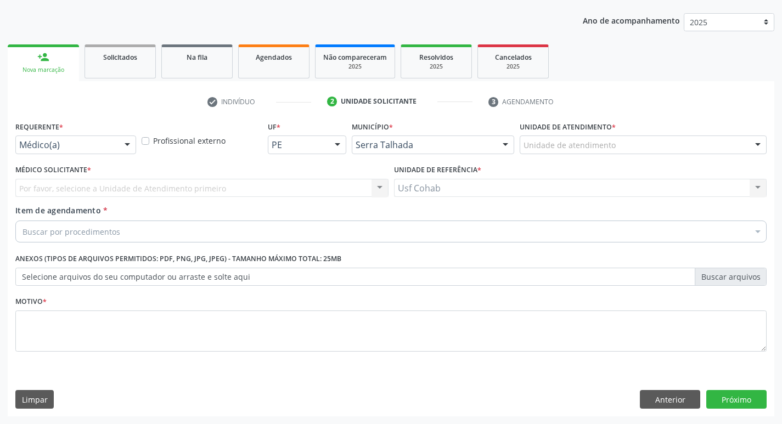
scroll to position [120, 0]
click at [625, 150] on div "Unidade de atendimento" at bounding box center [643, 145] width 247 height 19
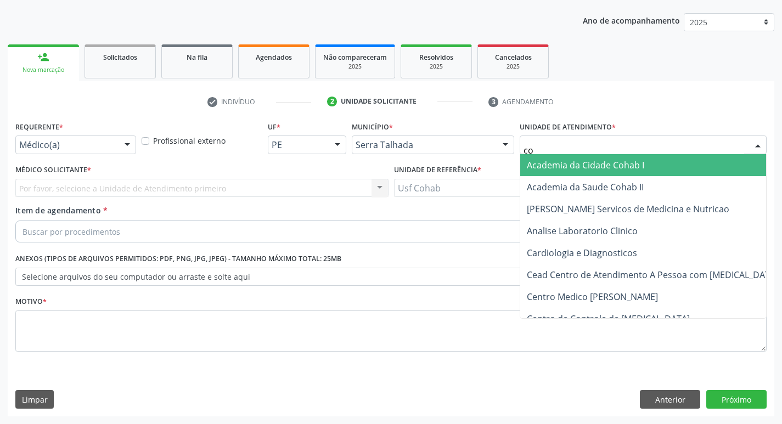
type input "coh"
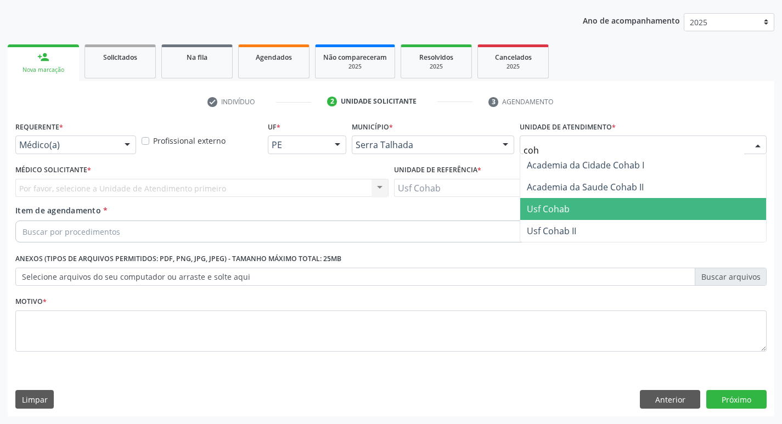
click at [542, 203] on span "Usf Cohab" at bounding box center [548, 209] width 43 height 12
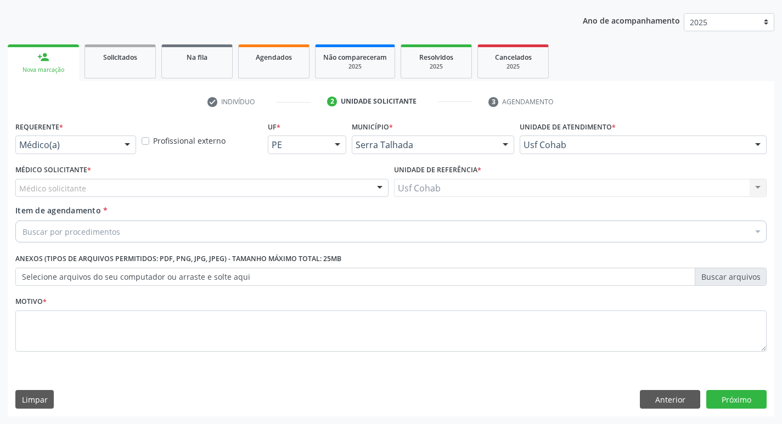
click at [176, 191] on div "Médico solicitante" at bounding box center [201, 188] width 373 height 19
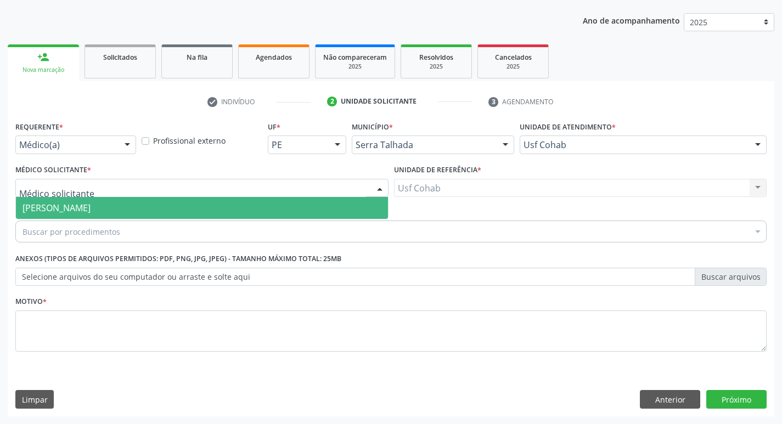
click at [156, 203] on span "[PERSON_NAME]" at bounding box center [202, 208] width 372 height 22
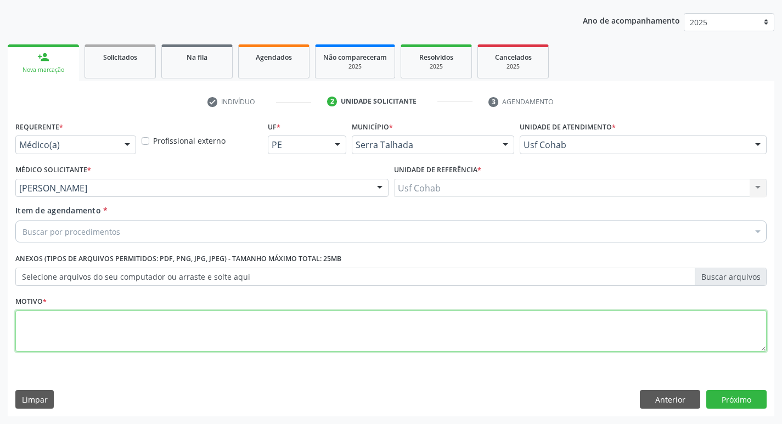
click at [115, 335] on textarea at bounding box center [391, 332] width 752 height 42
type textarea "-"
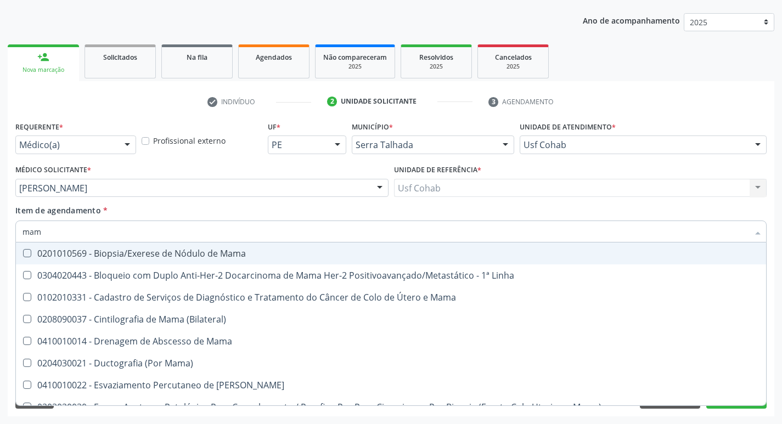
type input "mamo"
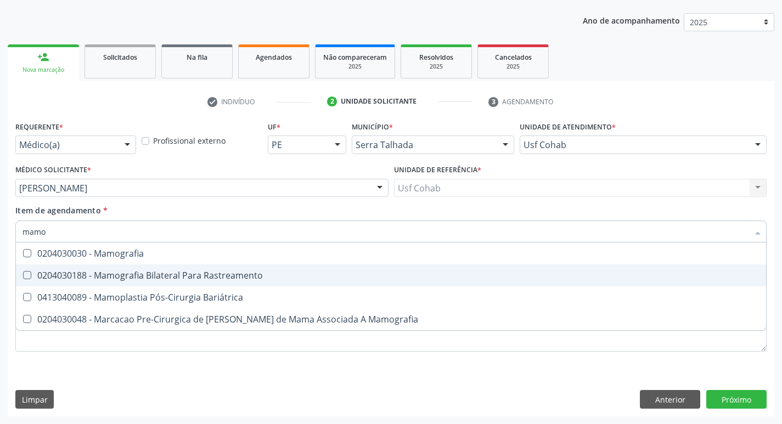
click at [141, 270] on span "0204030188 - Mamografia Bilateral Para Rastreamento" at bounding box center [391, 276] width 751 height 22
checkbox Rastreamento "true"
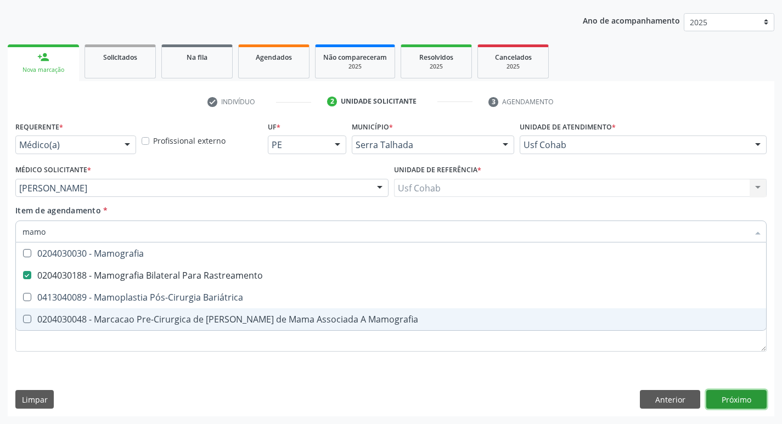
click at [719, 396] on div "Requerente * Médico(a) Médico(a) Enfermeiro(a) Paciente Nenhum resultado encont…" at bounding box center [391, 268] width 767 height 298
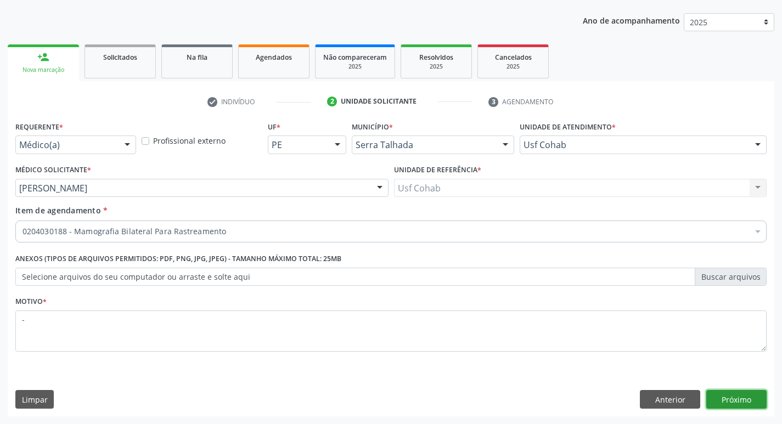
click at [719, 396] on button "Próximo" at bounding box center [737, 399] width 60 height 19
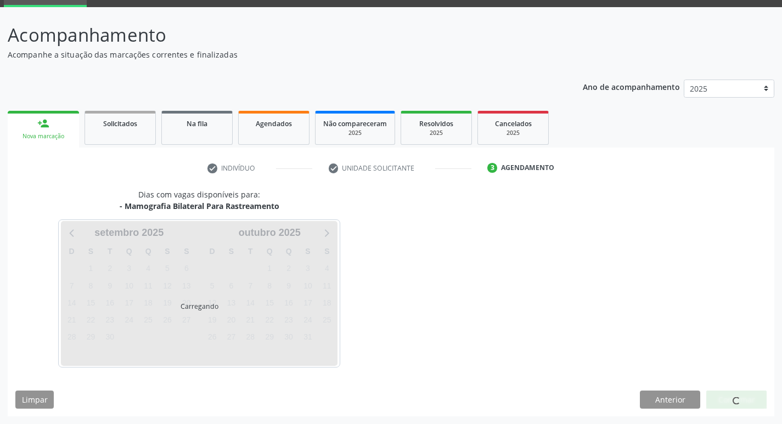
scroll to position [53, 0]
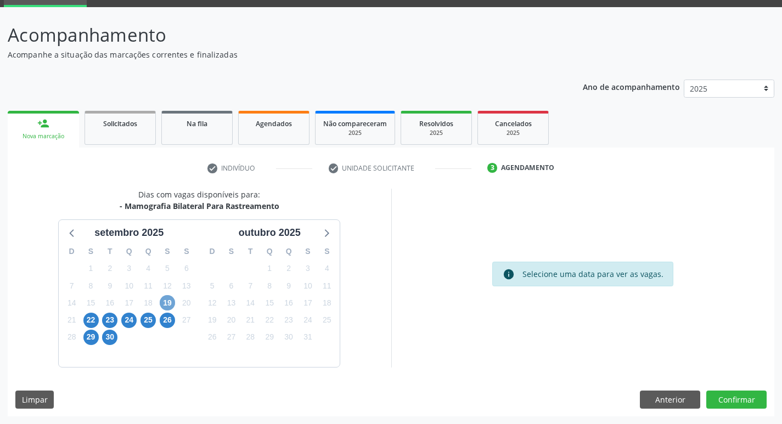
click at [167, 301] on span "19" at bounding box center [167, 302] width 15 height 15
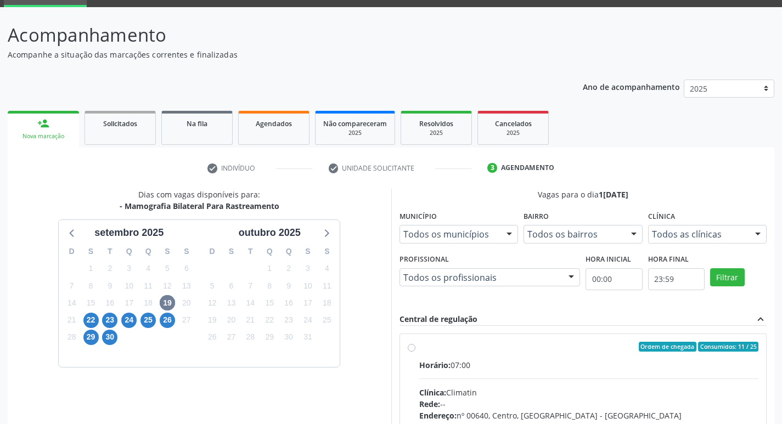
click at [485, 357] on label "Ordem de chegada Consumidos: 11 / 25 Horário: 07:00 Clínica: Climatin Rede: -- …" at bounding box center [589, 426] width 340 height 169
click at [416, 352] on input "Ordem de chegada Consumidos: 11 / 25 Horário: 07:00 Clínica: Climatin Rede: -- …" at bounding box center [412, 347] width 8 height 10
radio input "true"
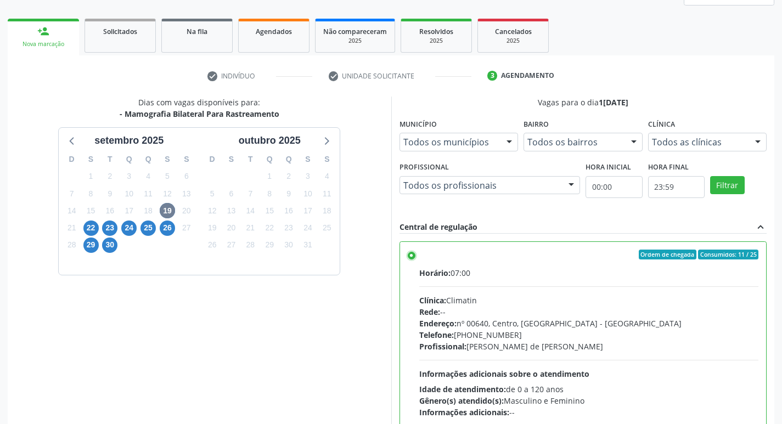
scroll to position [232, 0]
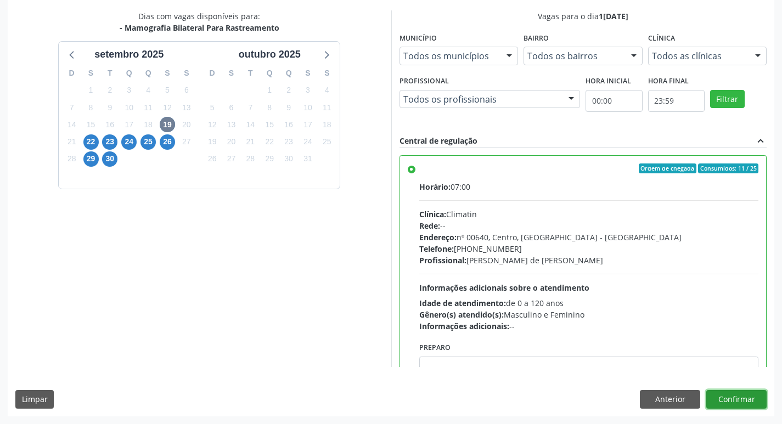
click at [730, 399] on button "Confirmar" at bounding box center [737, 399] width 60 height 19
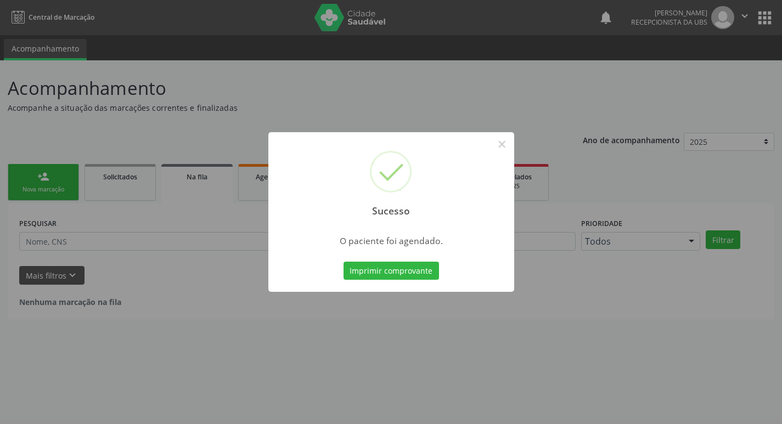
scroll to position [0, 0]
click at [389, 266] on button "Imprimir comprovante" at bounding box center [396, 271] width 96 height 19
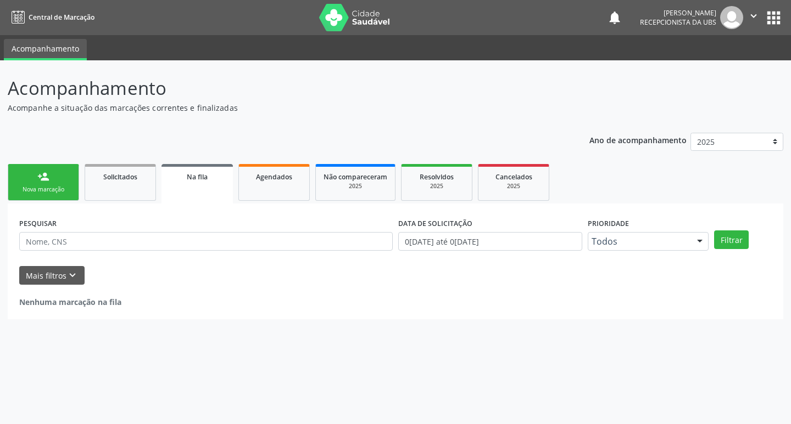
click at [38, 186] on div "Nova marcação" at bounding box center [43, 190] width 55 height 8
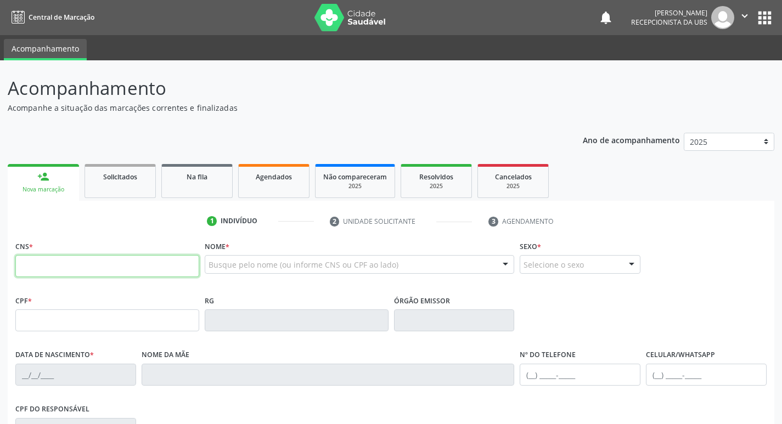
click at [88, 261] on input "text" at bounding box center [107, 266] width 184 height 22
paste input "706 4086 7217 9587"
type input "706 4086 7217 9587"
type input "19[DATE]"
type input "[PHONE_NUMBER]"
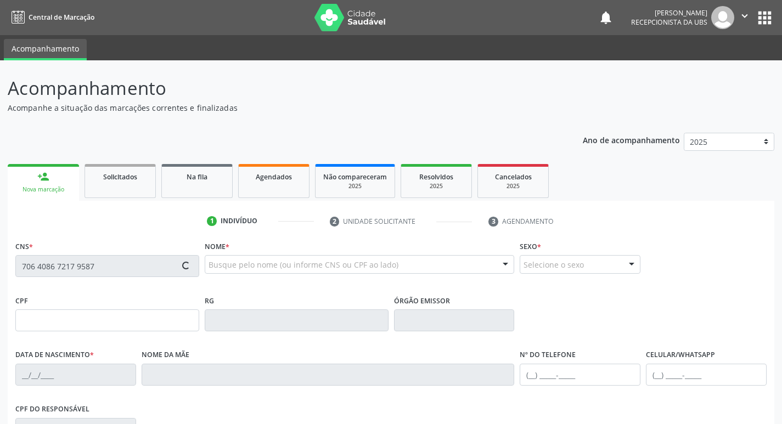
type input "[PHONE_NUMBER]"
type input "65"
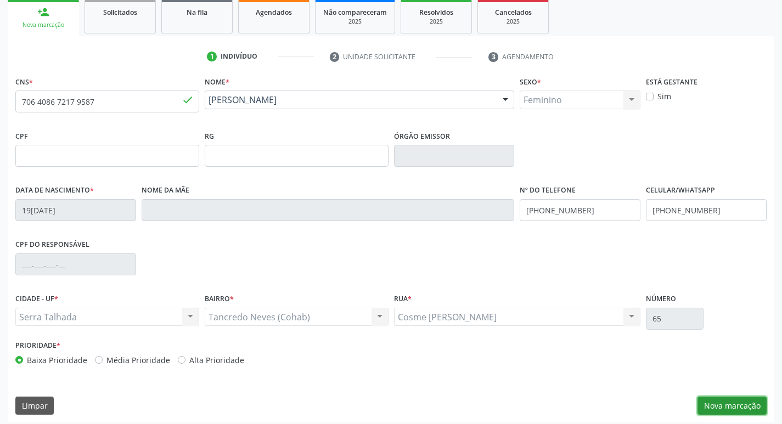
click at [732, 405] on button "Nova marcação" at bounding box center [732, 406] width 69 height 19
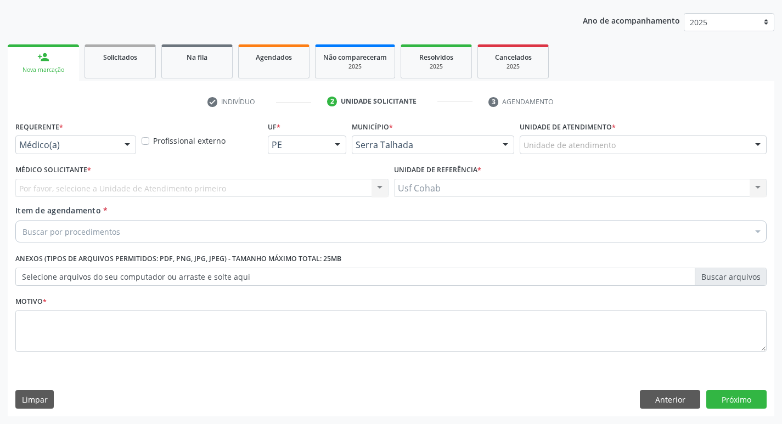
scroll to position [120, 0]
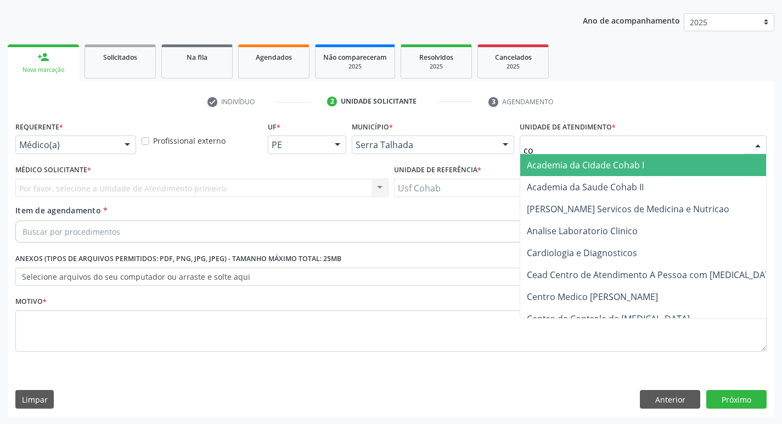
type input "coh"
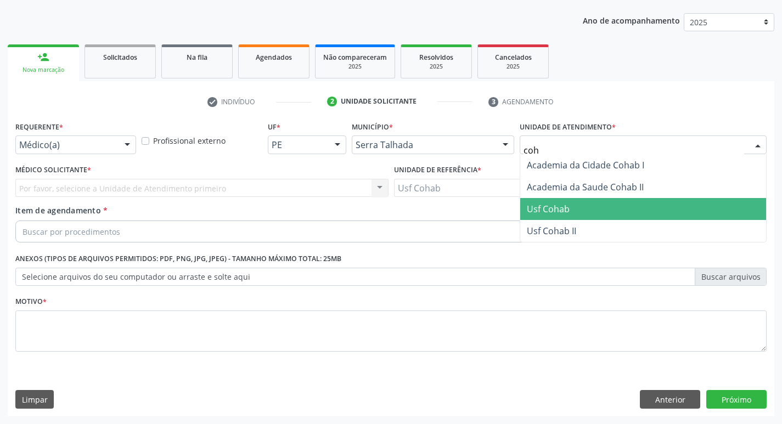
click at [557, 205] on span "Usf Cohab" at bounding box center [548, 209] width 43 height 12
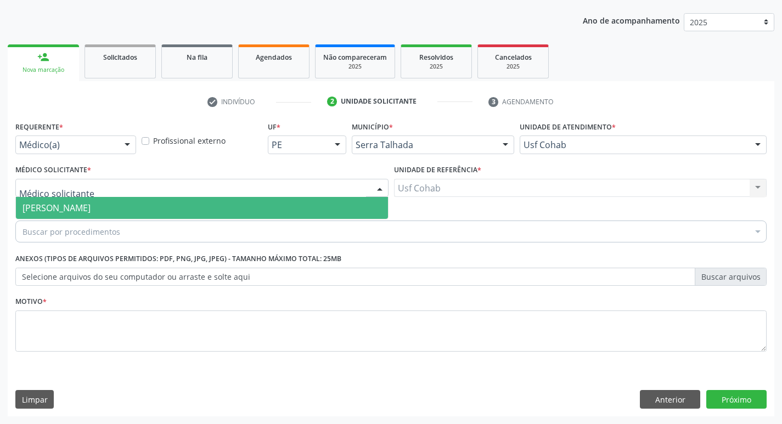
click at [316, 179] on div at bounding box center [201, 188] width 373 height 19
click at [277, 201] on span "[PERSON_NAME]" at bounding box center [202, 208] width 372 height 22
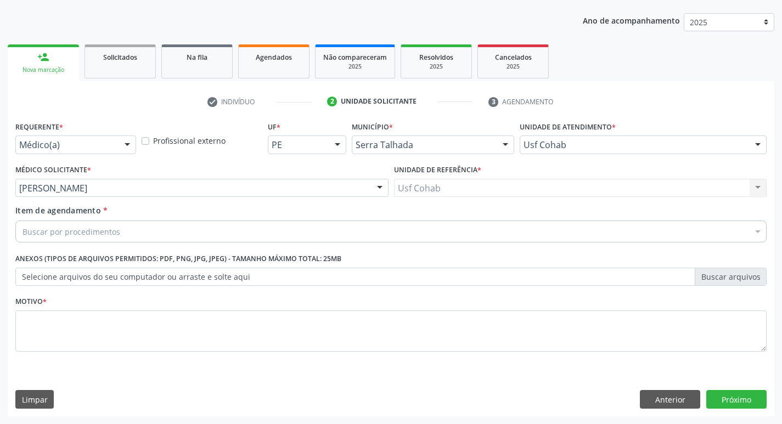
click at [144, 234] on div "Buscar por procedimentos" at bounding box center [391, 232] width 752 height 22
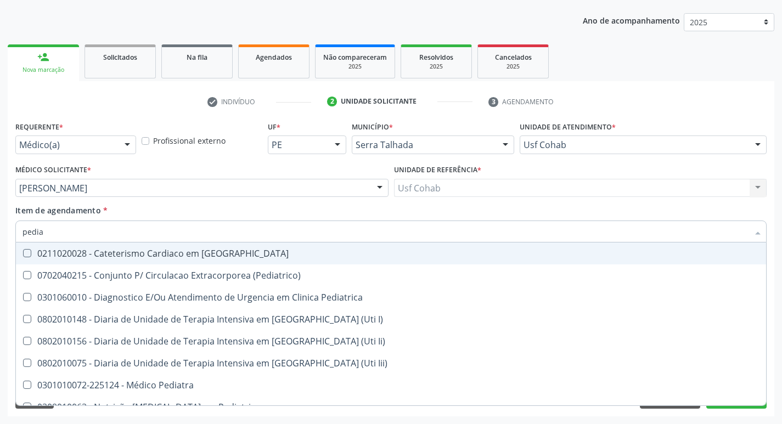
type input "pediat"
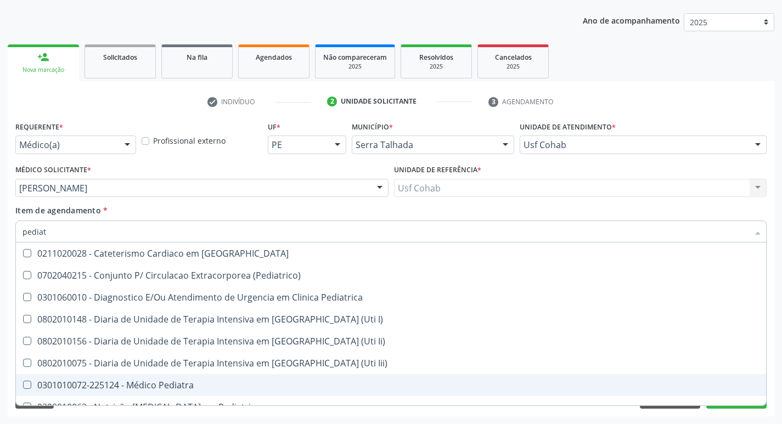
click at [196, 385] on div "0301010072-225124 - Médico Pediatra" at bounding box center [391, 385] width 737 height 9
checkbox Pediatra "true"
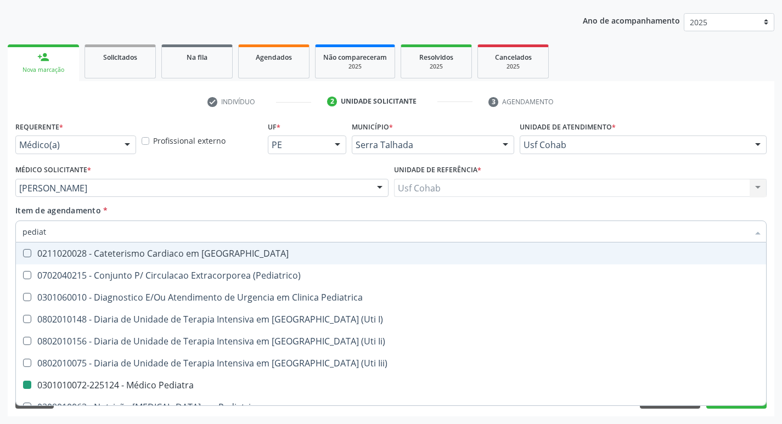
click at [473, 216] on div "Item de agendamento * pediat Desfazer seleção 0211020028 - Cateterismo Cardiaco…" at bounding box center [391, 222] width 752 height 35
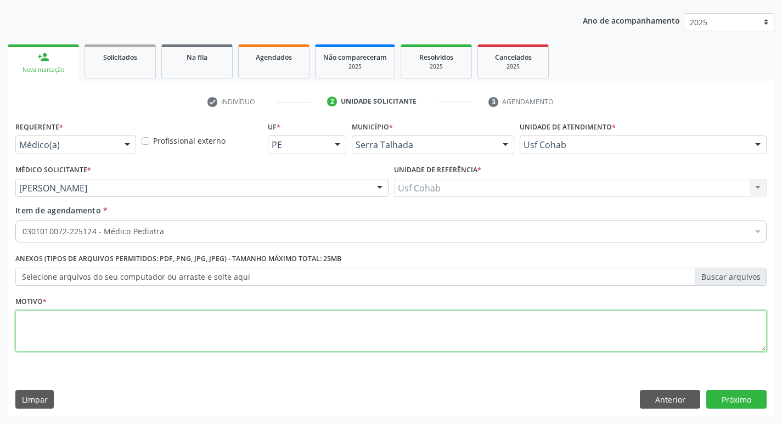
click at [59, 322] on textarea at bounding box center [391, 332] width 752 height 42
type textarea "-"
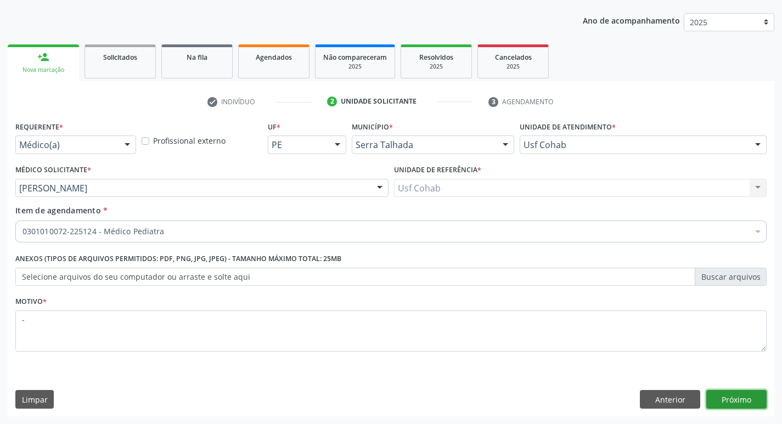
click at [738, 395] on button "Próximo" at bounding box center [737, 399] width 60 height 19
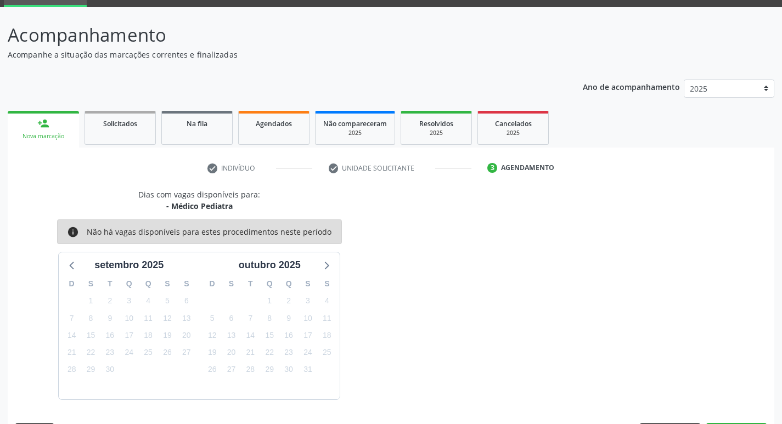
scroll to position [86, 0]
